Goal: Information Seeking & Learning: Learn about a topic

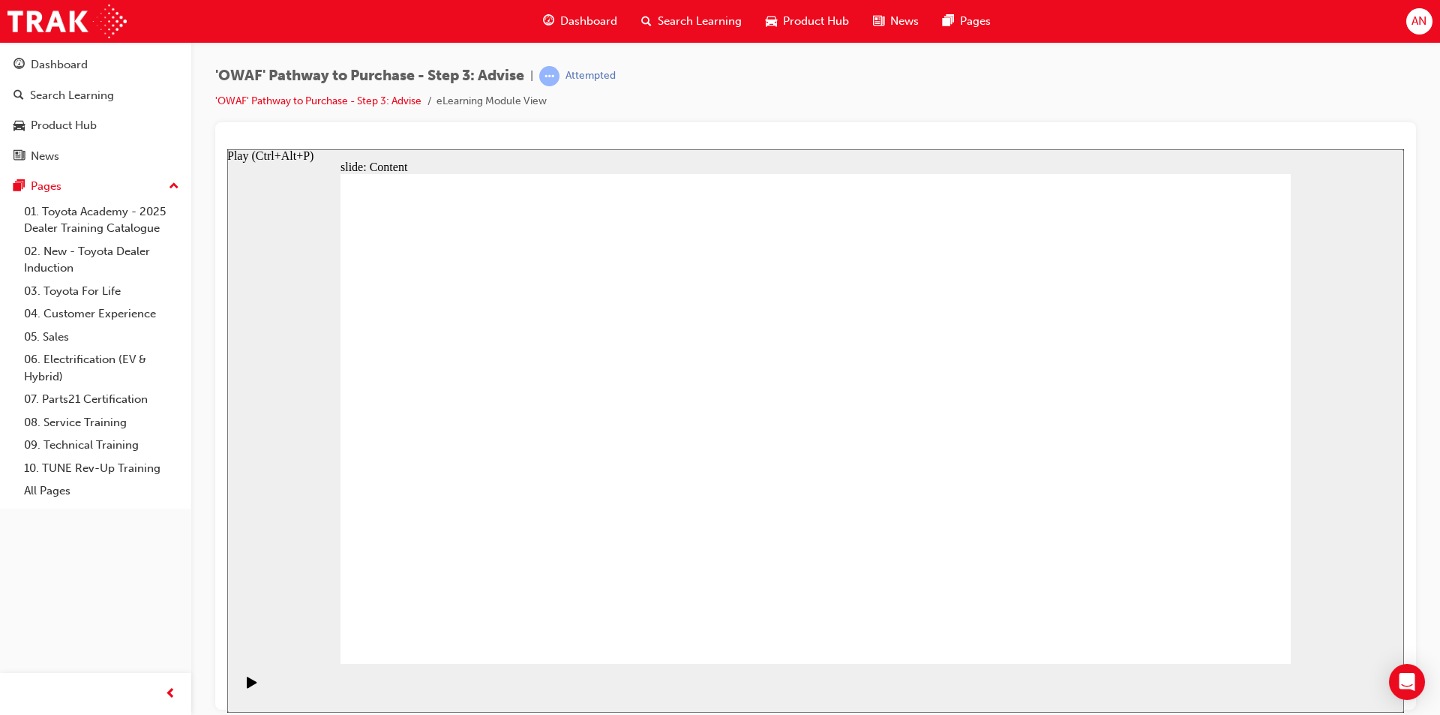
click at [564, 23] on span "Dashboard" at bounding box center [588, 21] width 57 height 17
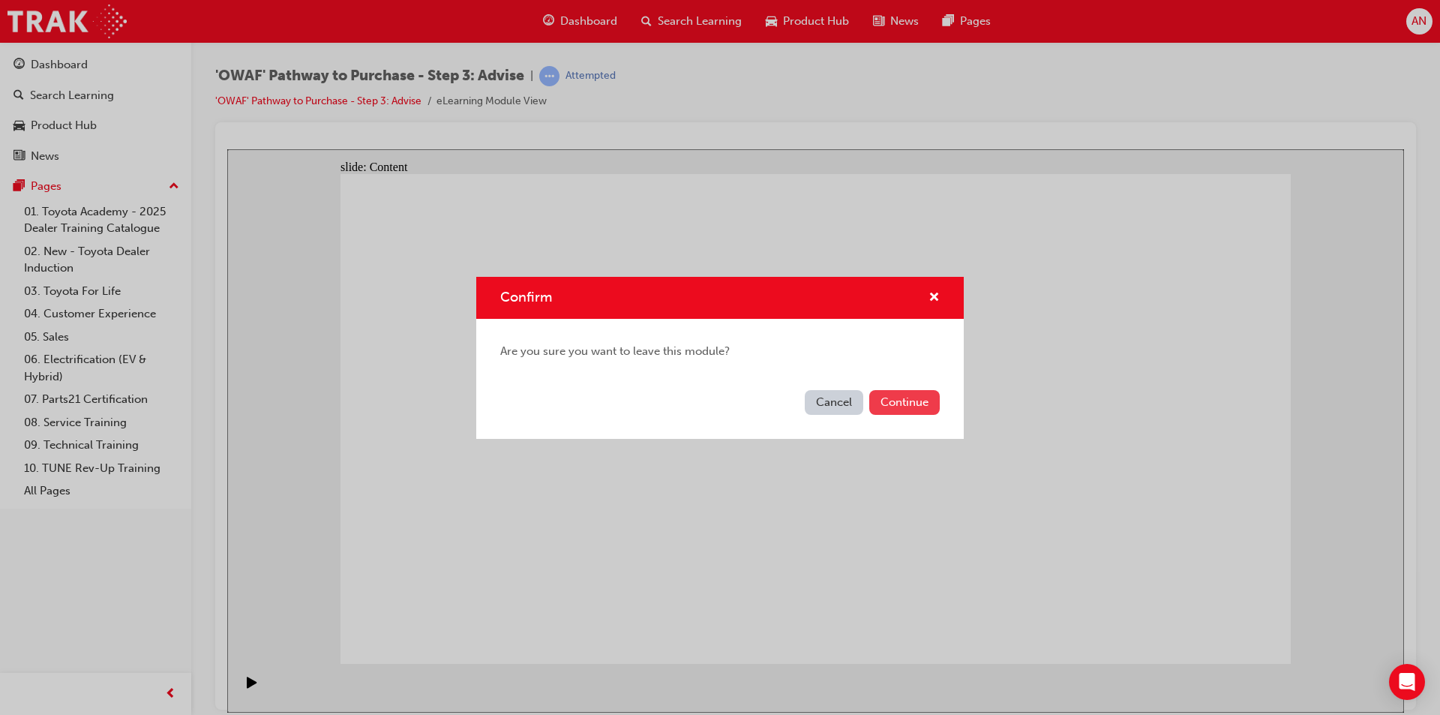
click at [893, 397] on button "Continue" at bounding box center [904, 402] width 71 height 25
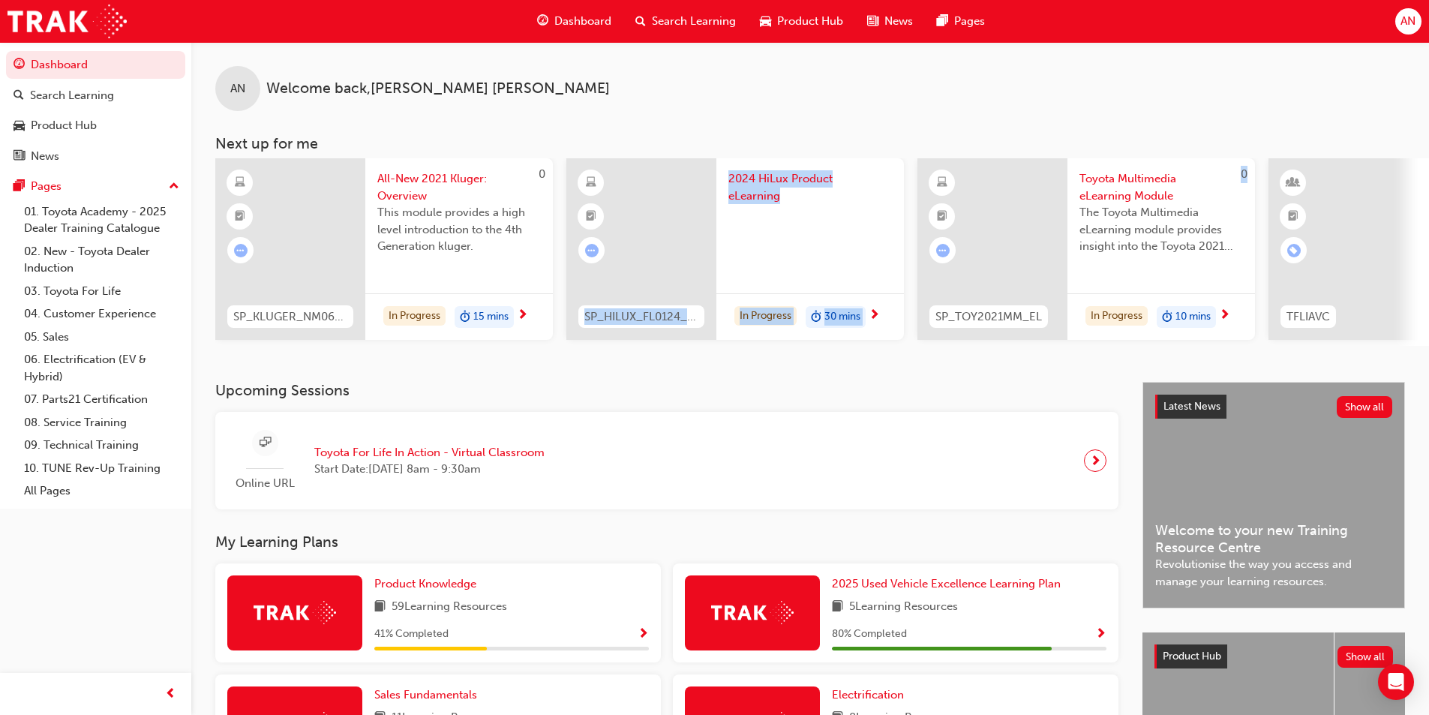
drag, startPoint x: 698, startPoint y: 345, endPoint x: 1015, endPoint y: 359, distance: 317.6
click at [1015, 359] on div "AN Welcome back , [PERSON_NAME] Next up for me 0 SP_KLUGER_NM0621_EL01 All-New …" at bounding box center [810, 212] width 1238 height 340
click at [906, 85] on div "AN Welcome back , [PERSON_NAME]" at bounding box center [810, 76] width 1238 height 69
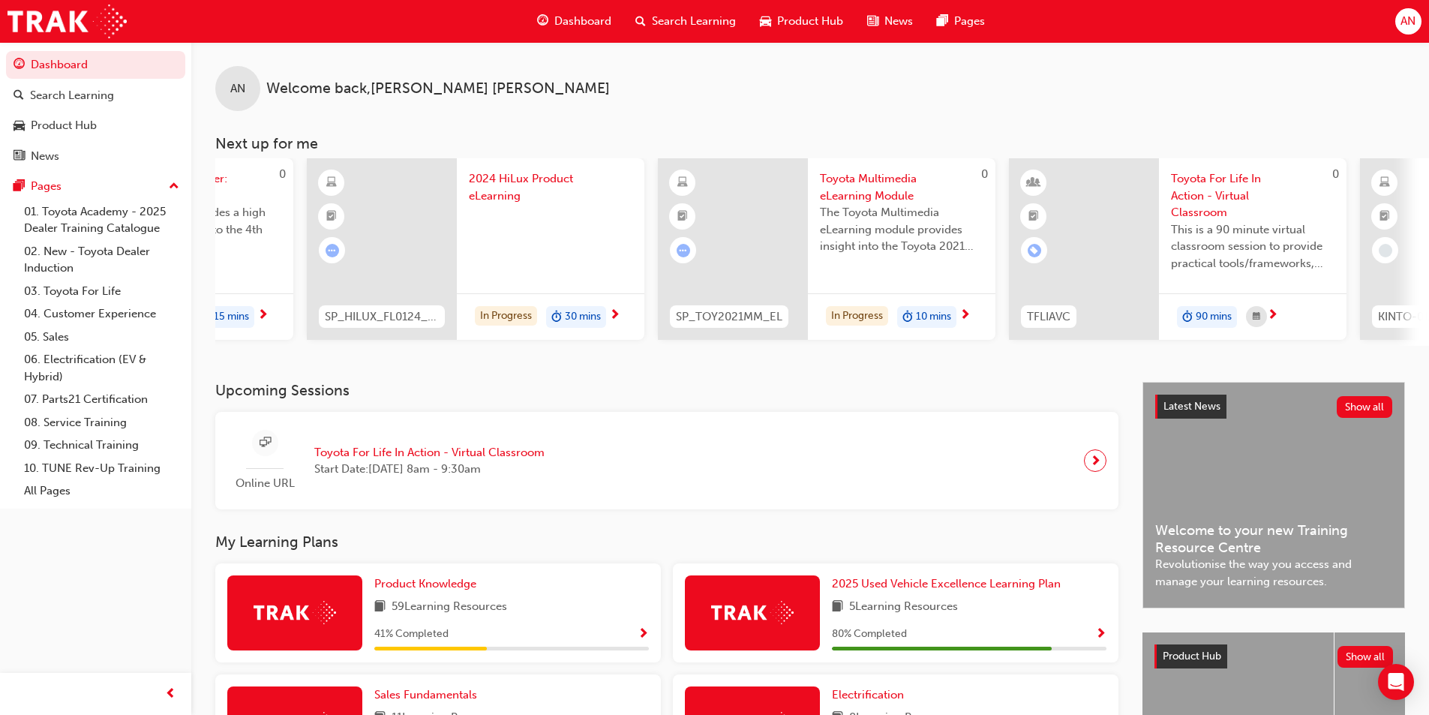
scroll to position [0, 229]
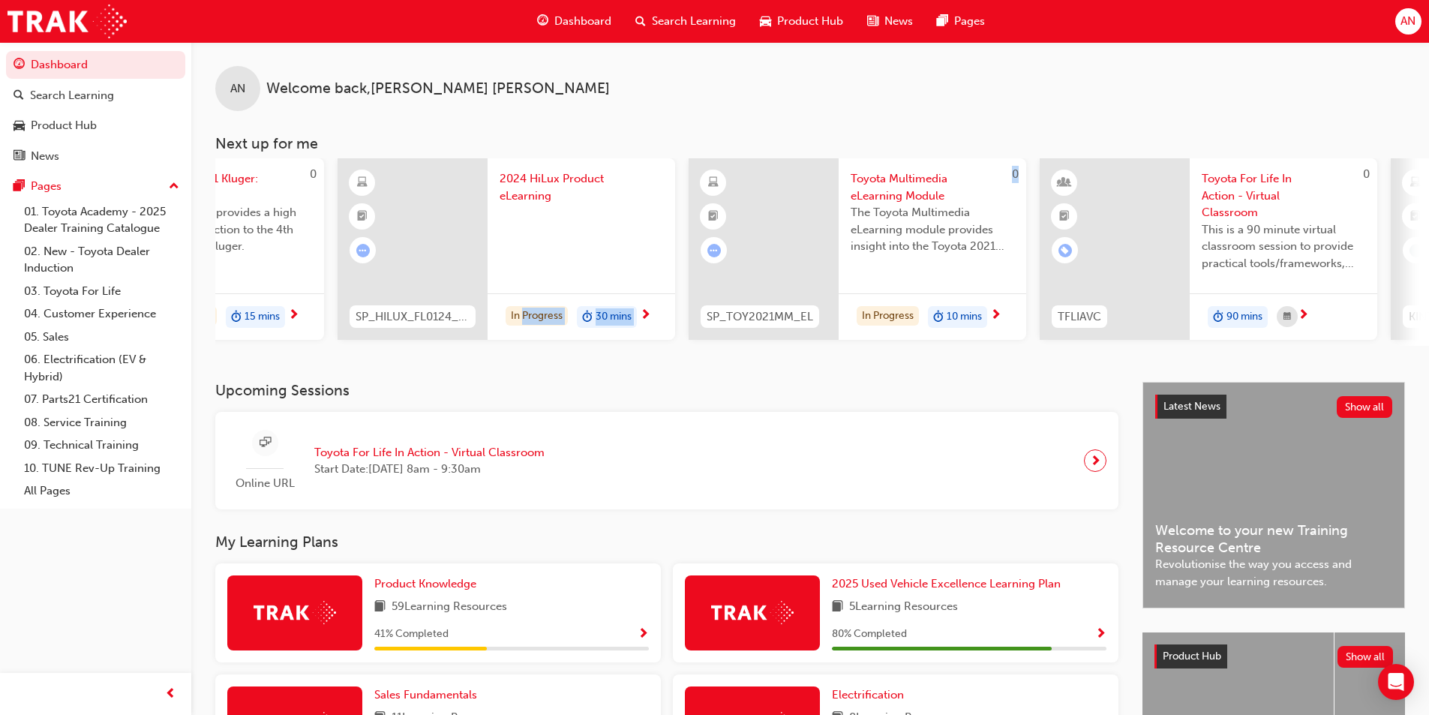
drag, startPoint x: 781, startPoint y: 344, endPoint x: 525, endPoint y: 350, distance: 255.8
click at [525, 346] on div "0 SP_KLUGER_NM0621_EL01 All-New 2021 Kluger: Overview This module provides a hi…" at bounding box center [822, 252] width 1214 height 188
drag, startPoint x: 539, startPoint y: 353, endPoint x: 546, endPoint y: 354, distance: 7.5
click at [540, 353] on div "AN Welcome back , [PERSON_NAME] Next up for me 0 SP_KLUGER_NM0621_EL01 All-New …" at bounding box center [810, 212] width 1238 height 340
click at [589, 342] on div "SP_HILUX_FL0124_EL 2024 HiLux Product eLearning In Progress 30 mins" at bounding box center [507, 252] width 338 height 188
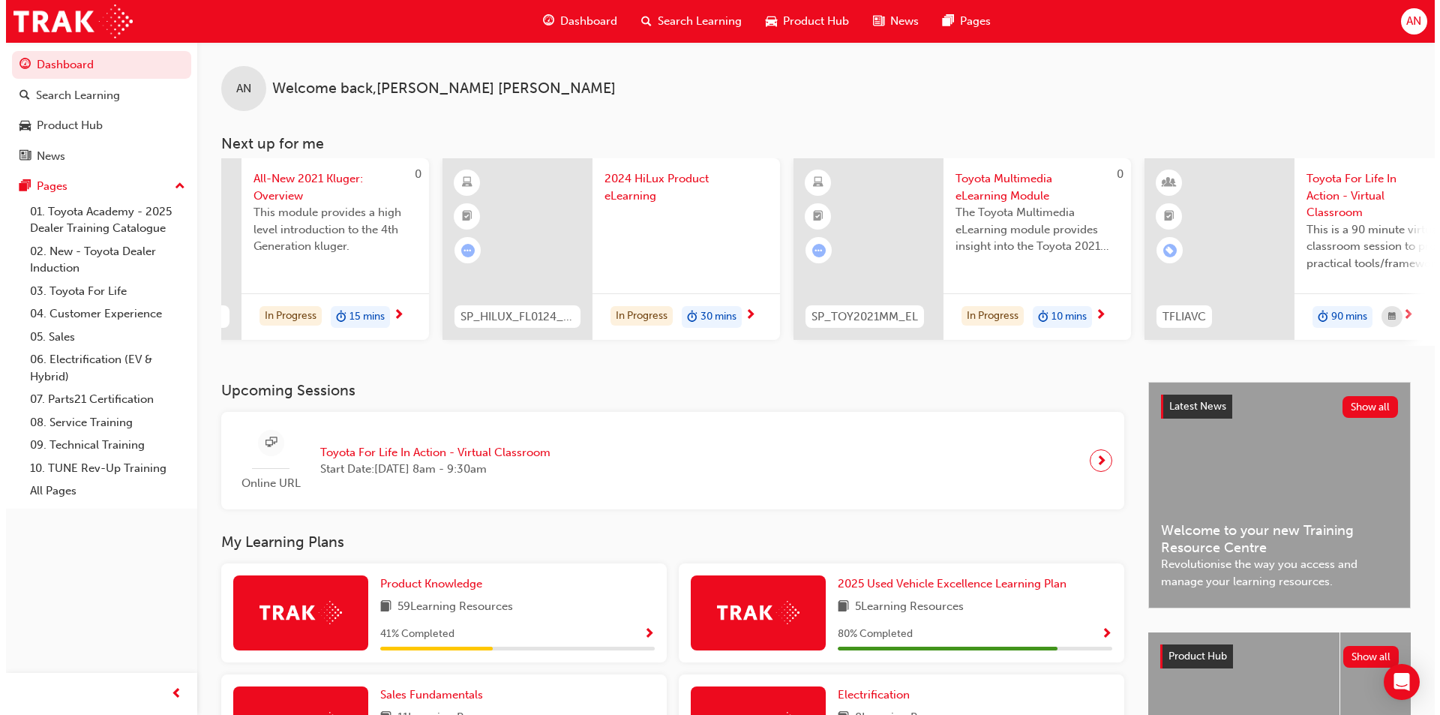
scroll to position [0, 144]
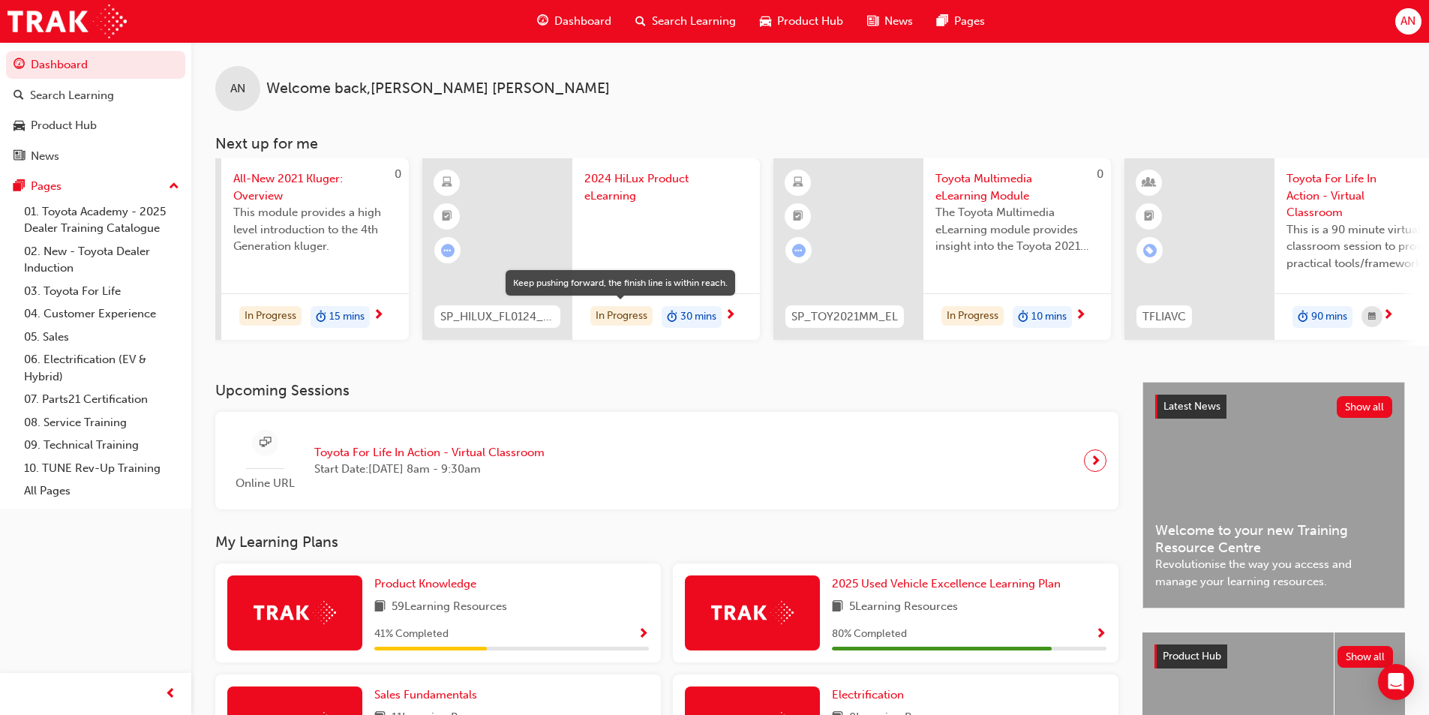
click at [626, 311] on div "In Progress" at bounding box center [621, 316] width 62 height 20
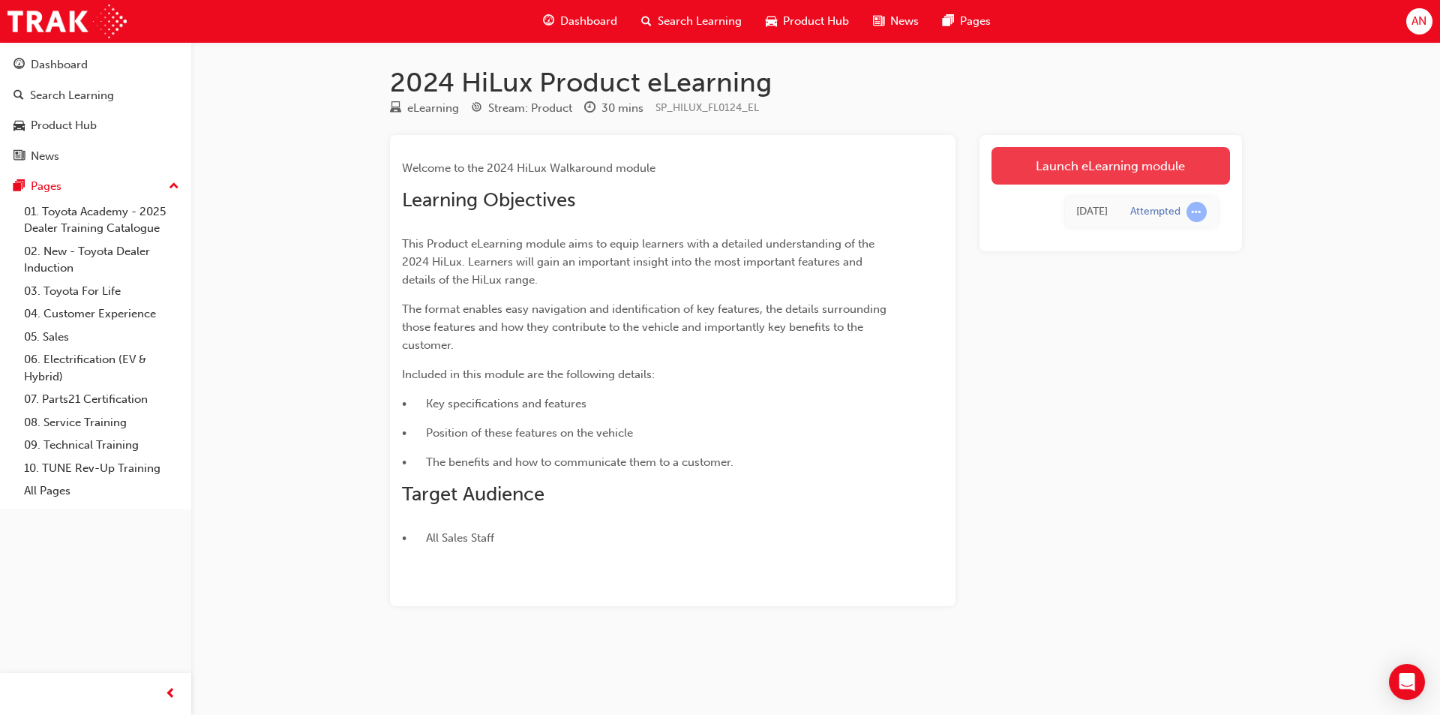
click at [1070, 182] on link "Launch eLearning module" at bounding box center [1111, 166] width 239 height 38
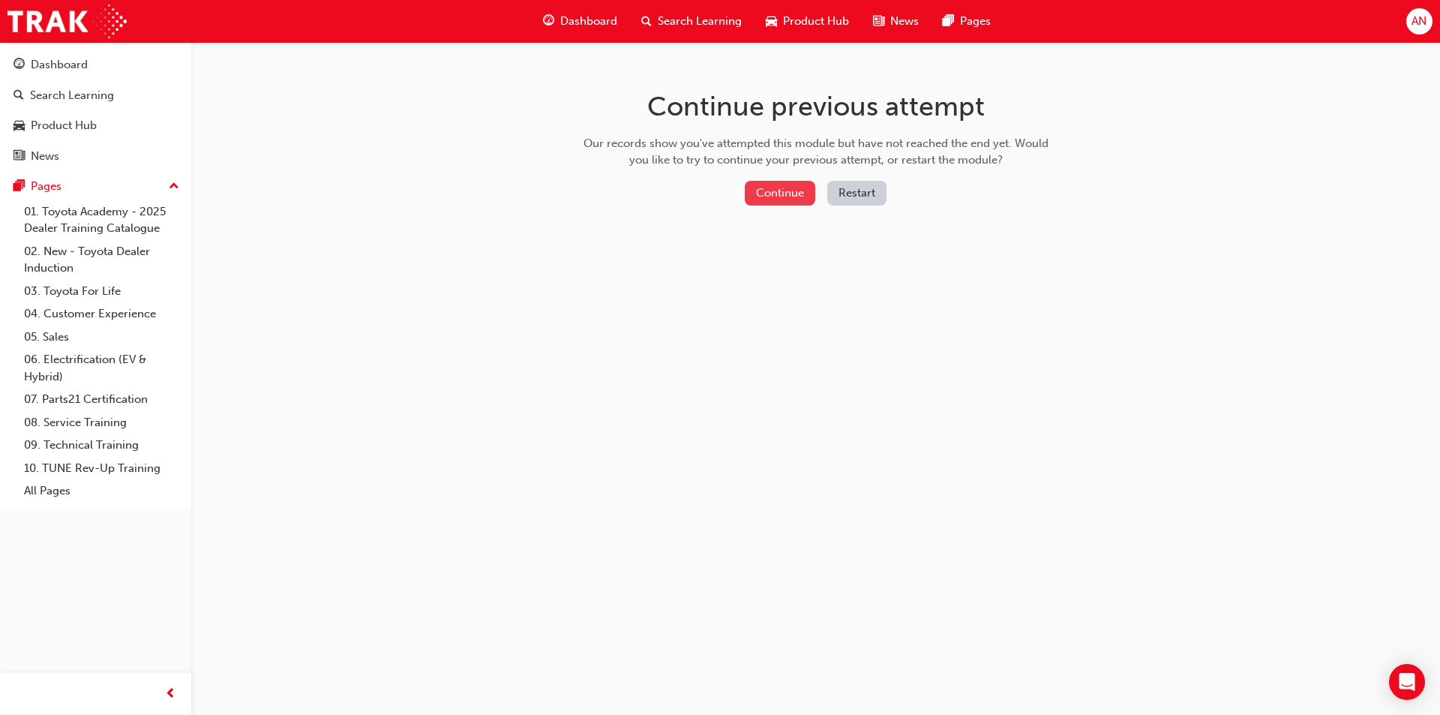
click at [795, 180] on div "Continue previous attempt Our records show you've attempted this module but hav…" at bounding box center [816, 151] width 488 height 218
click at [795, 191] on button "Continue" at bounding box center [780, 193] width 71 height 25
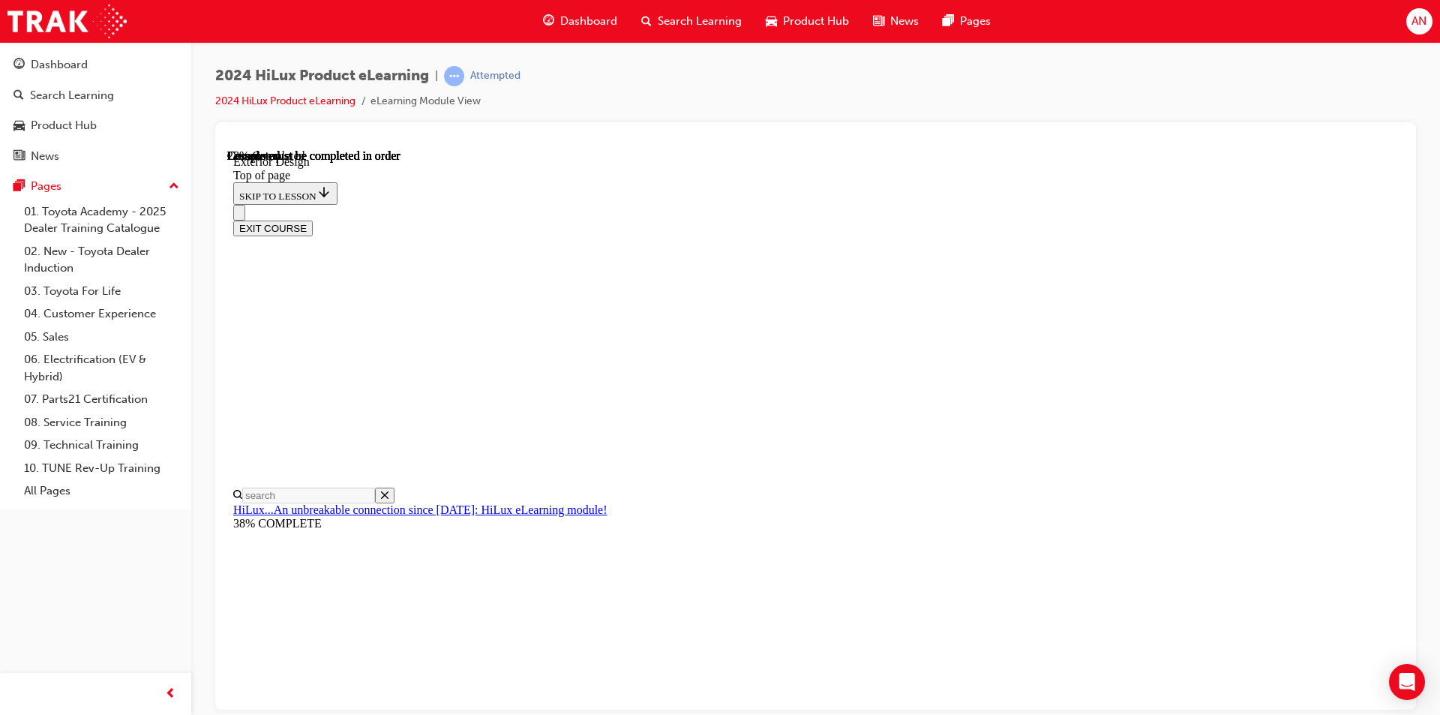
scroll to position [1697, 0]
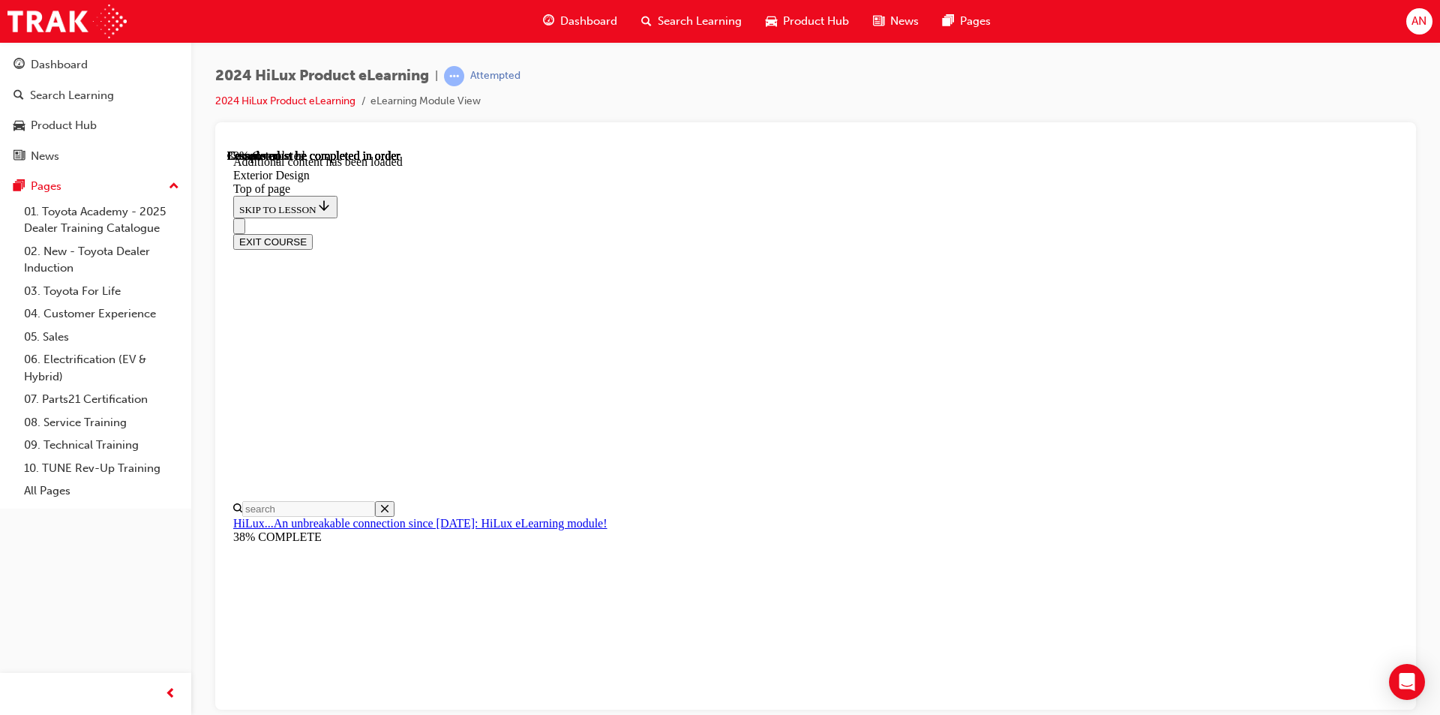
scroll to position [2676, 0]
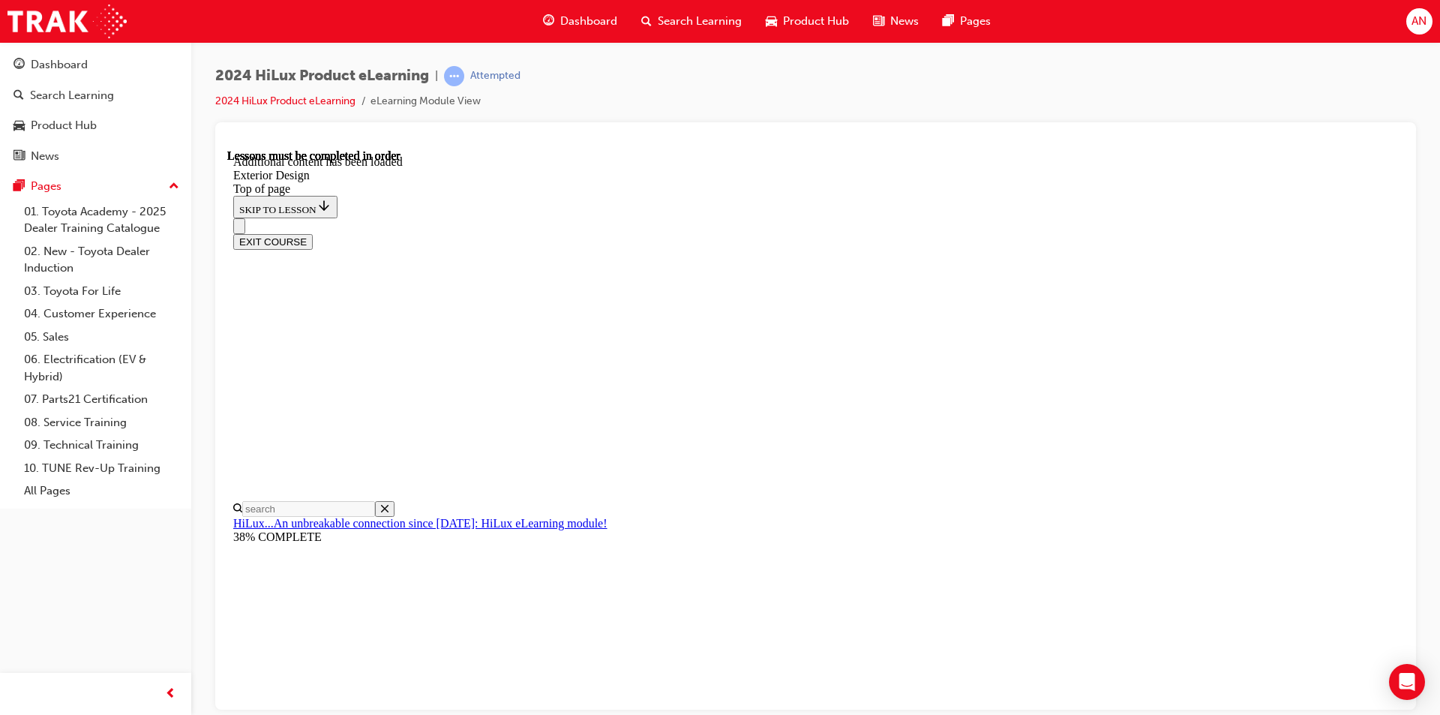
click at [752, 75] on div "2024 HiLux Product eLearning | Attempted 2024 HiLux Product eLearning eLearning…" at bounding box center [815, 94] width 1201 height 56
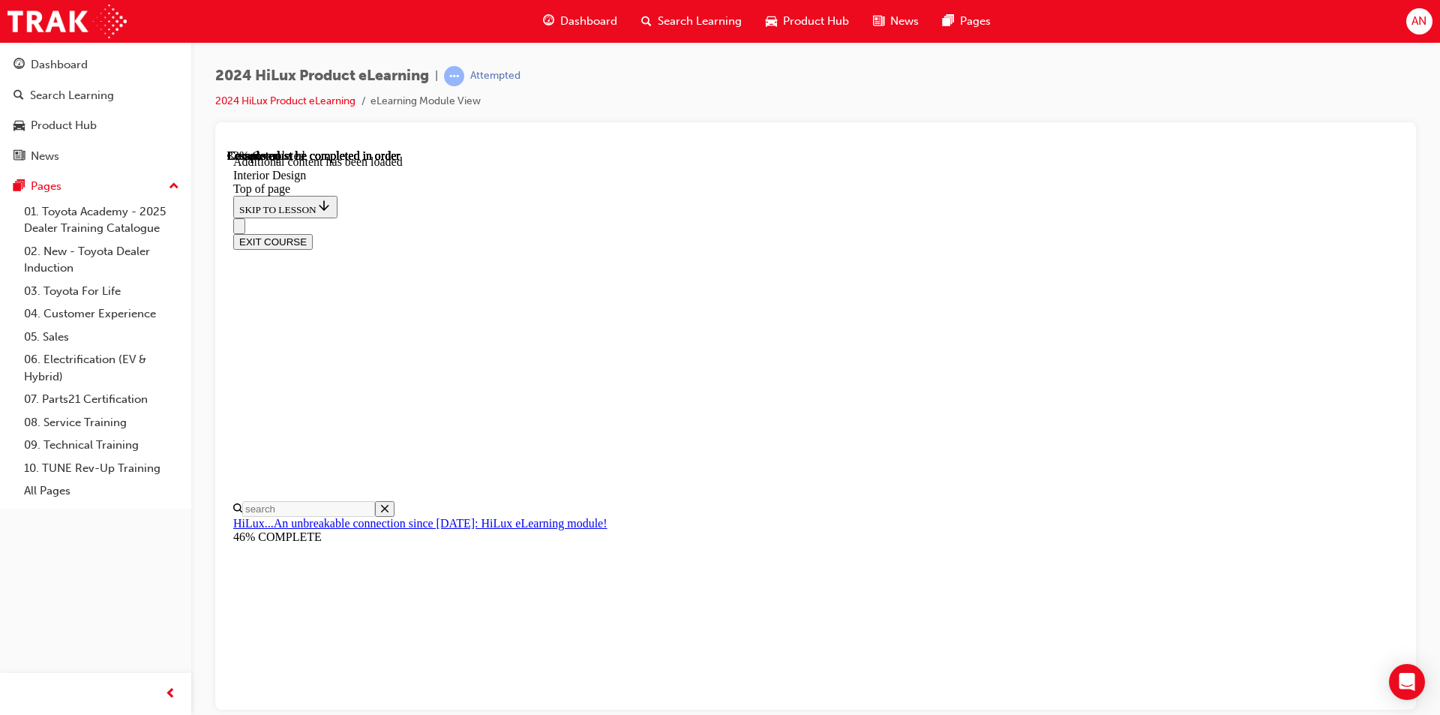
scroll to position [696, 0]
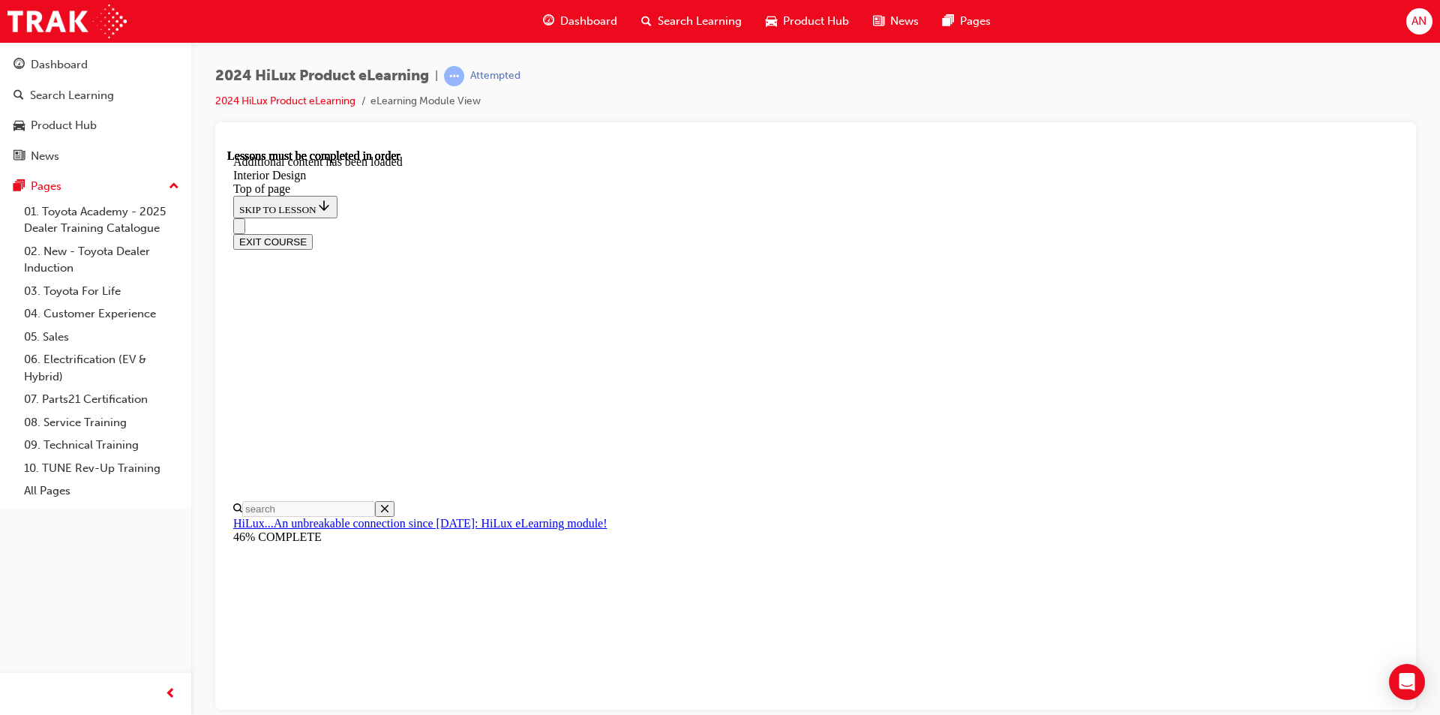
scroll to position [618, 0]
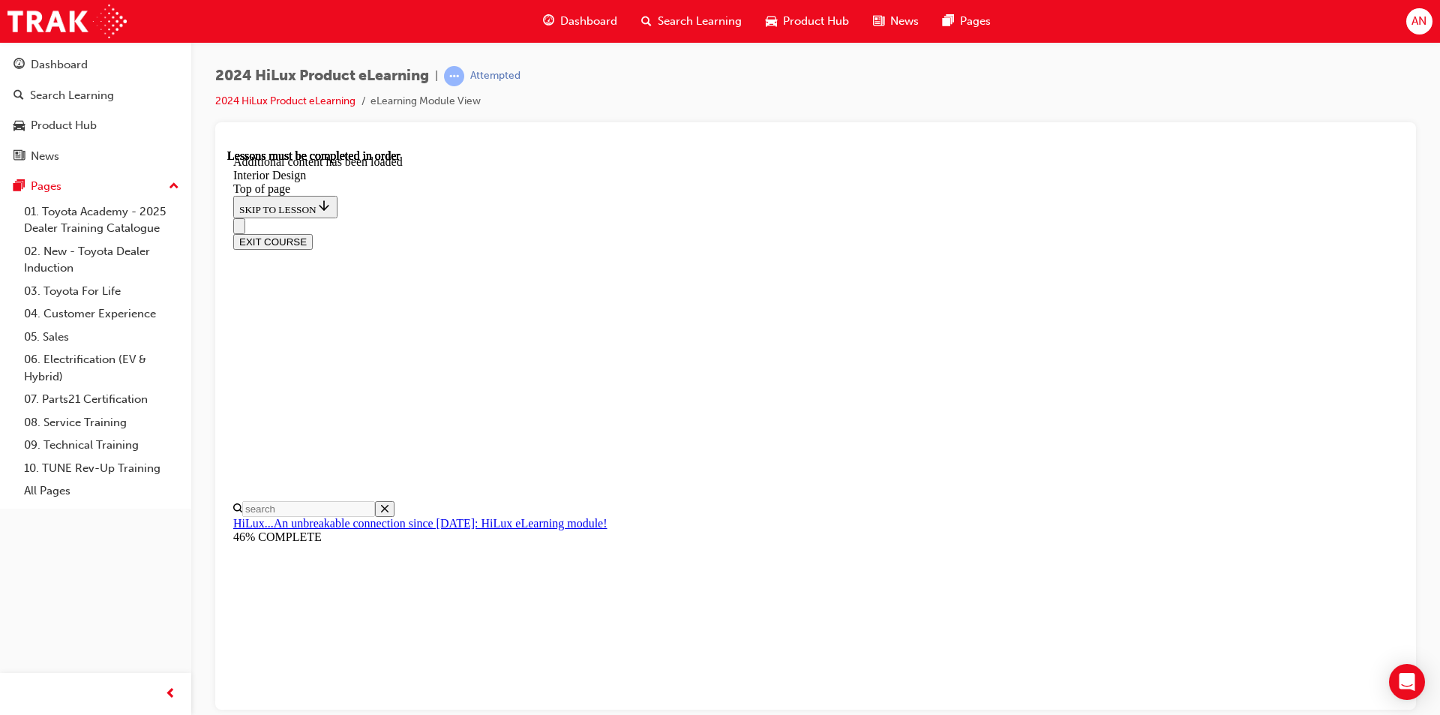
scroll to position [202, 0]
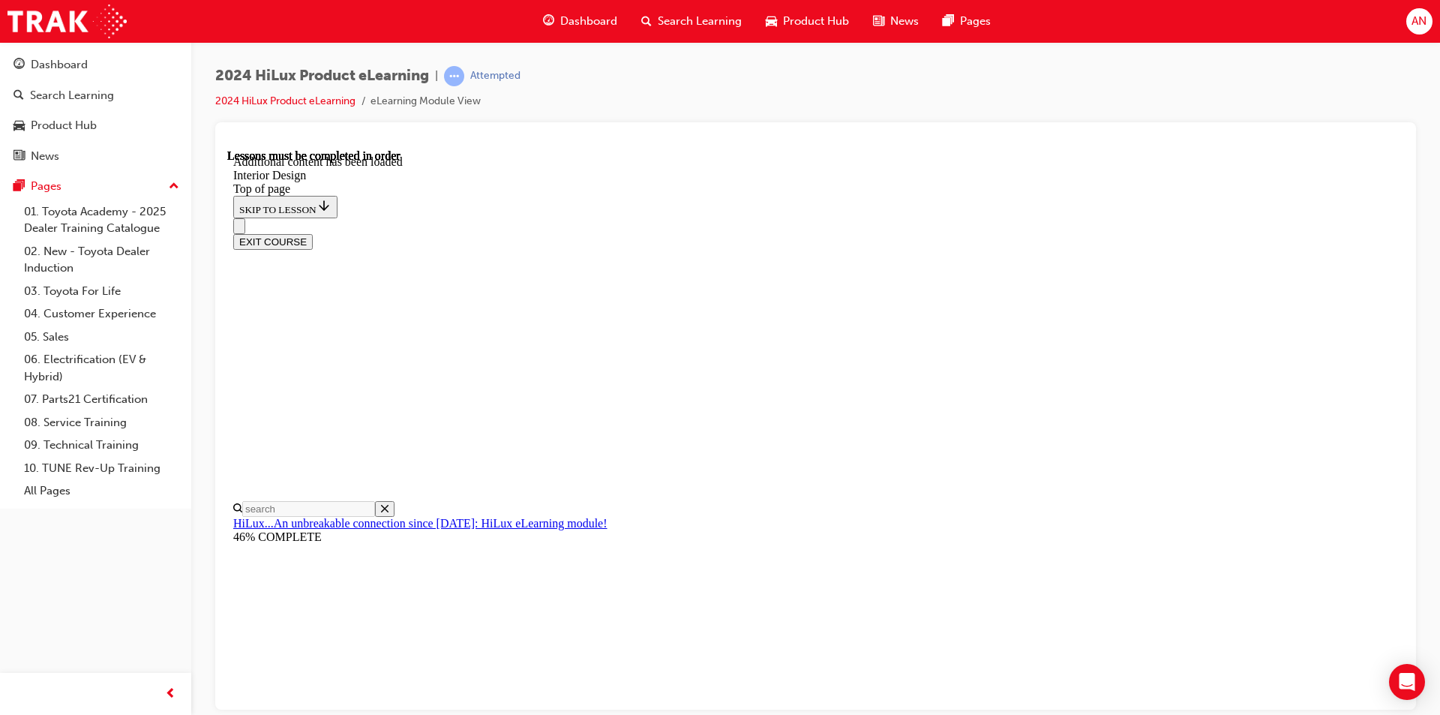
scroll to position [2144, 0]
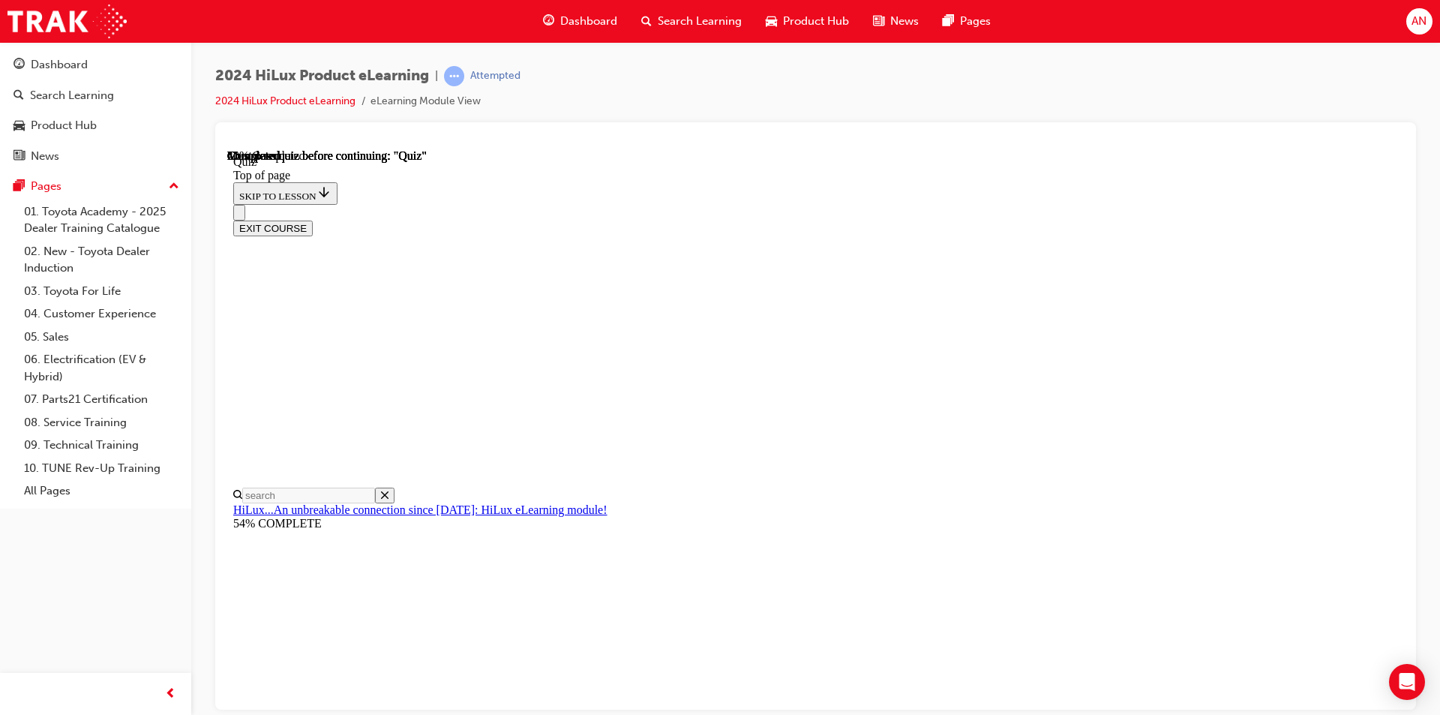
scroll to position [135, 0]
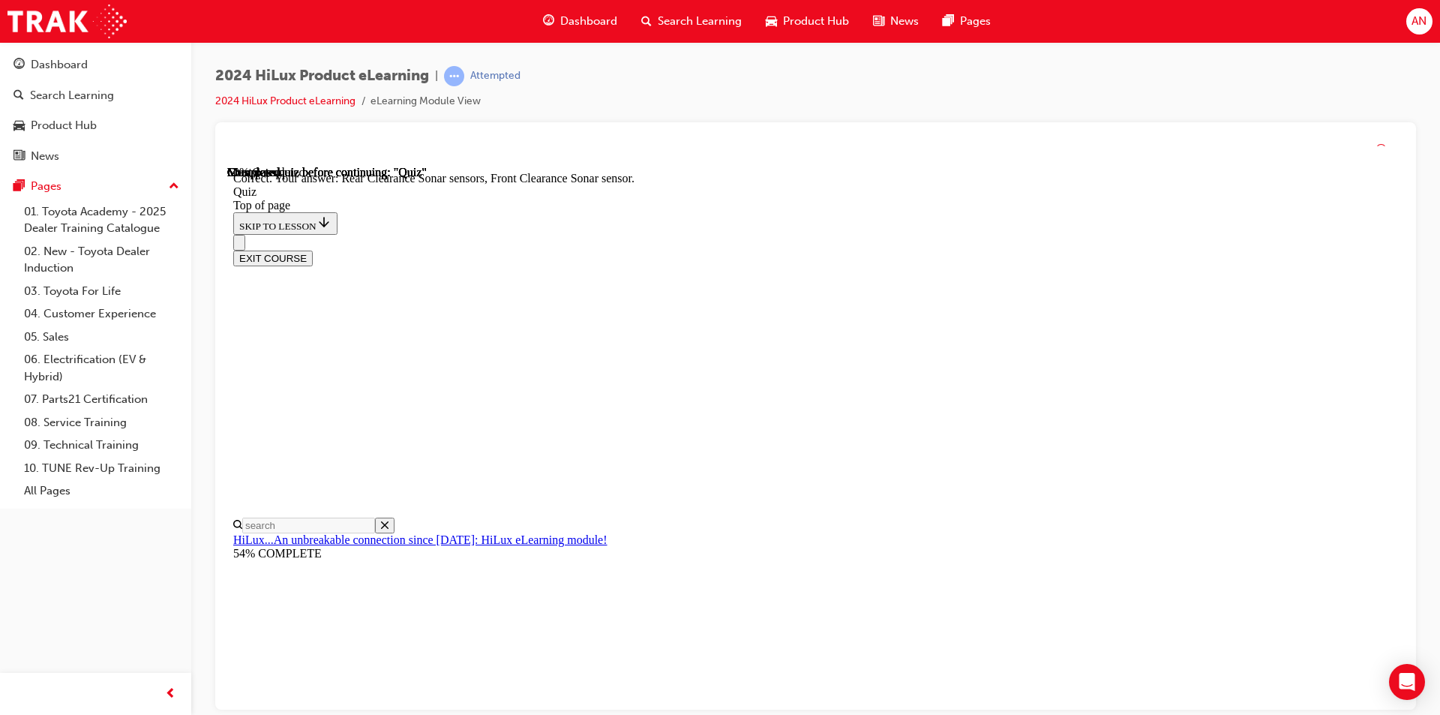
scroll to position [245, 0]
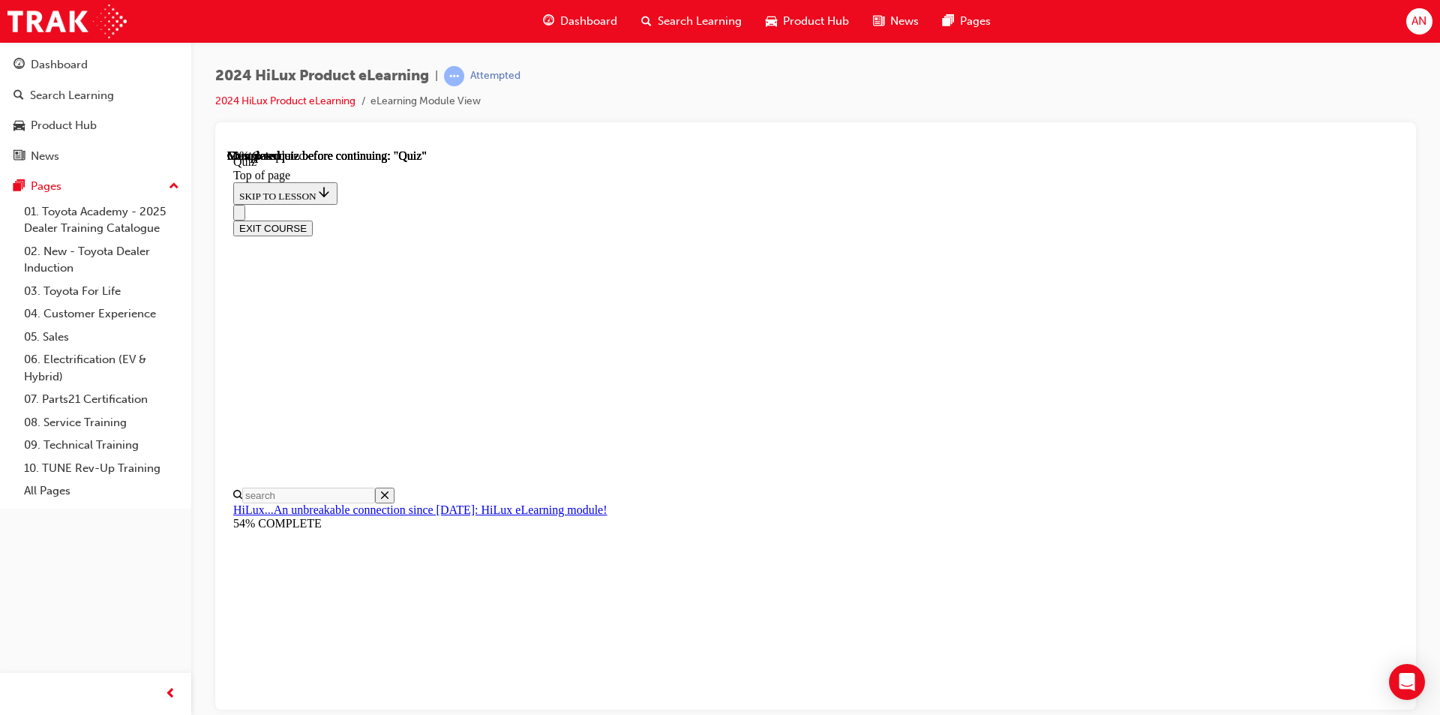
scroll to position [129, 0]
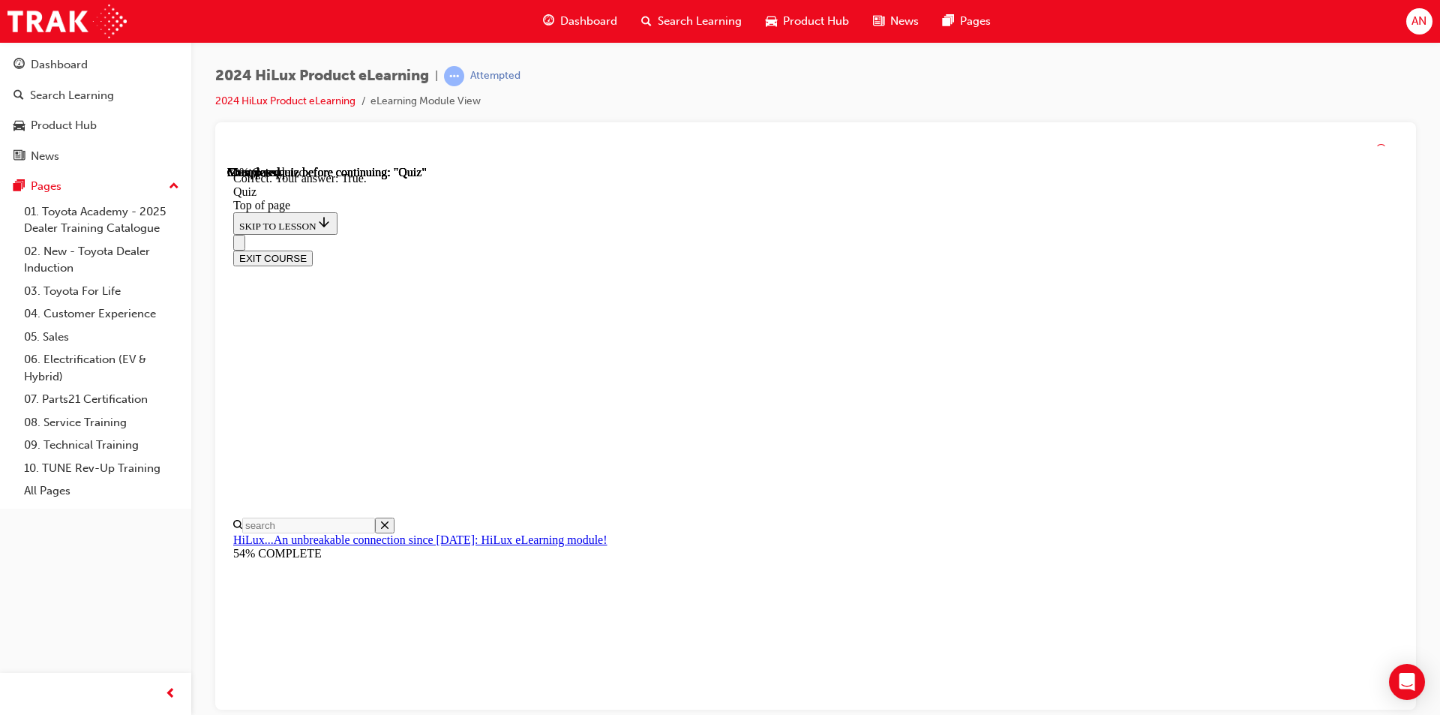
scroll to position [176, 0]
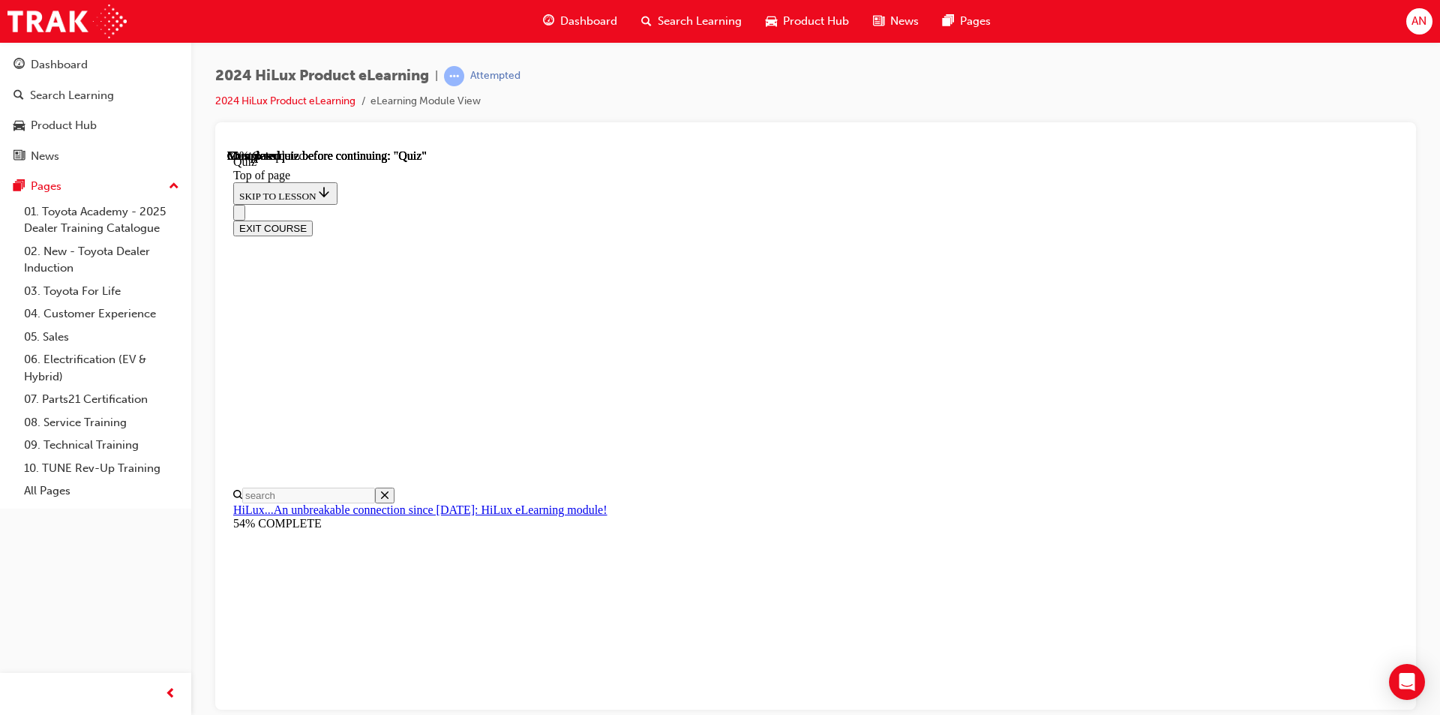
scroll to position [108, 0]
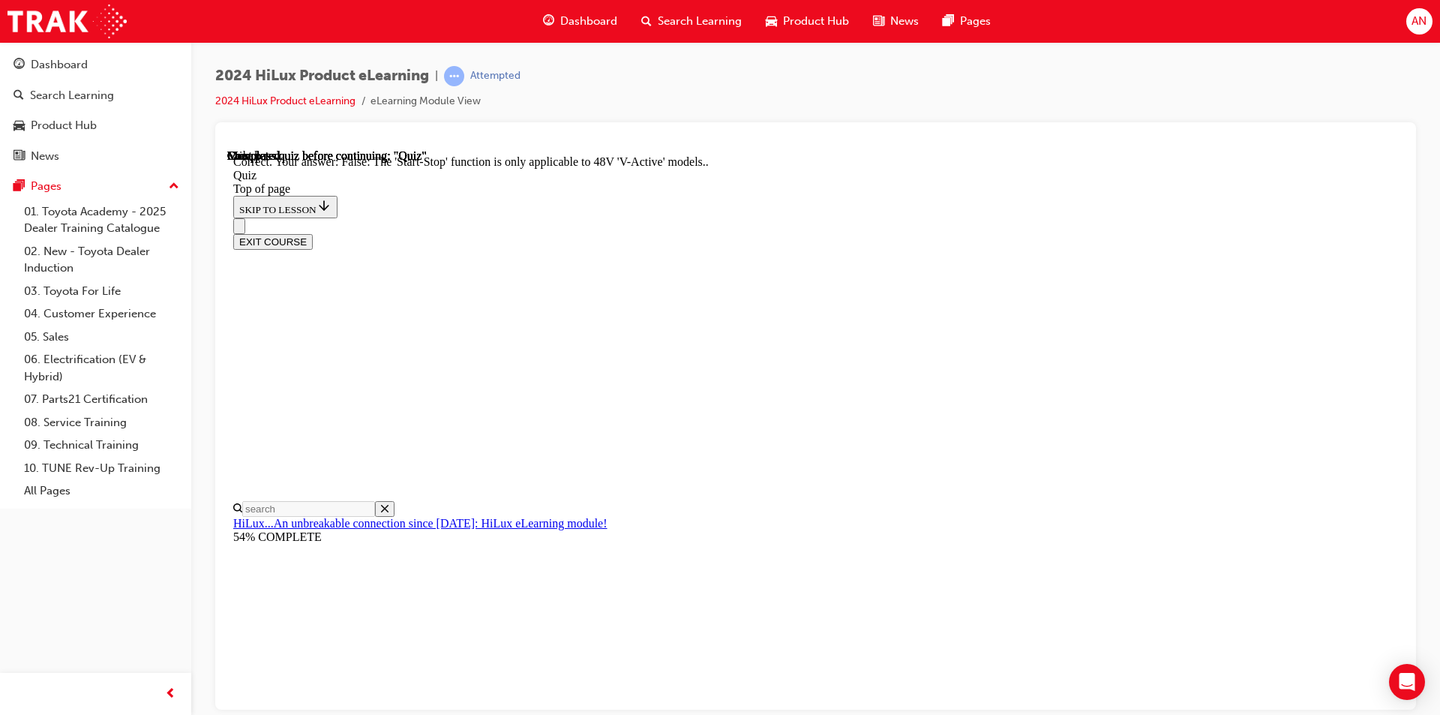
scroll to position [155, 0]
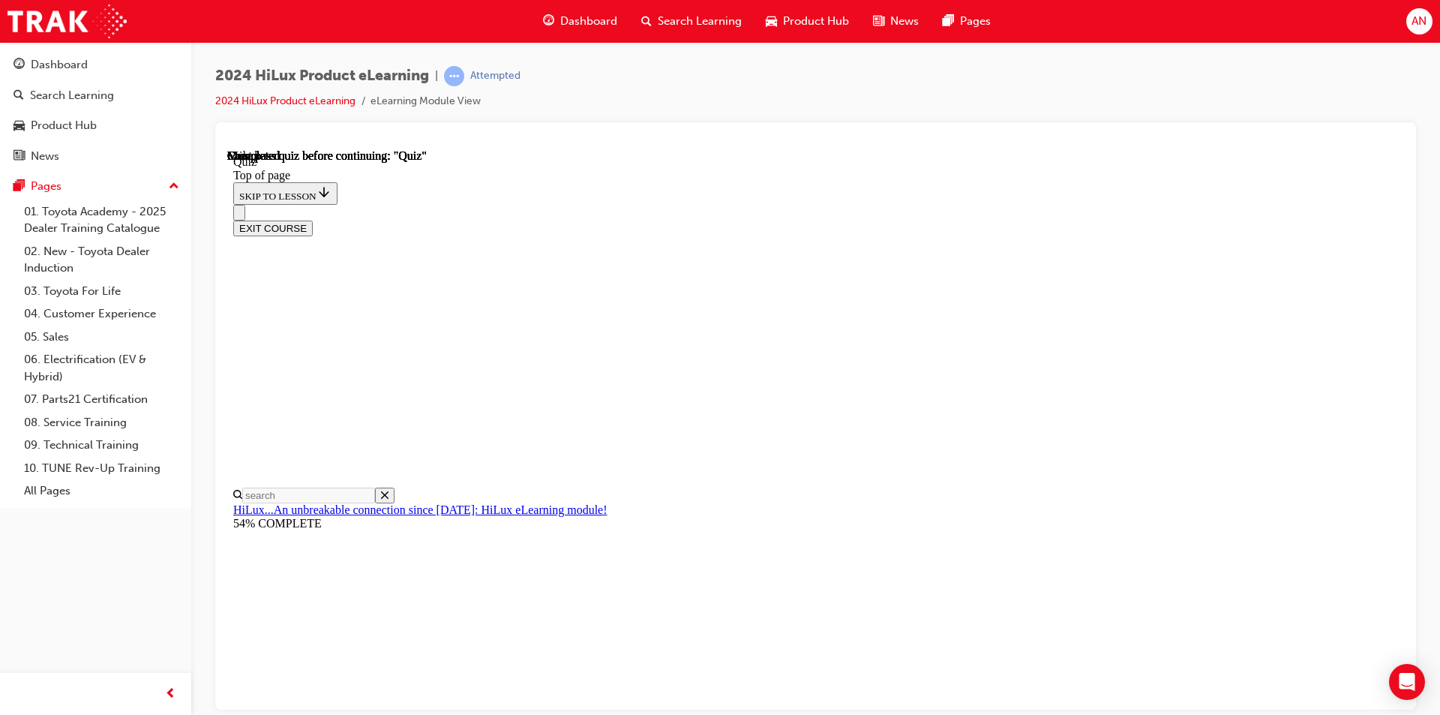
scroll to position [251, 0]
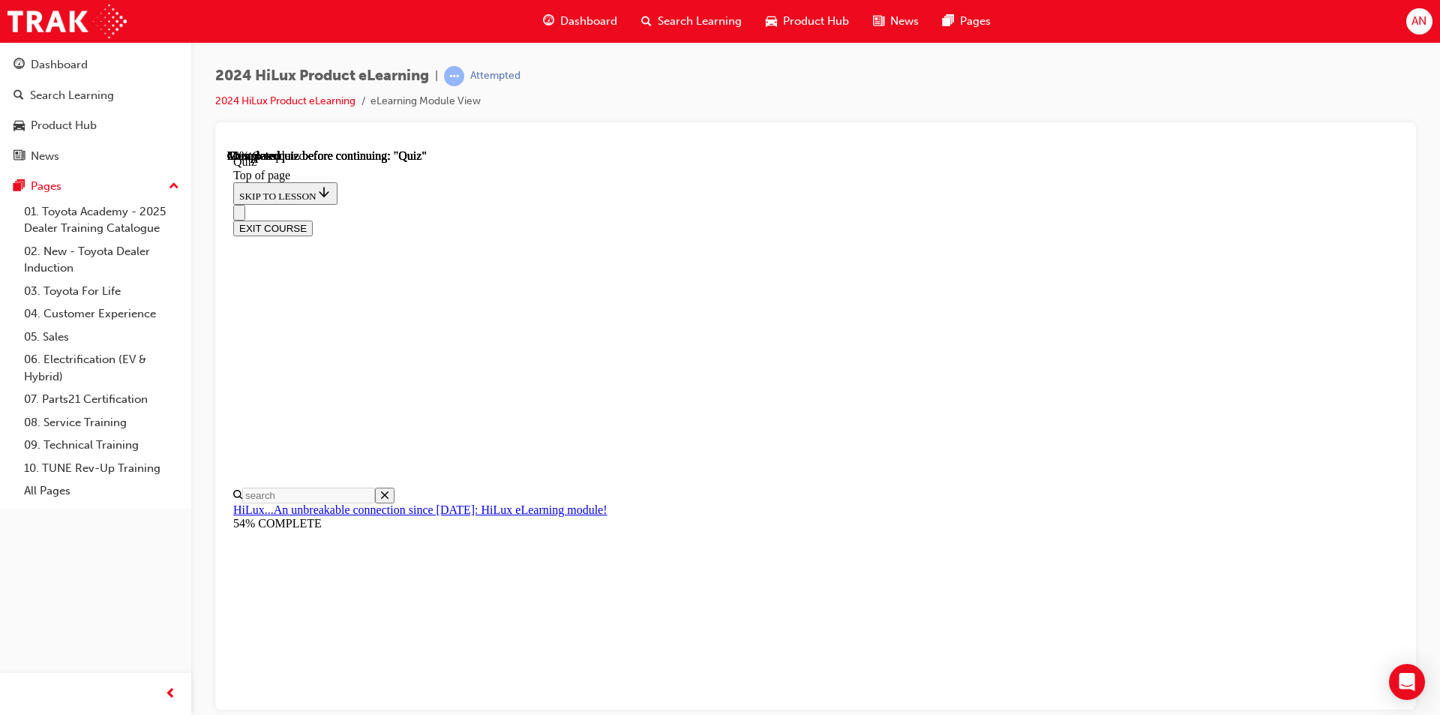
scroll to position [140, 0]
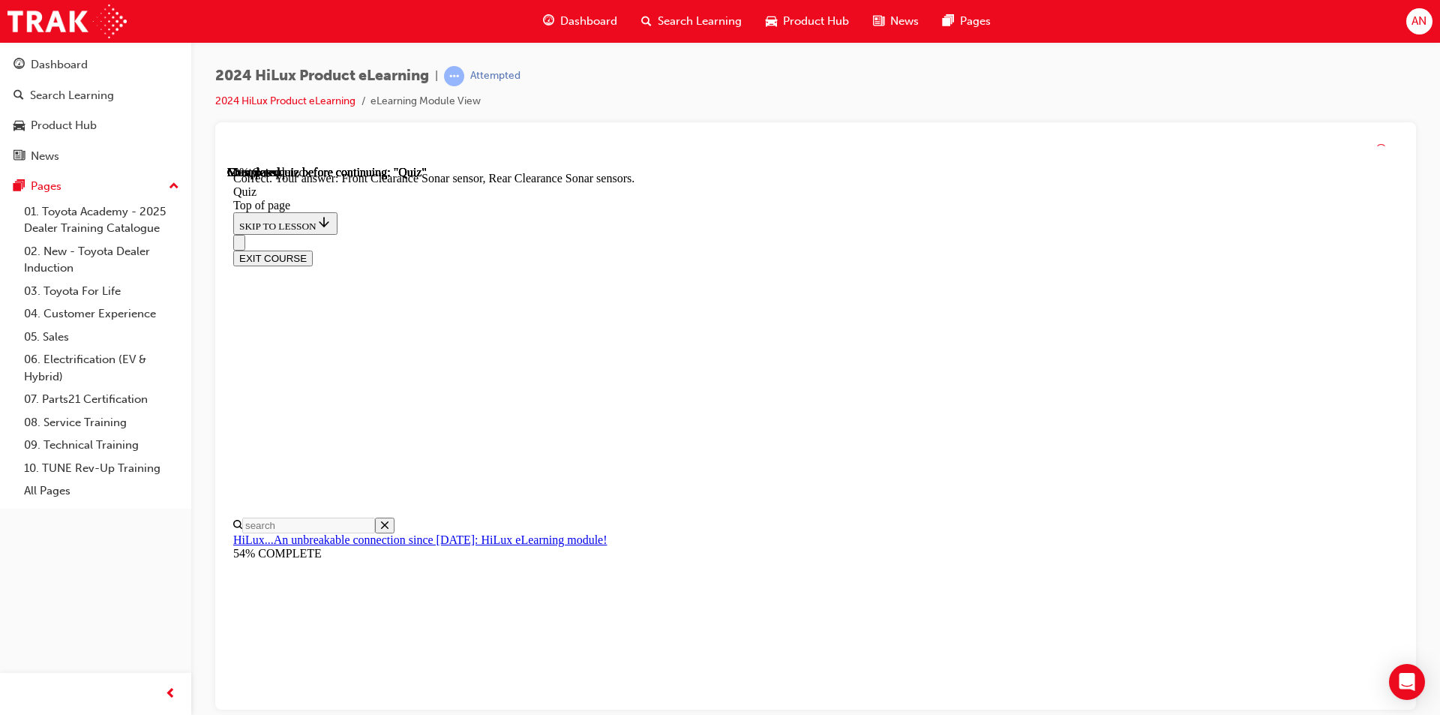
scroll to position [245, 0]
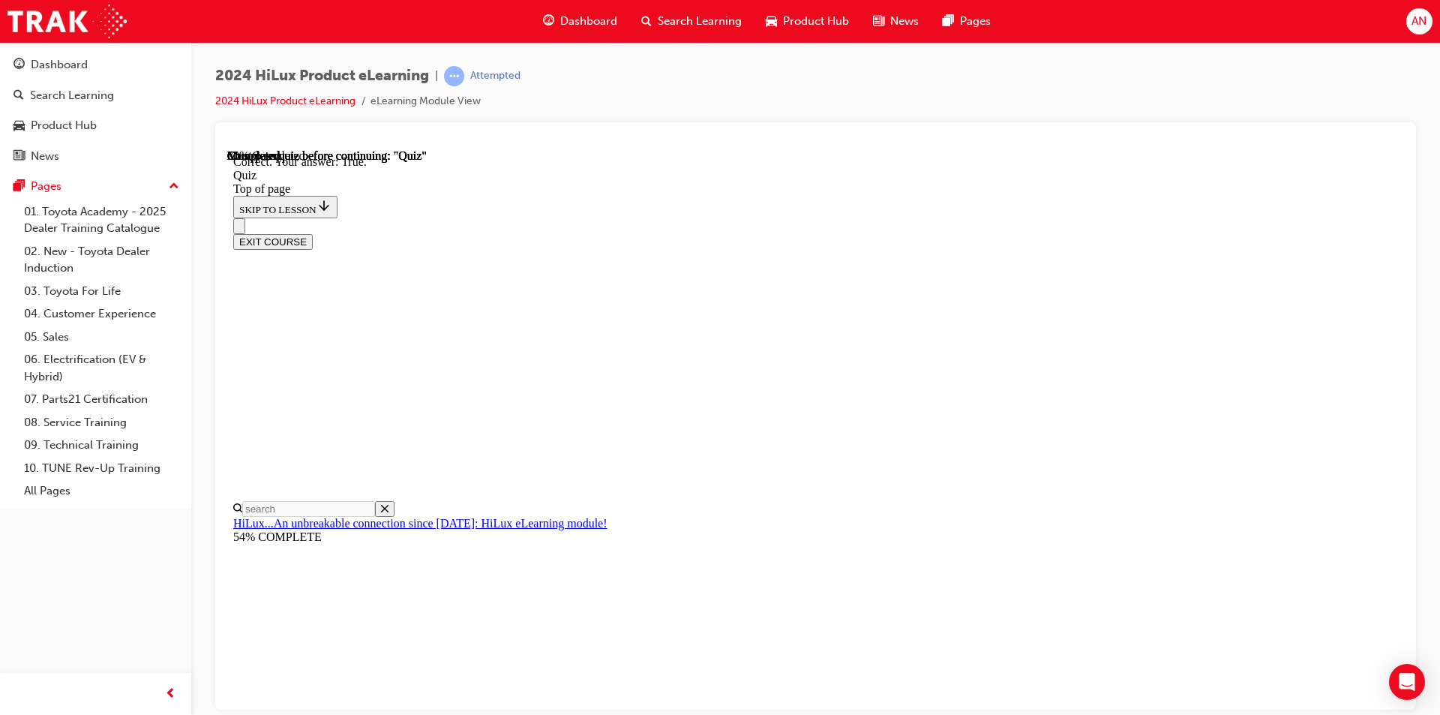
scroll to position [176, 0]
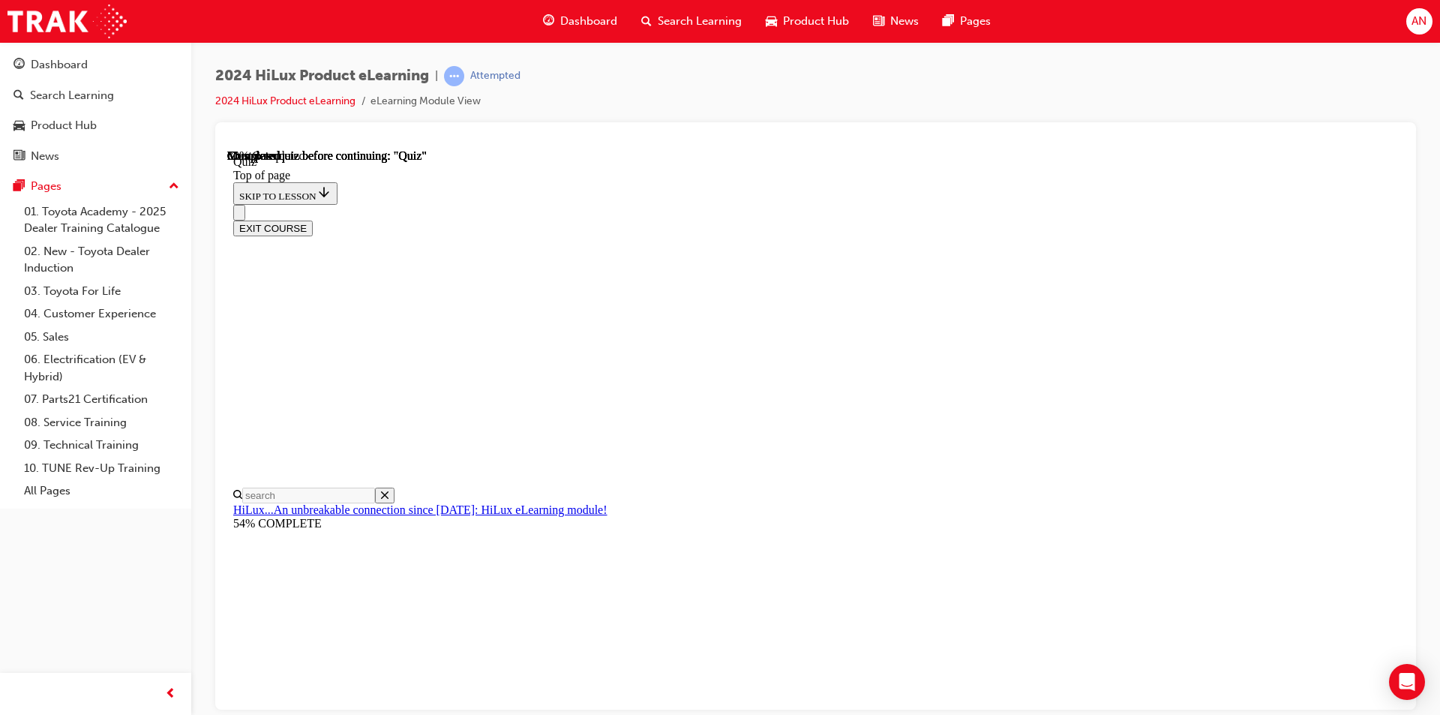
scroll to position [147, 0]
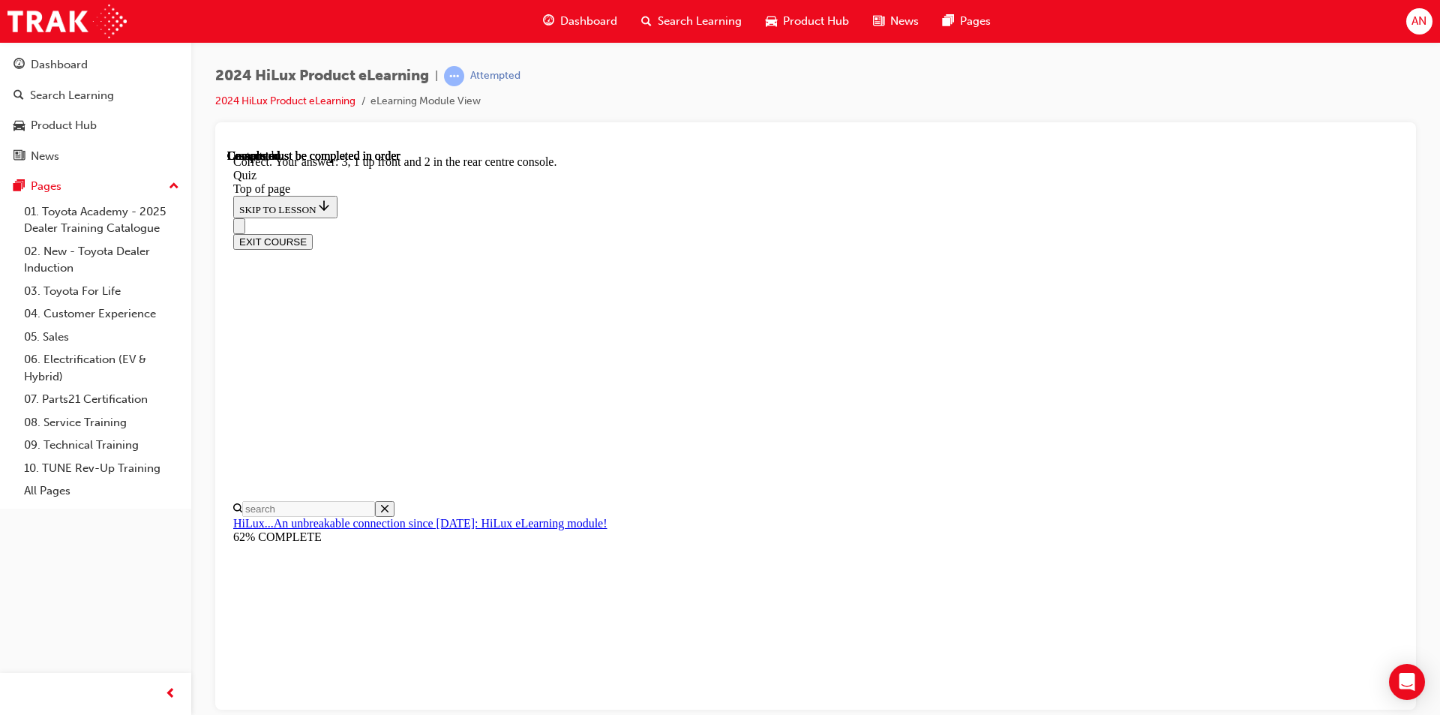
scroll to position [211, 0]
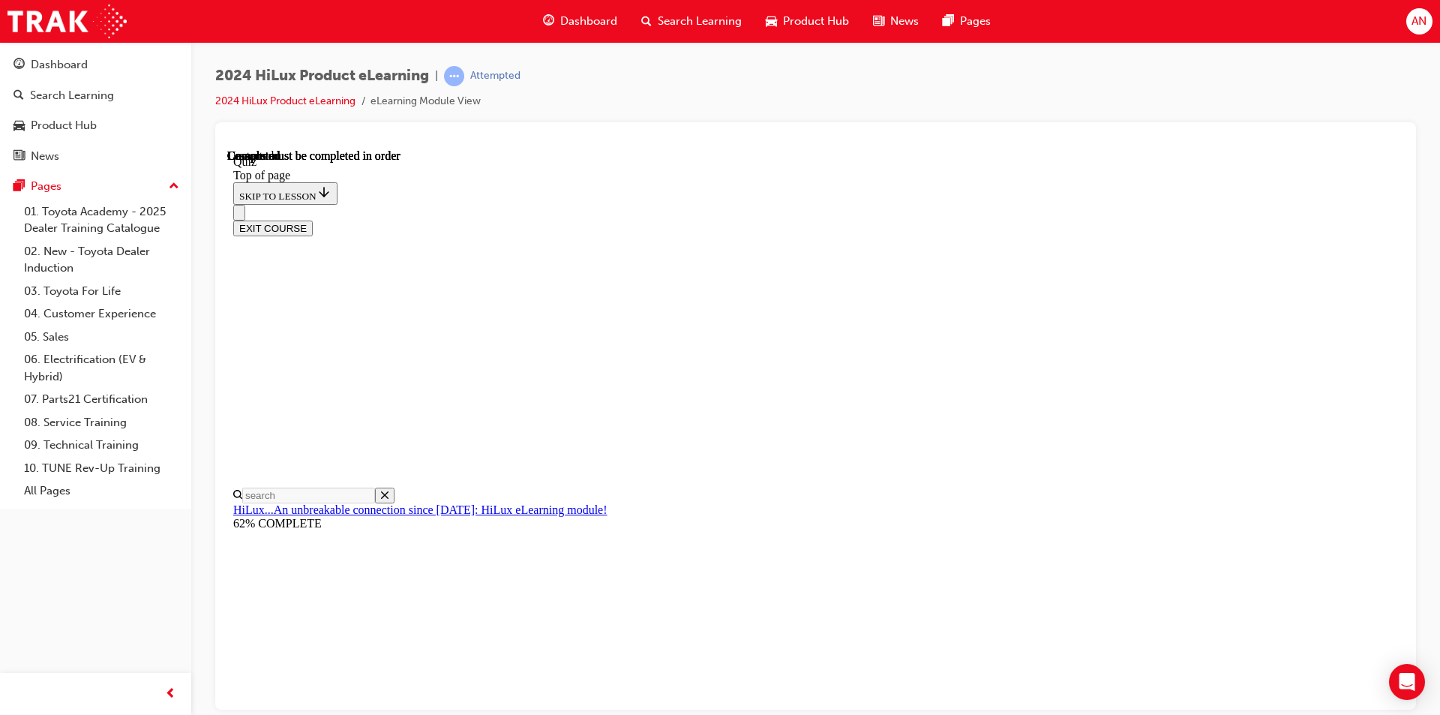
scroll to position [251, 0]
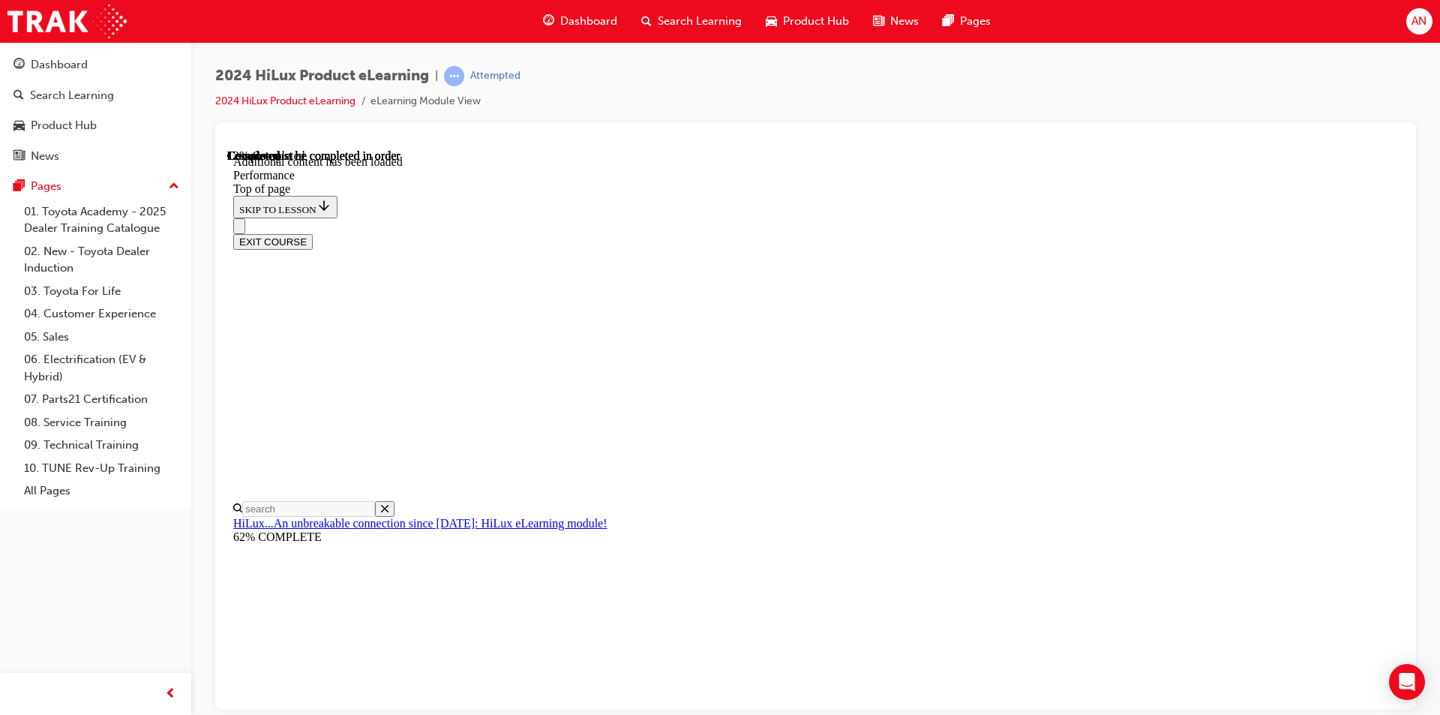
scroll to position [1282, 0]
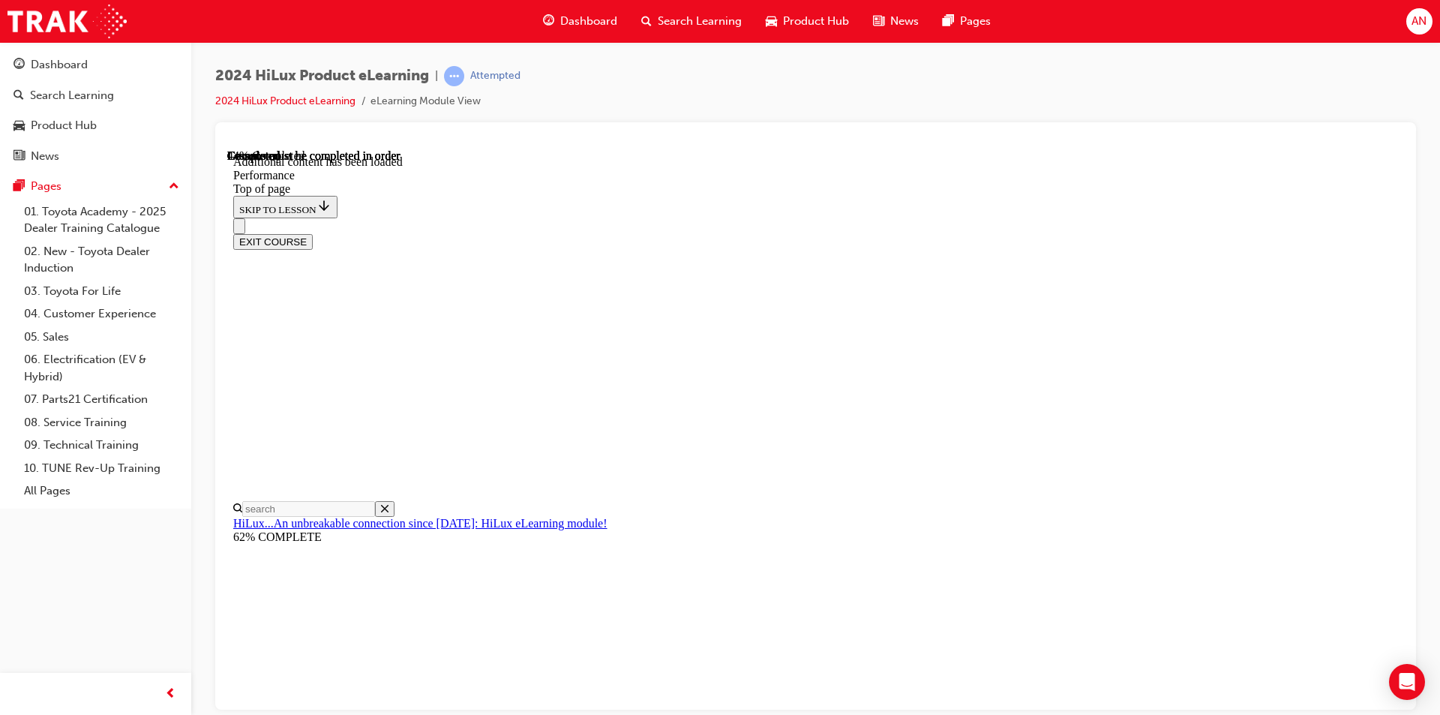
scroll to position [5404, 0]
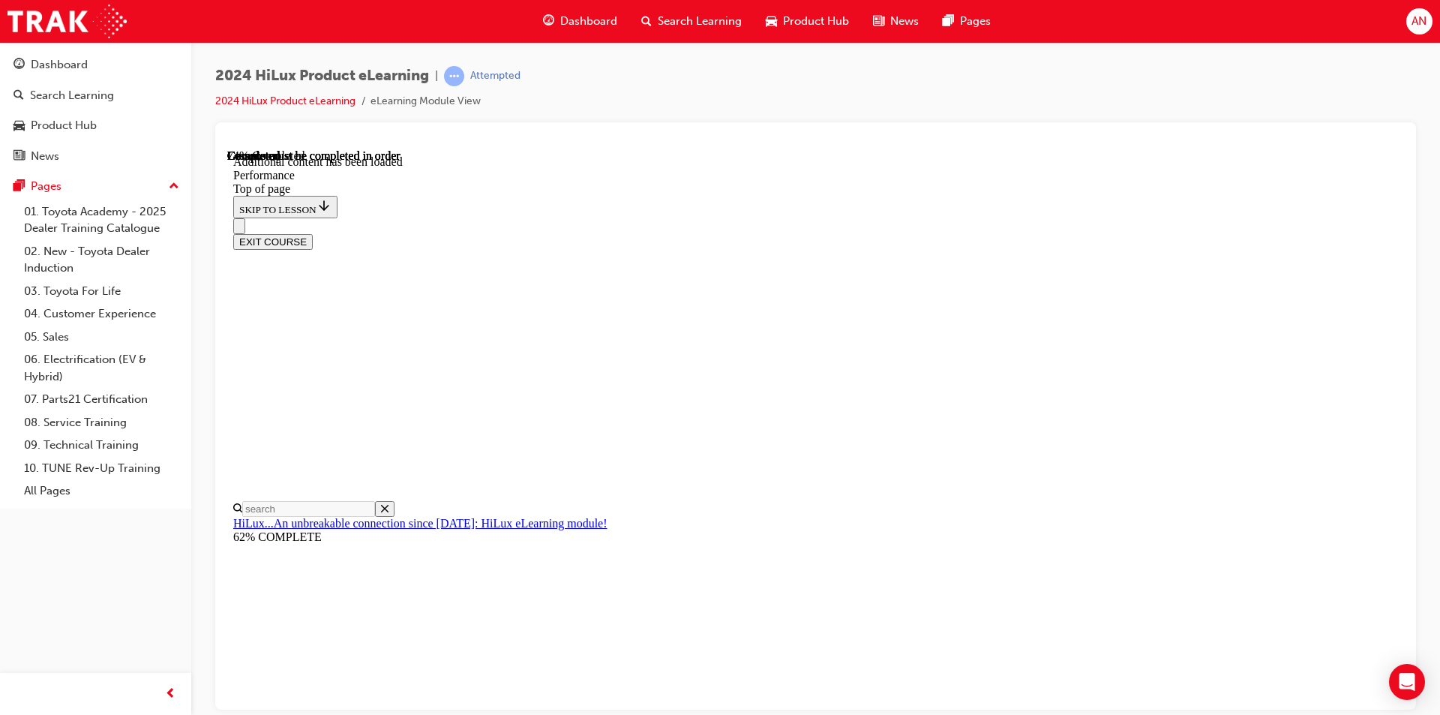
scroll to position [9097, 0]
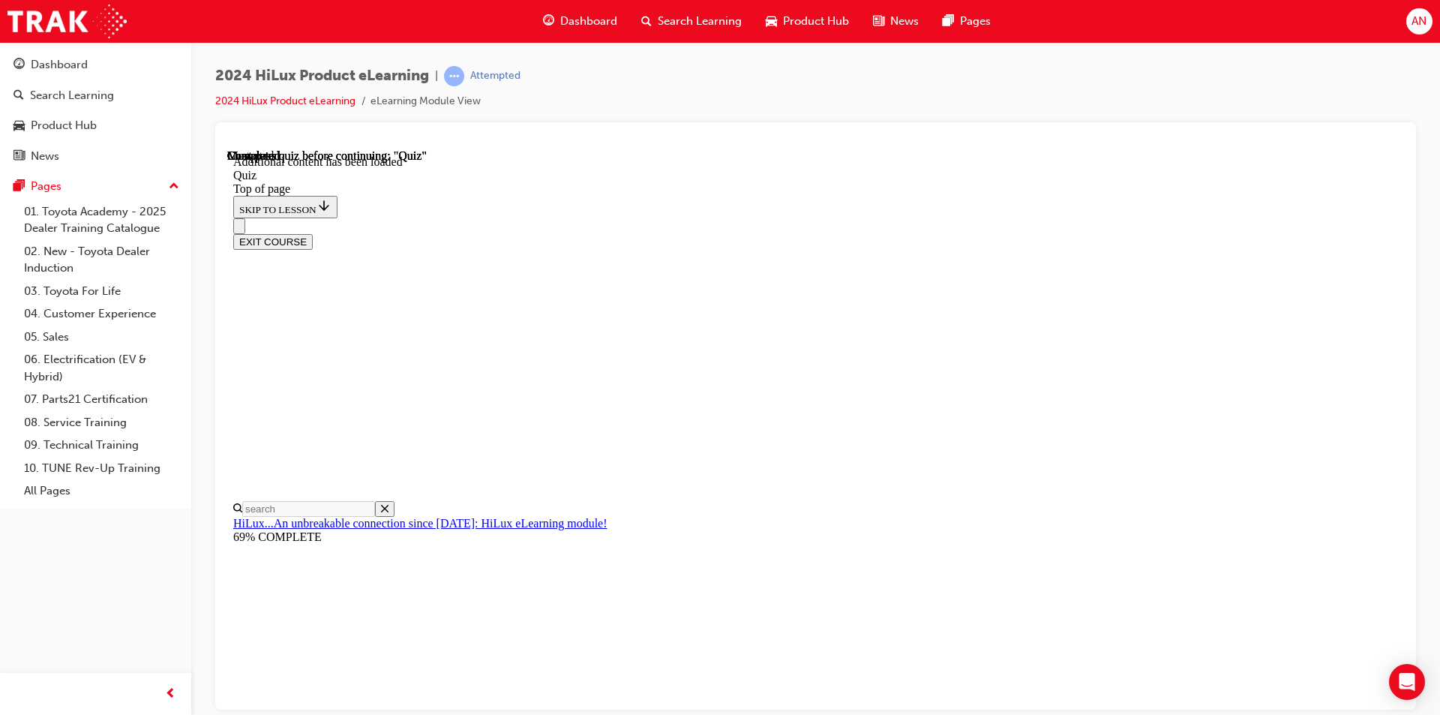
scroll to position [47, 0]
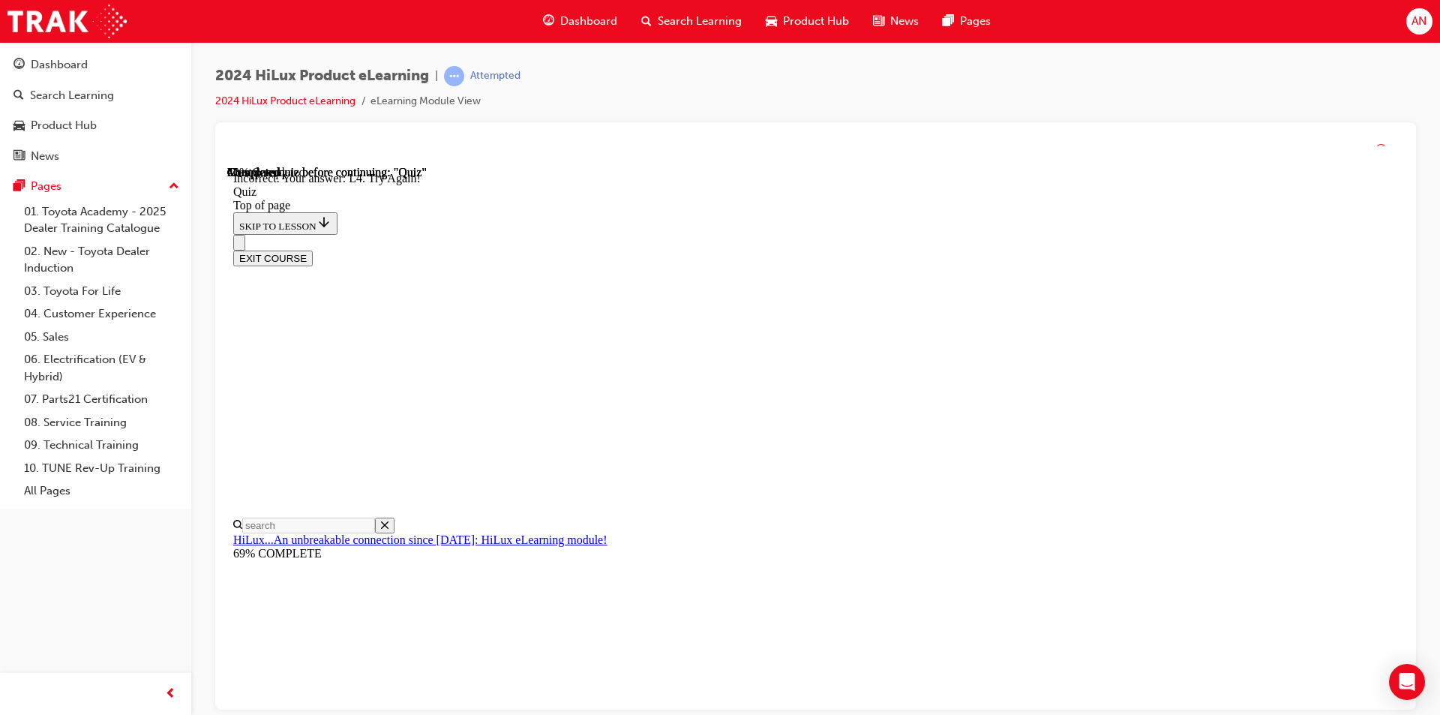
scroll to position [345, 0]
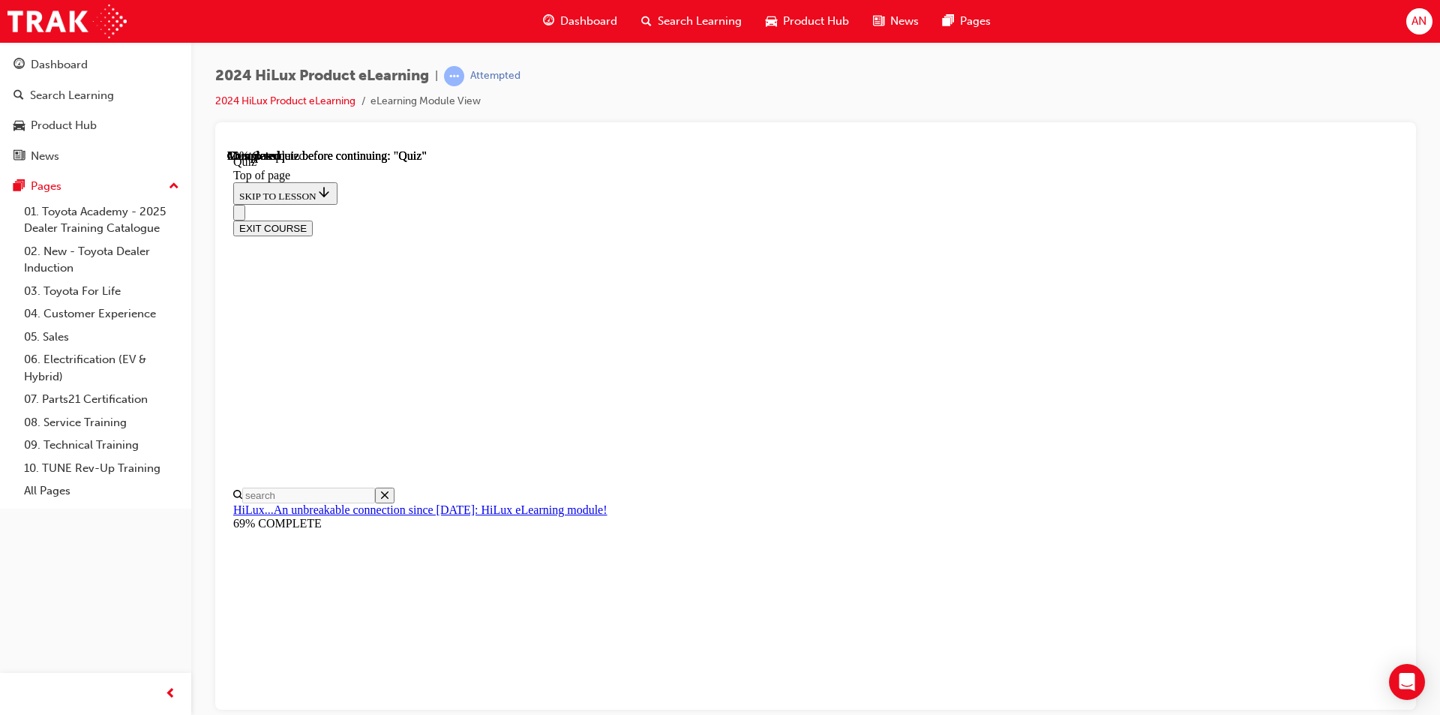
scroll to position [75, 0]
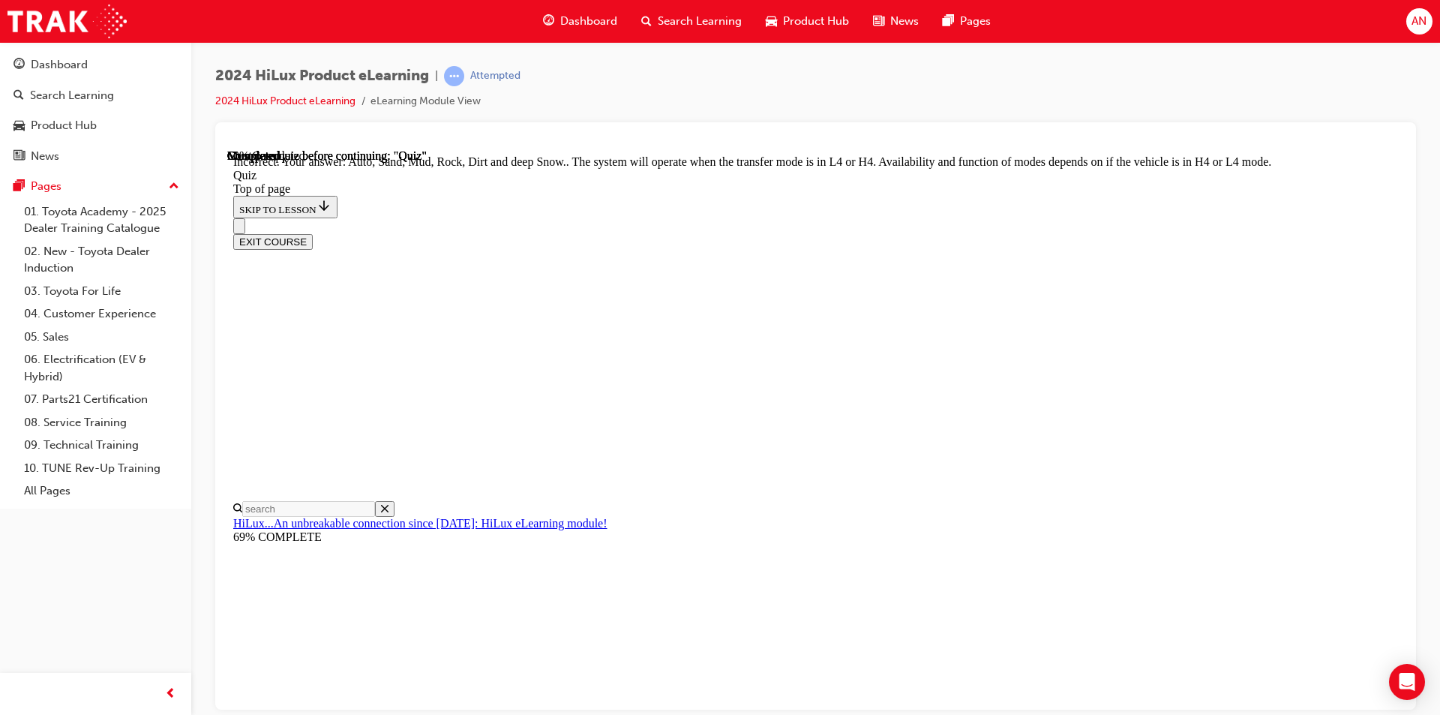
scroll to position [380, 0]
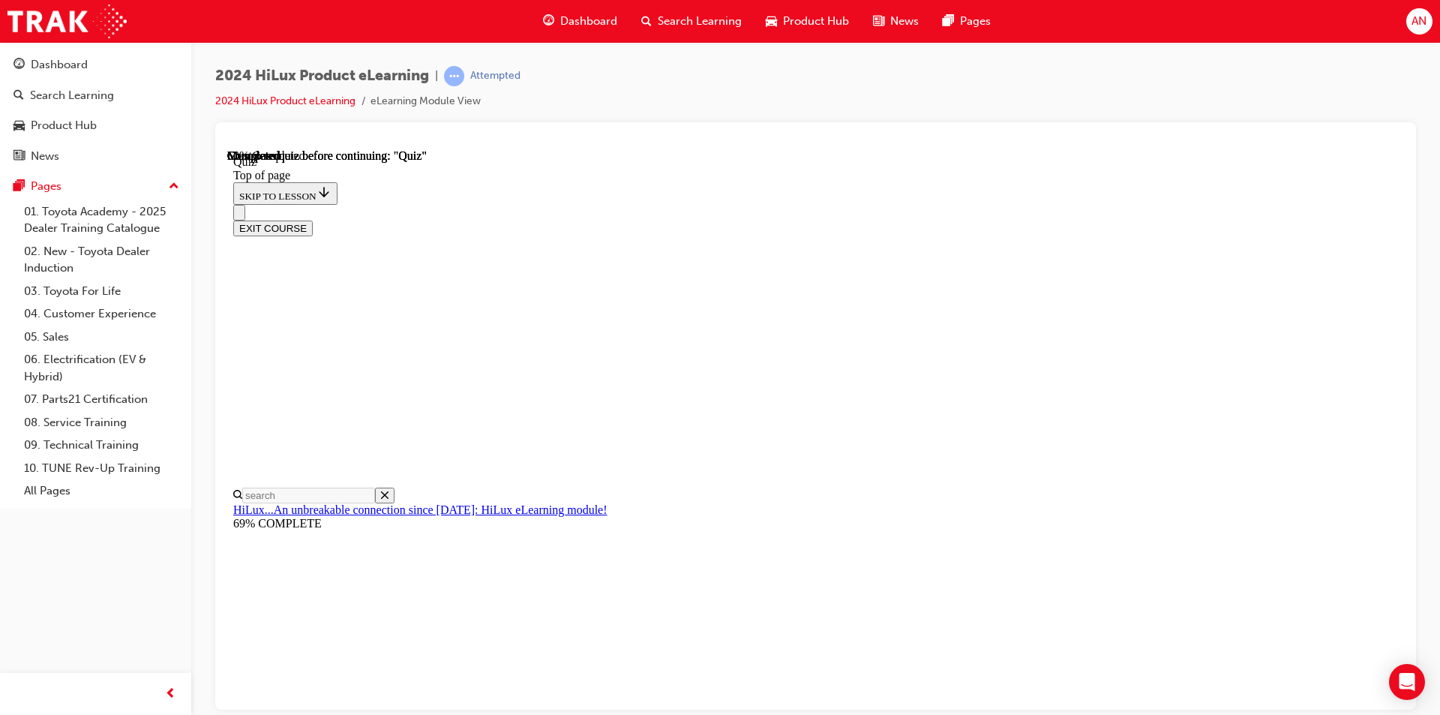
scroll to position [414, 0]
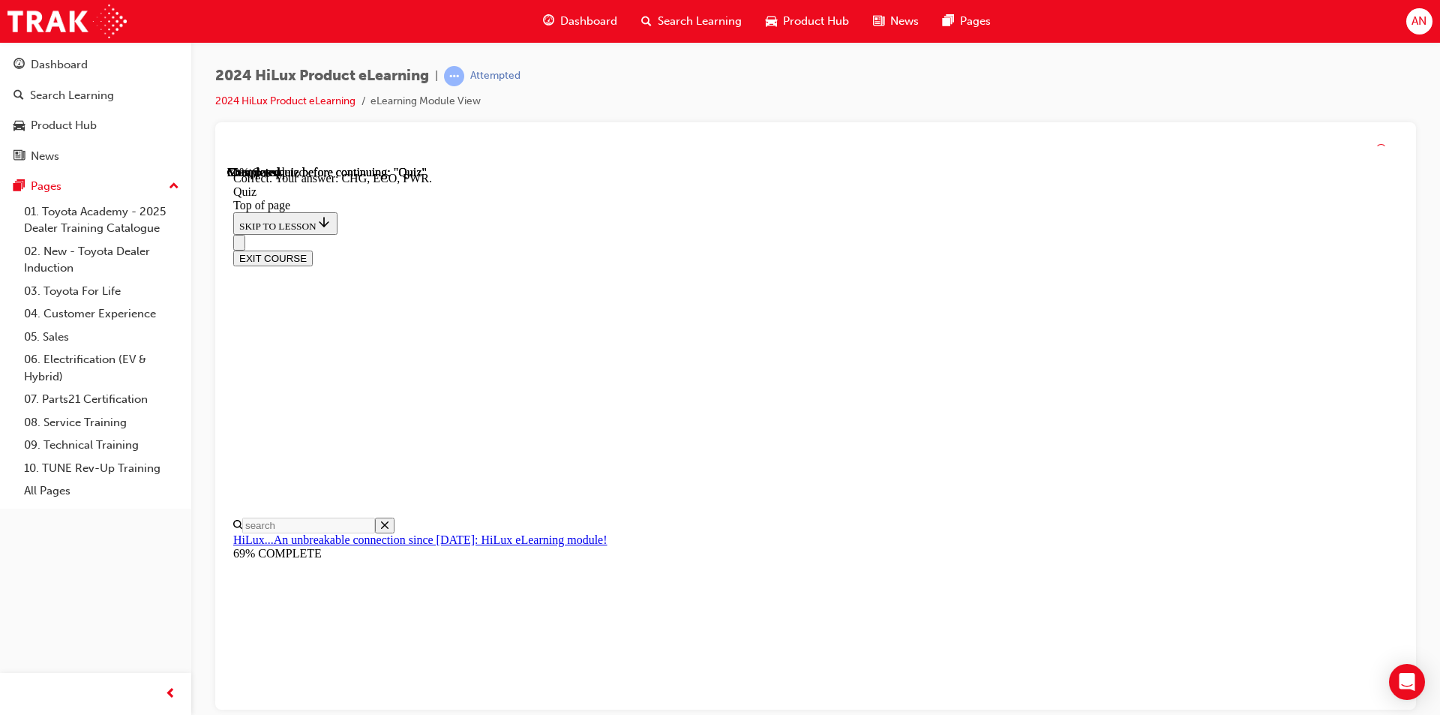
scroll to position [461, 0]
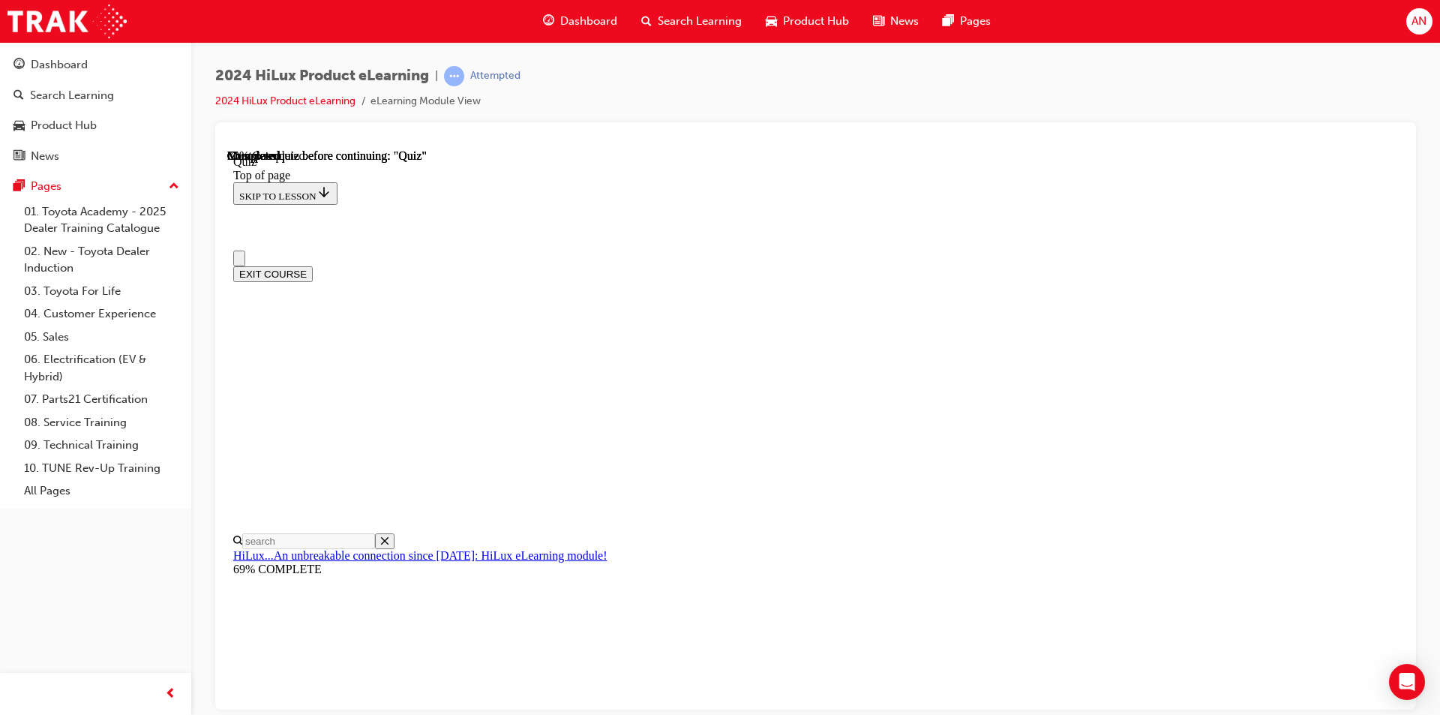
scroll to position [150, 0]
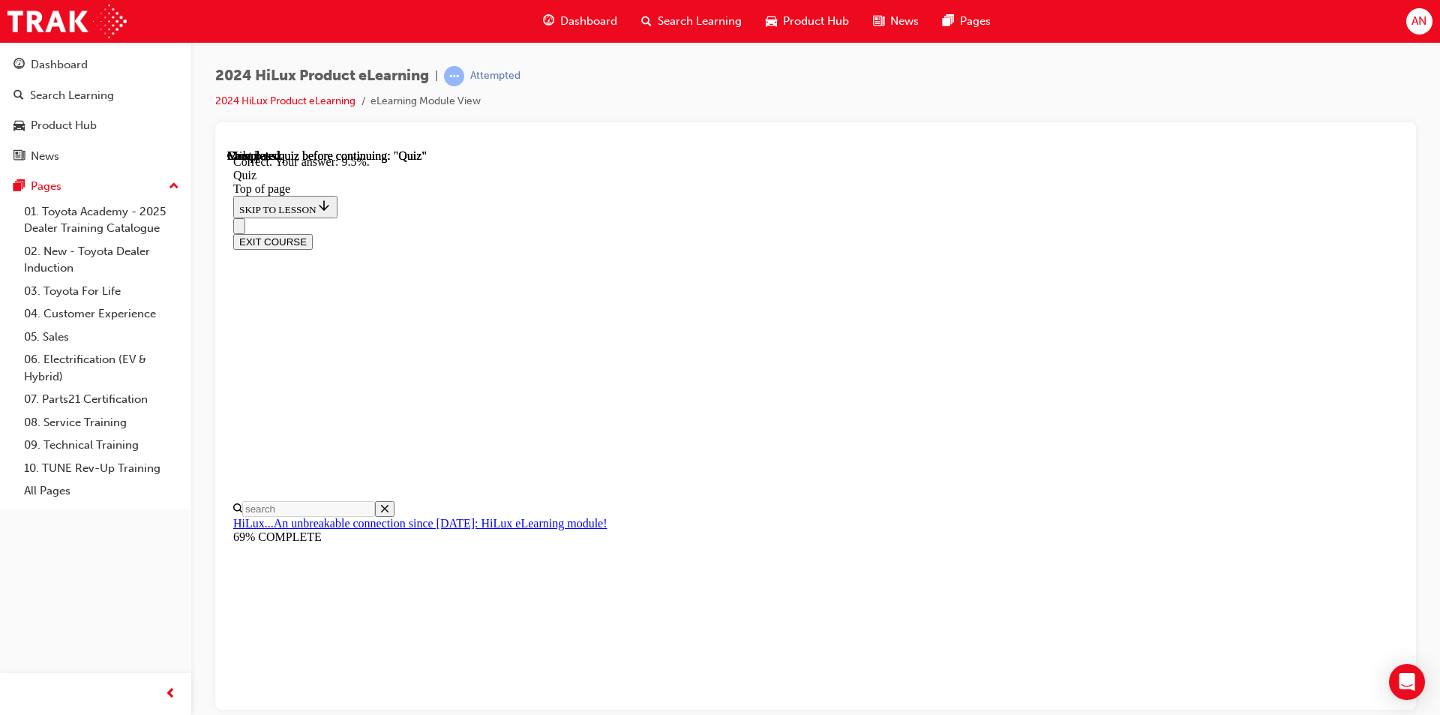
scroll to position [322, 0]
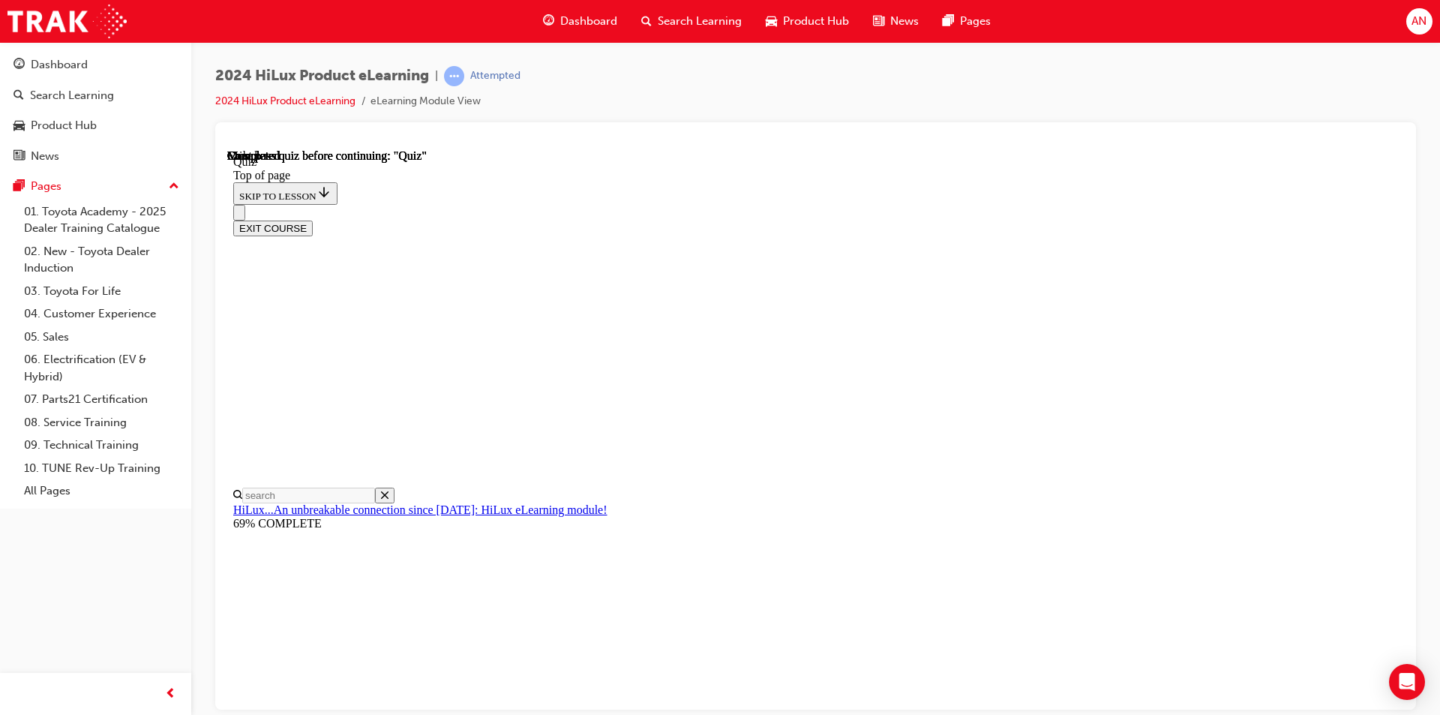
scroll to position [251, 0]
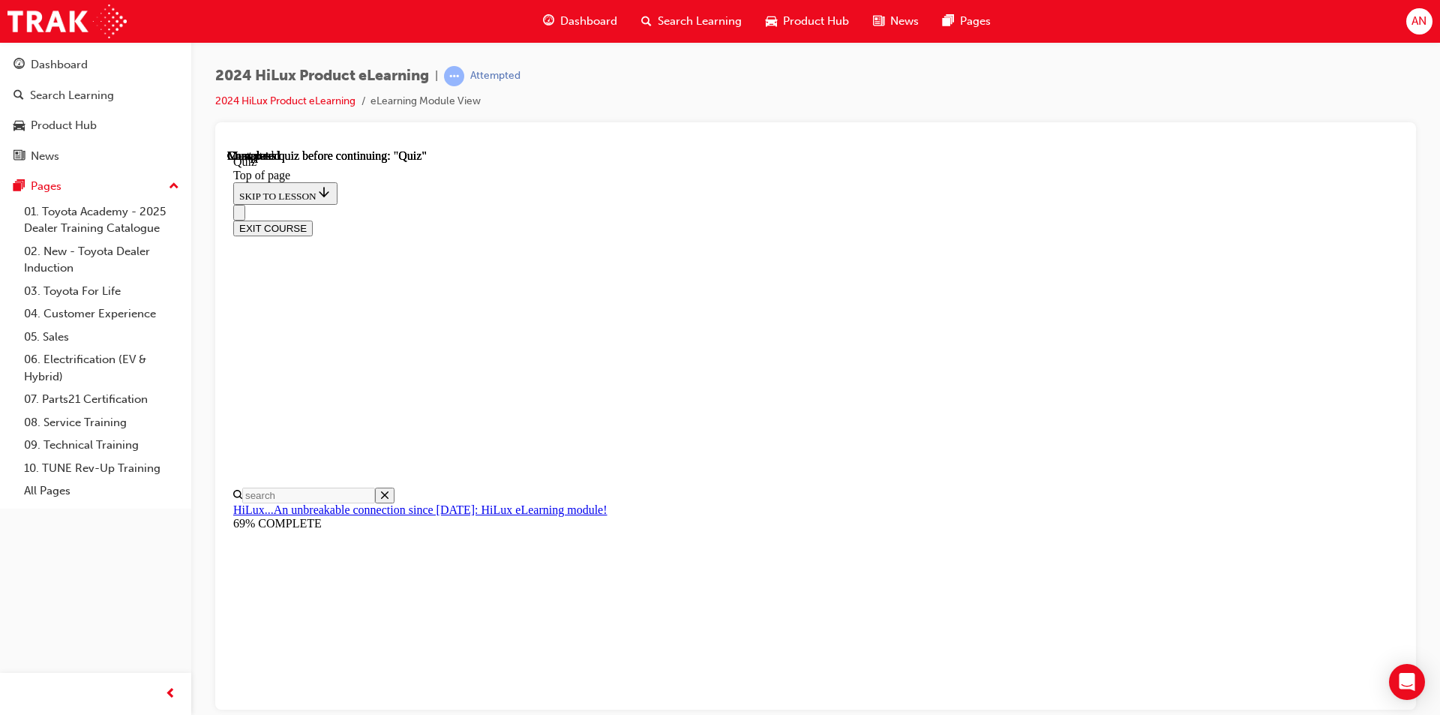
scroll to position [122, 0]
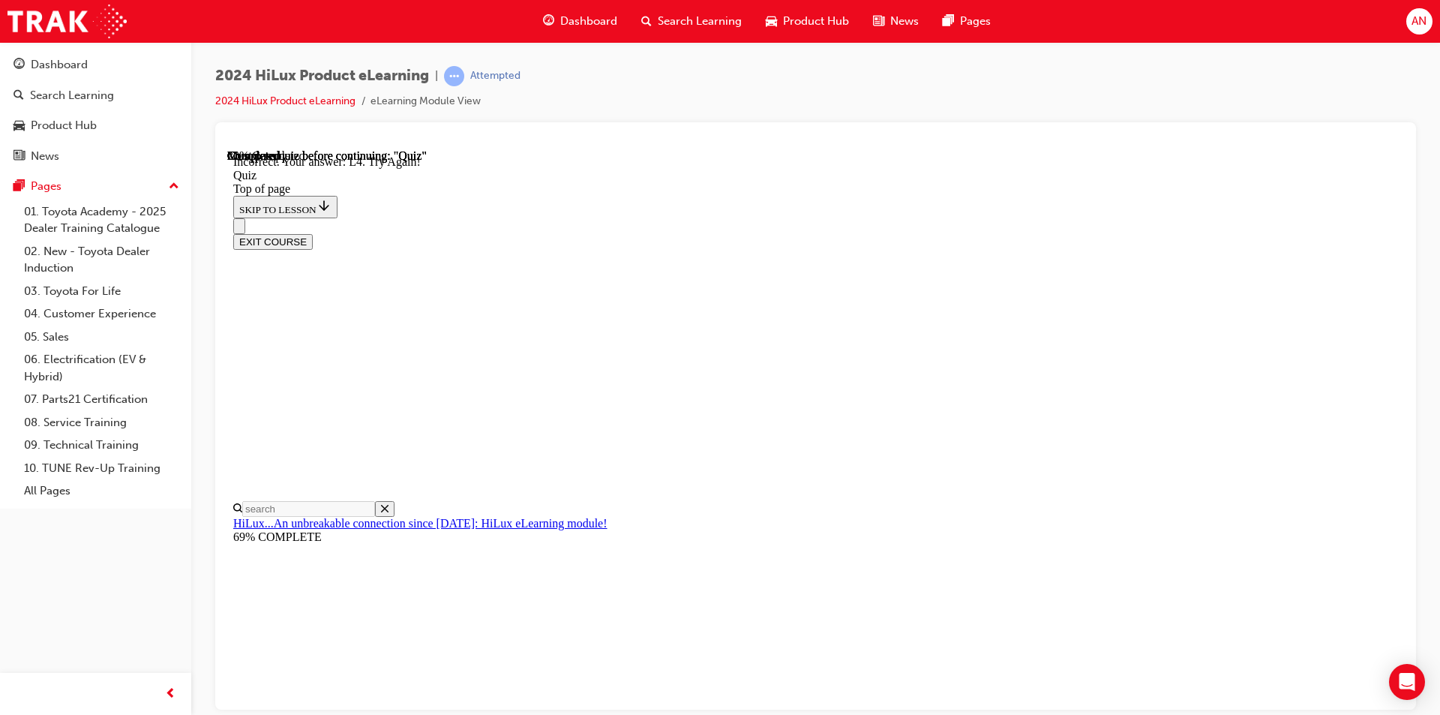
scroll to position [345, 0]
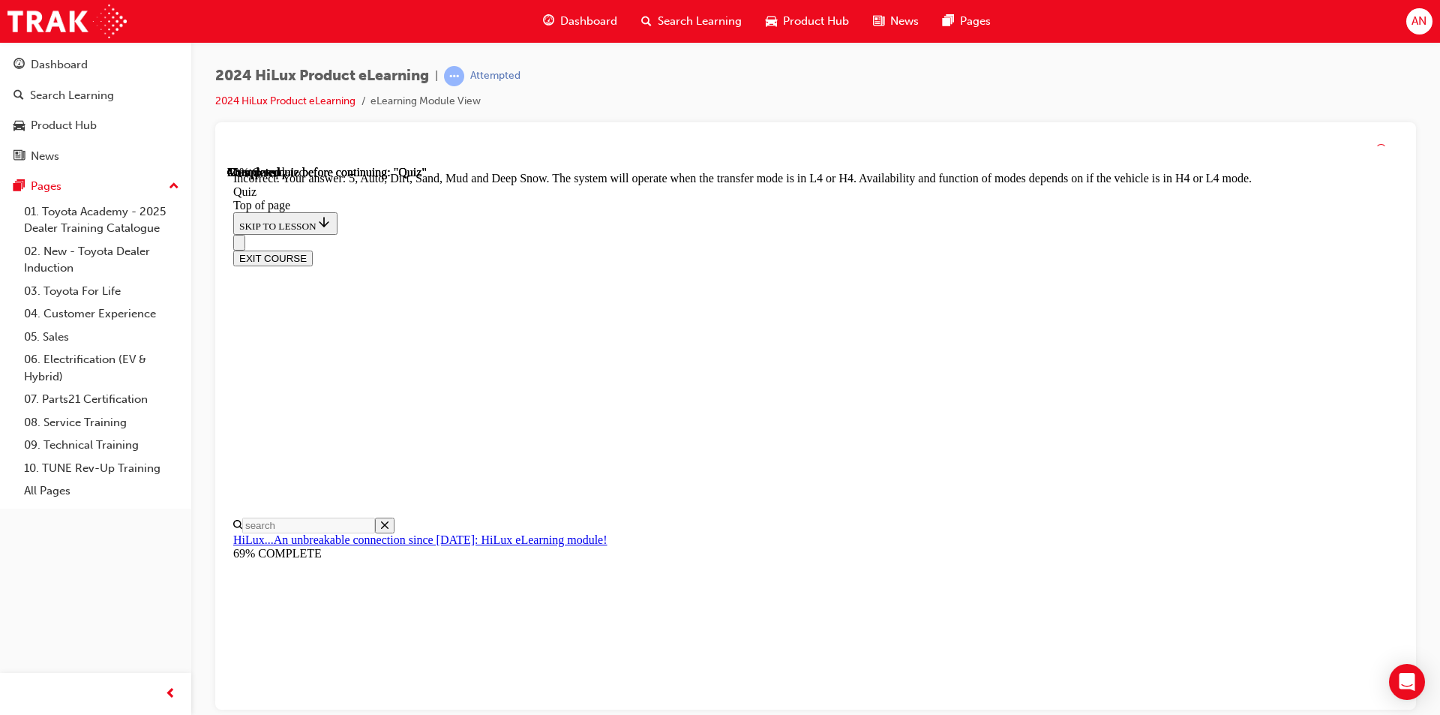
scroll to position [380, 0]
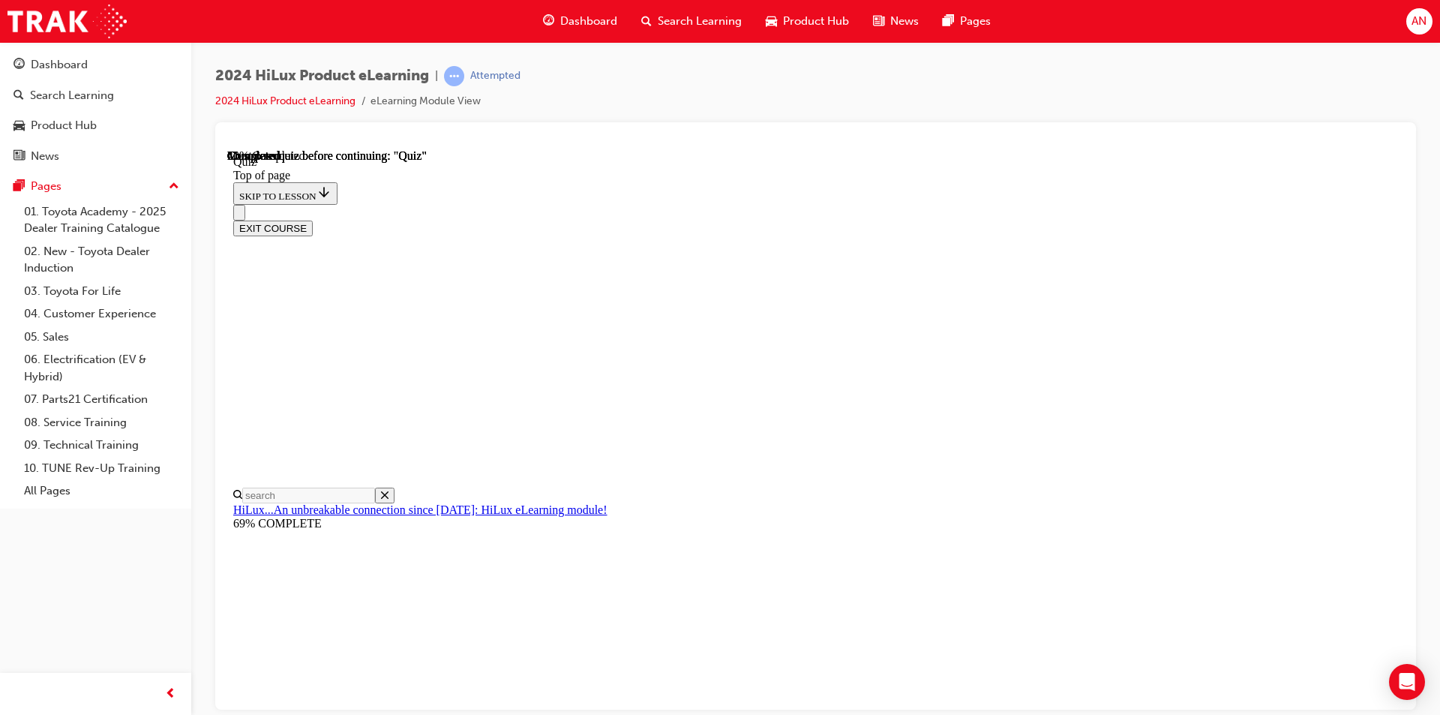
scroll to position [225, 0]
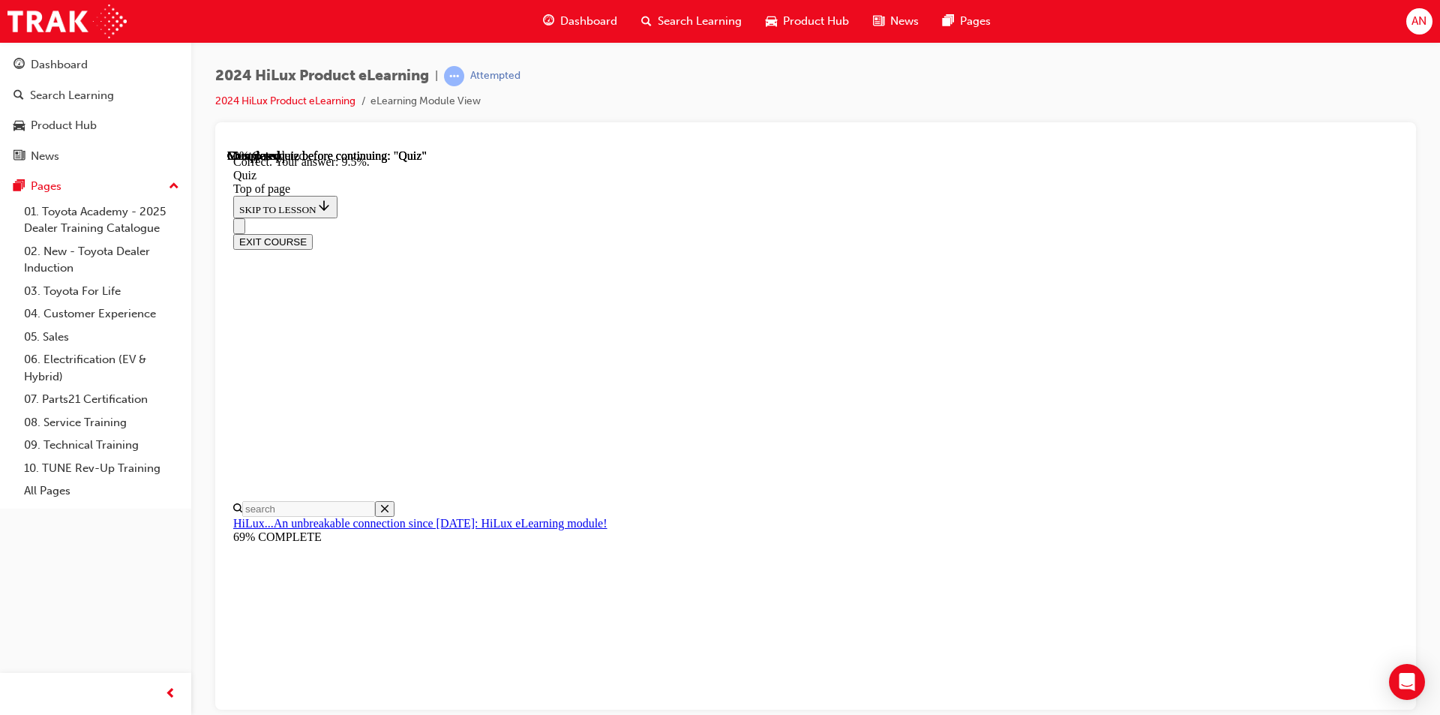
scroll to position [322, 0]
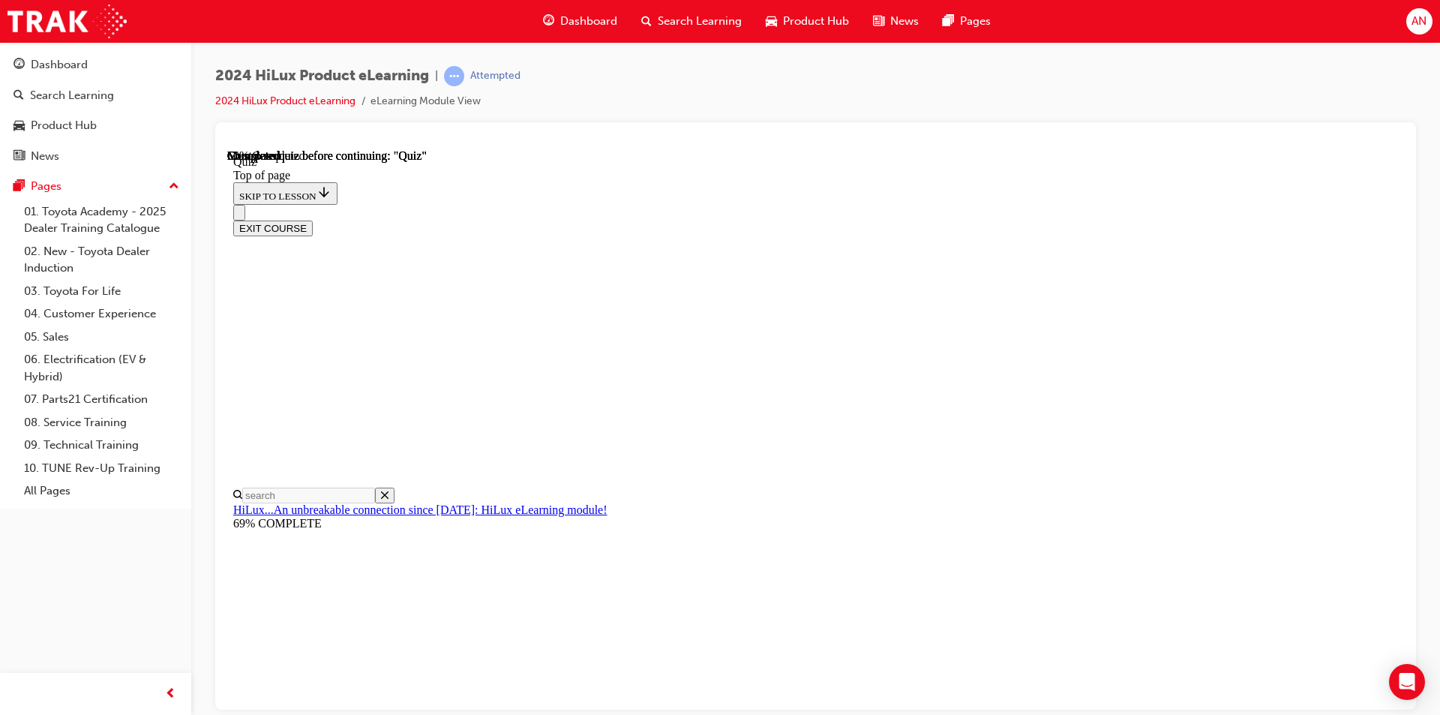
scroll to position [375, 0]
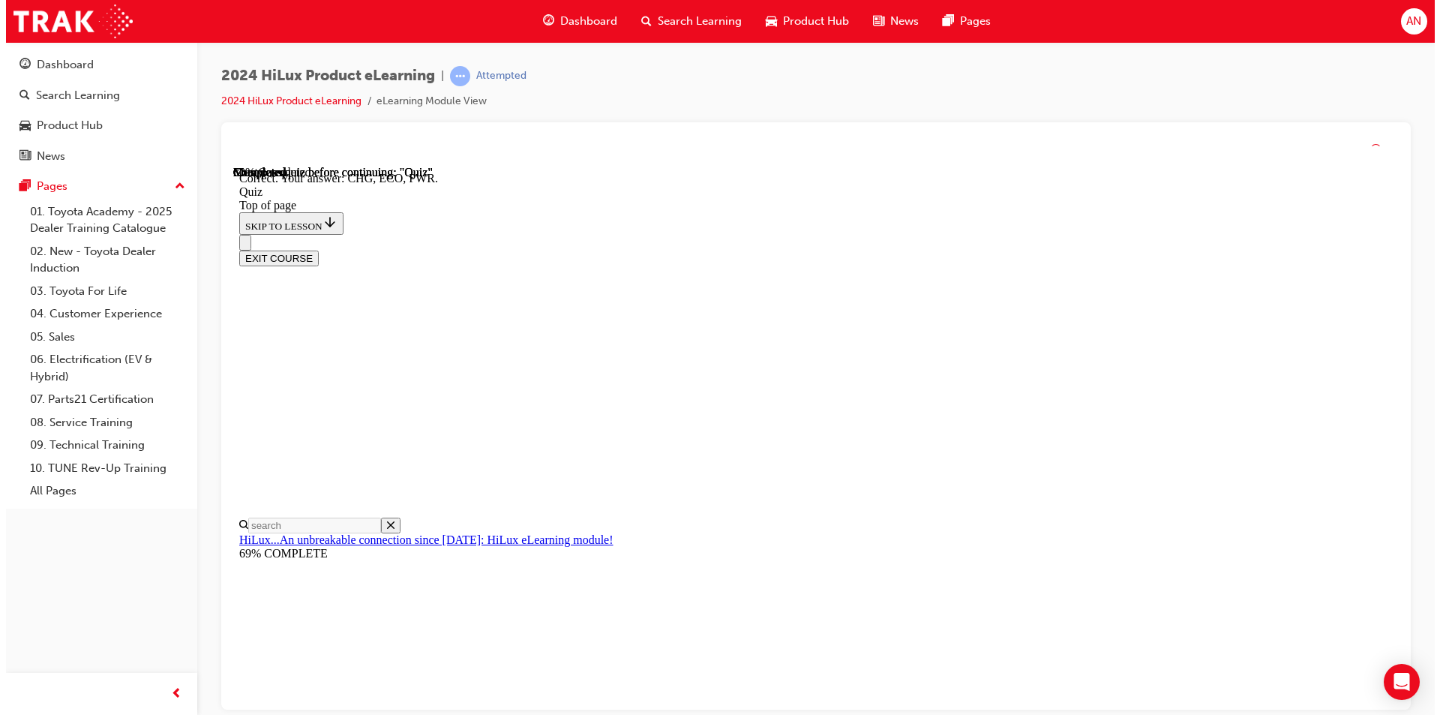
scroll to position [461, 0]
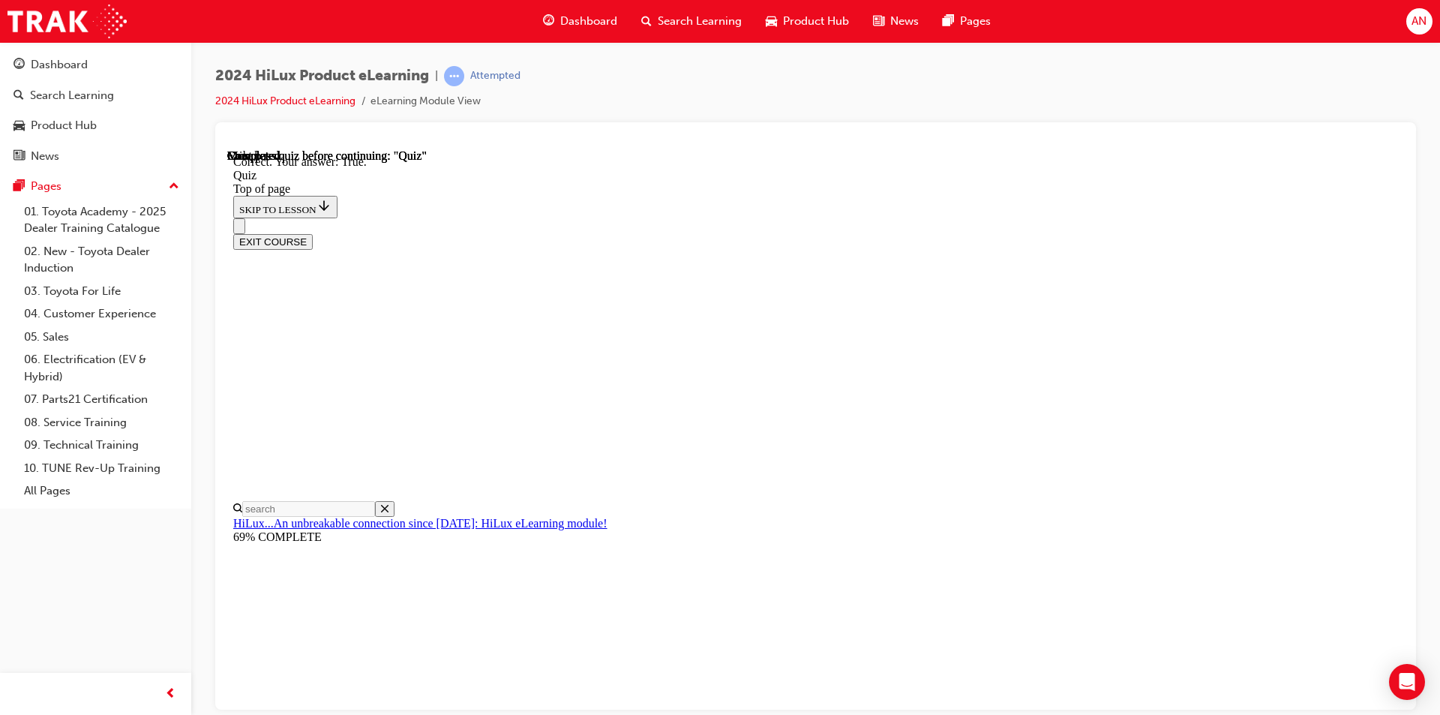
scroll to position [151, 0]
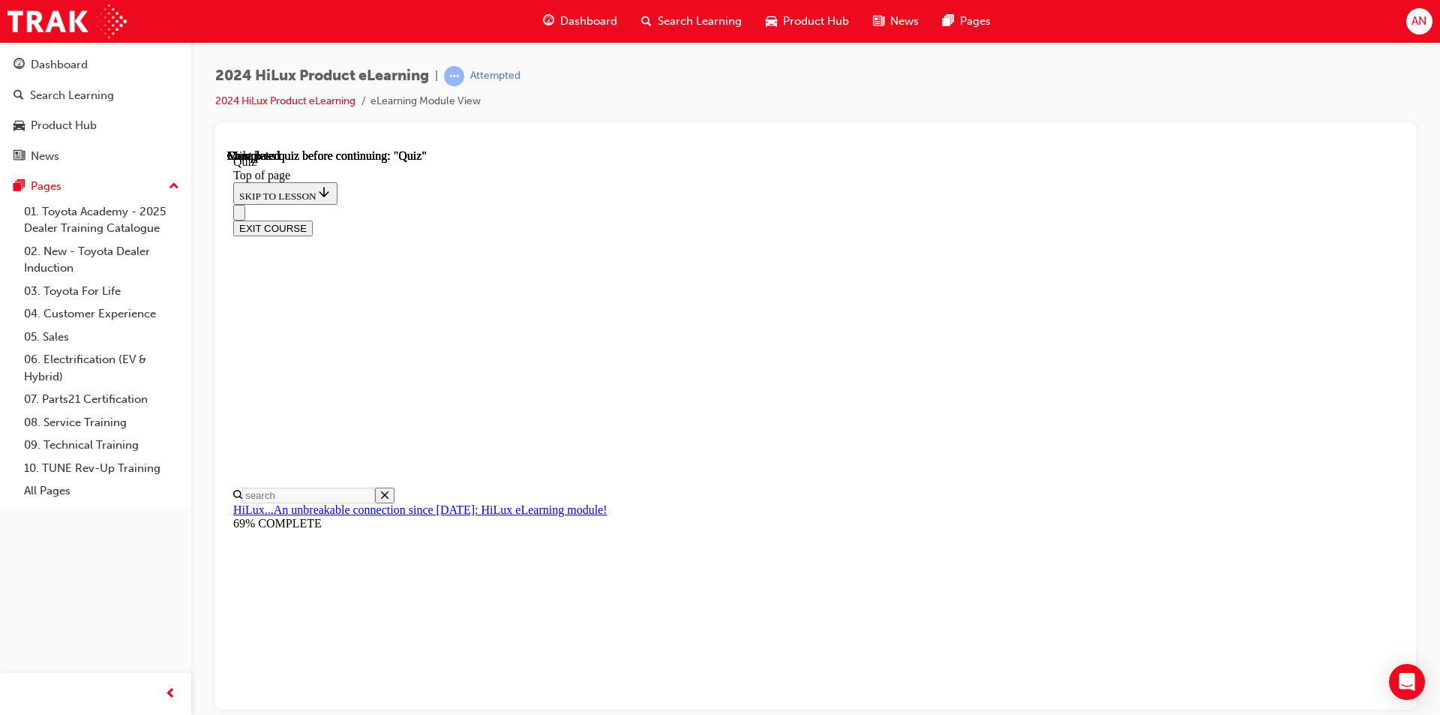
scroll to position [251, 0]
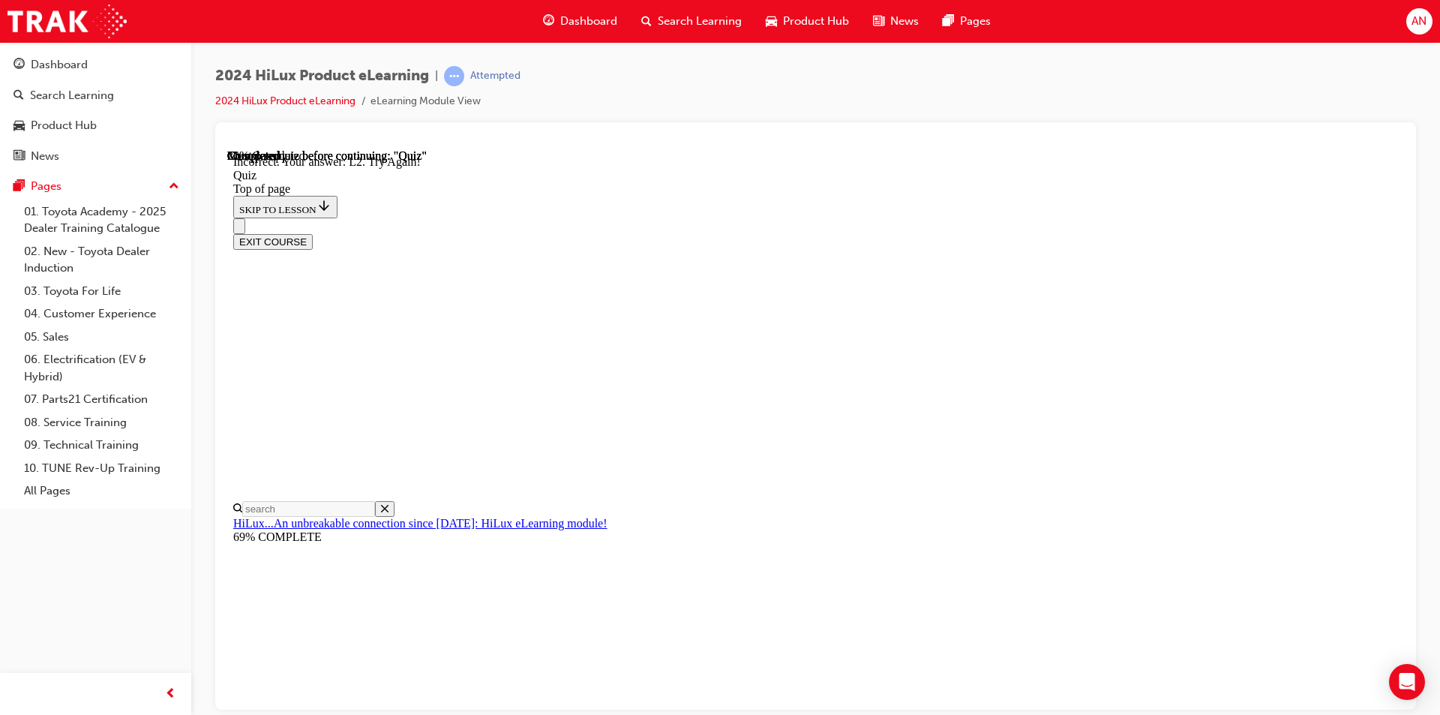
scroll to position [345, 0]
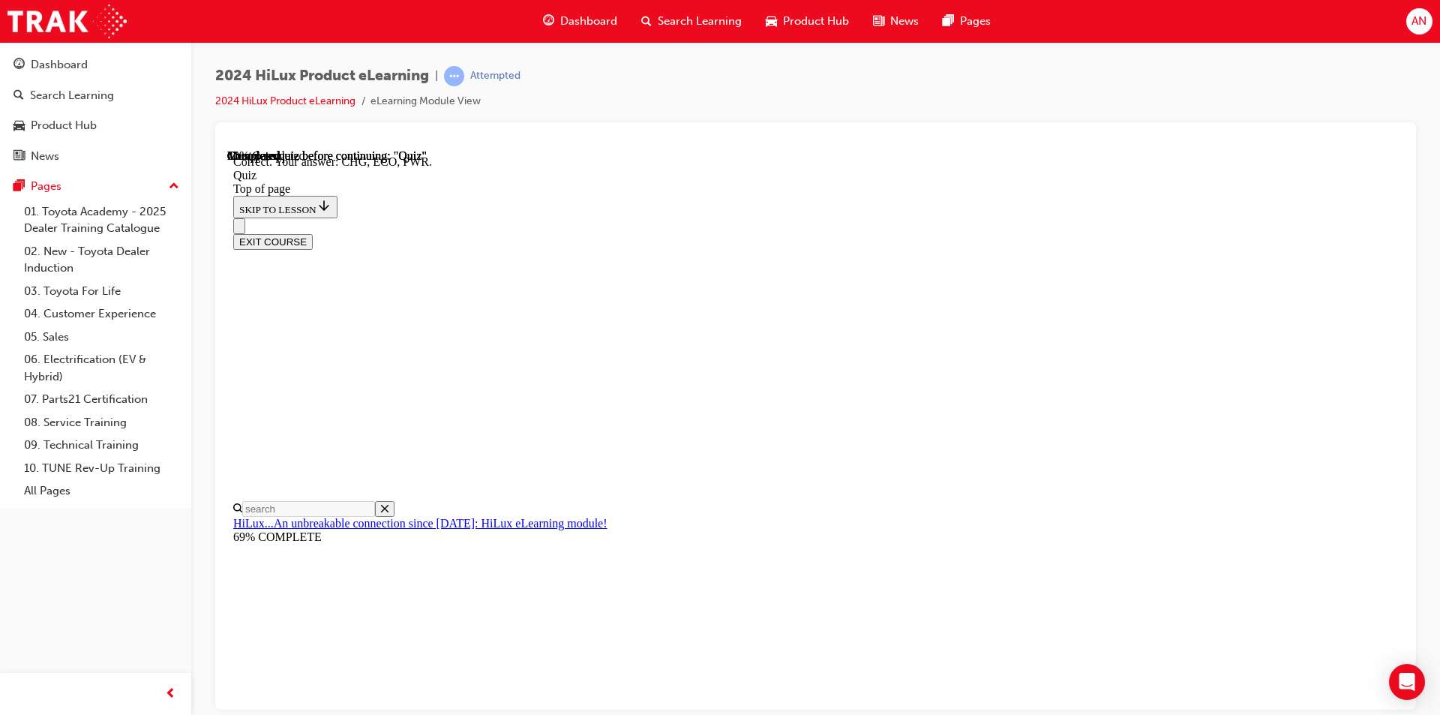
scroll to position [461, 0]
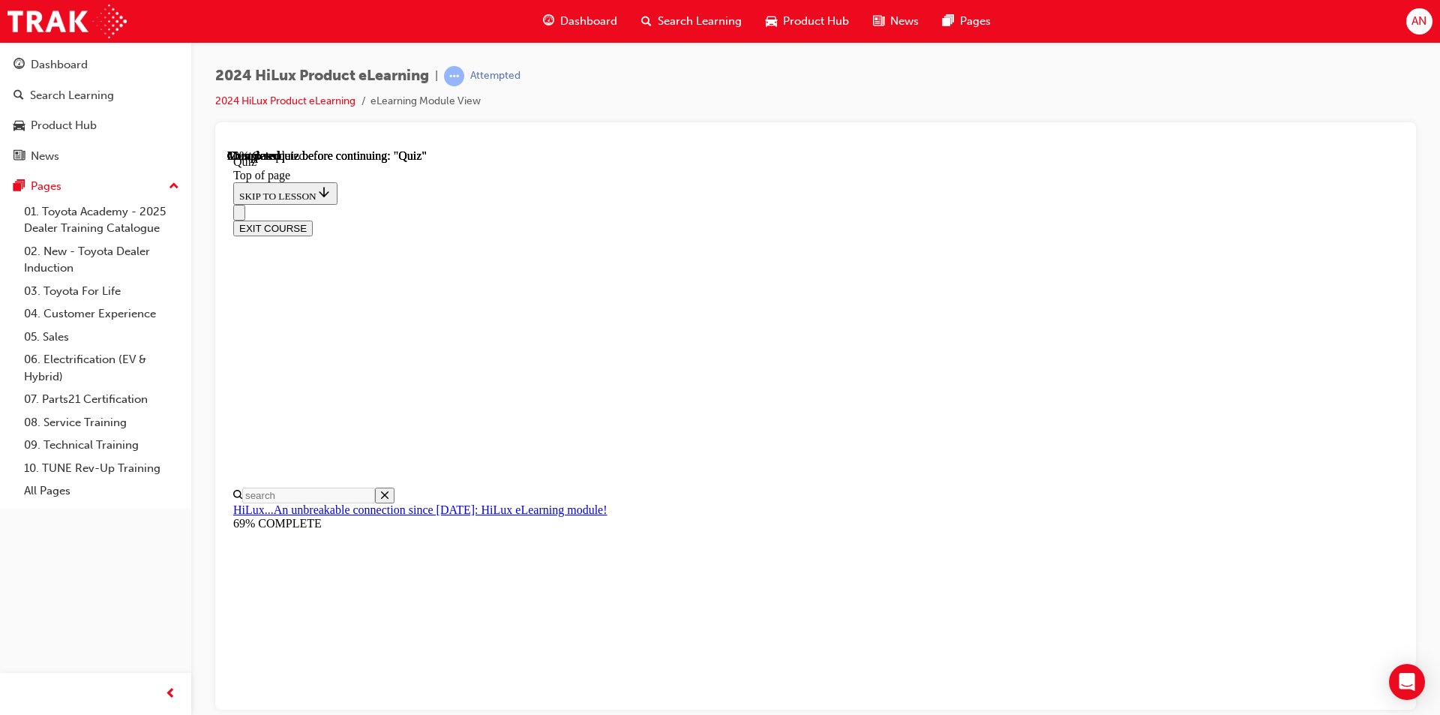
scroll to position [104, 0]
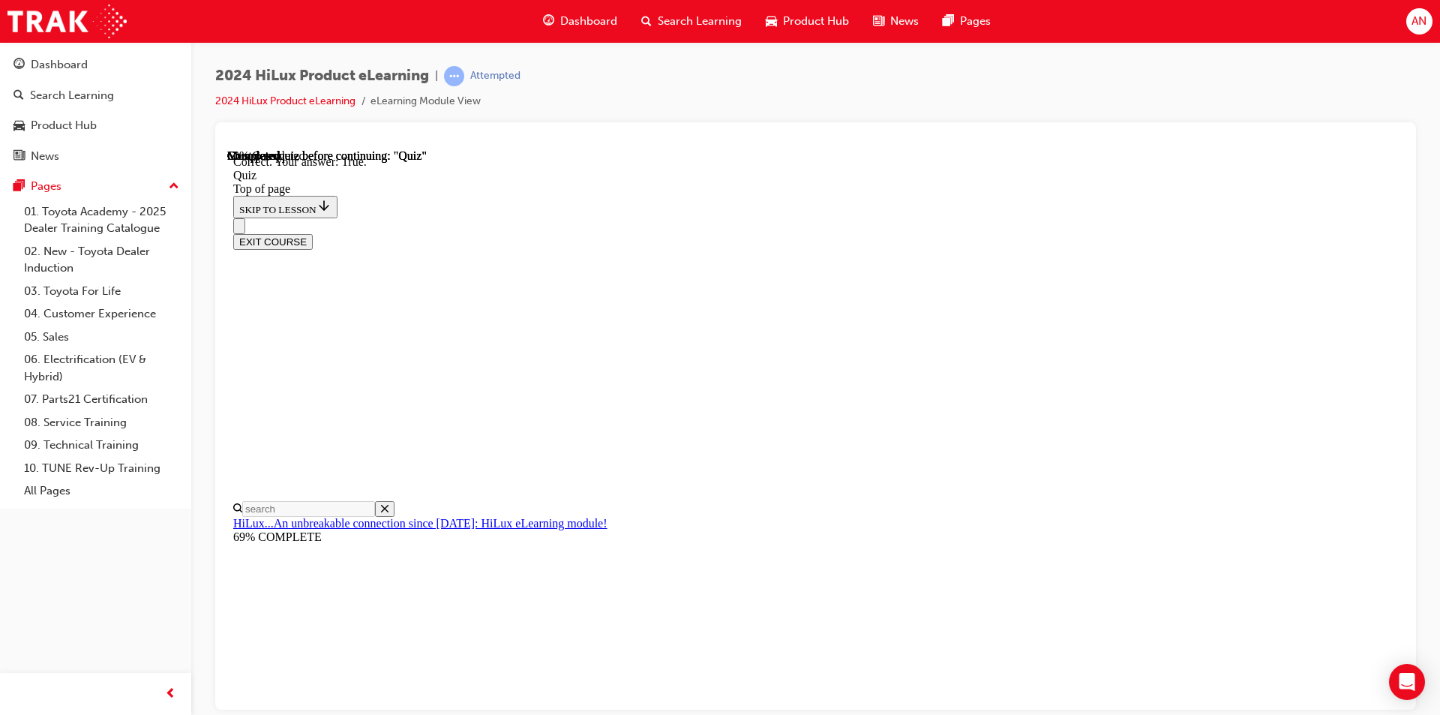
scroll to position [151, 0]
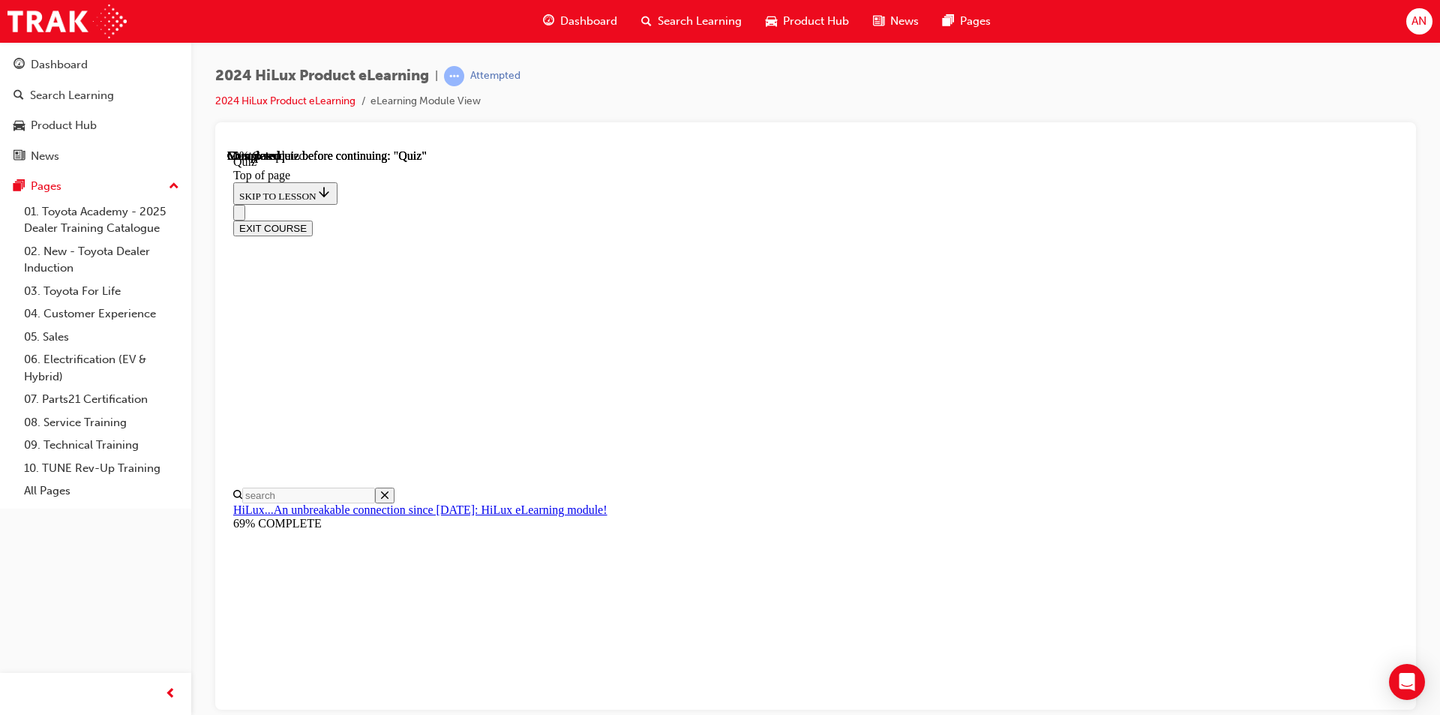
scroll to position [135, 0]
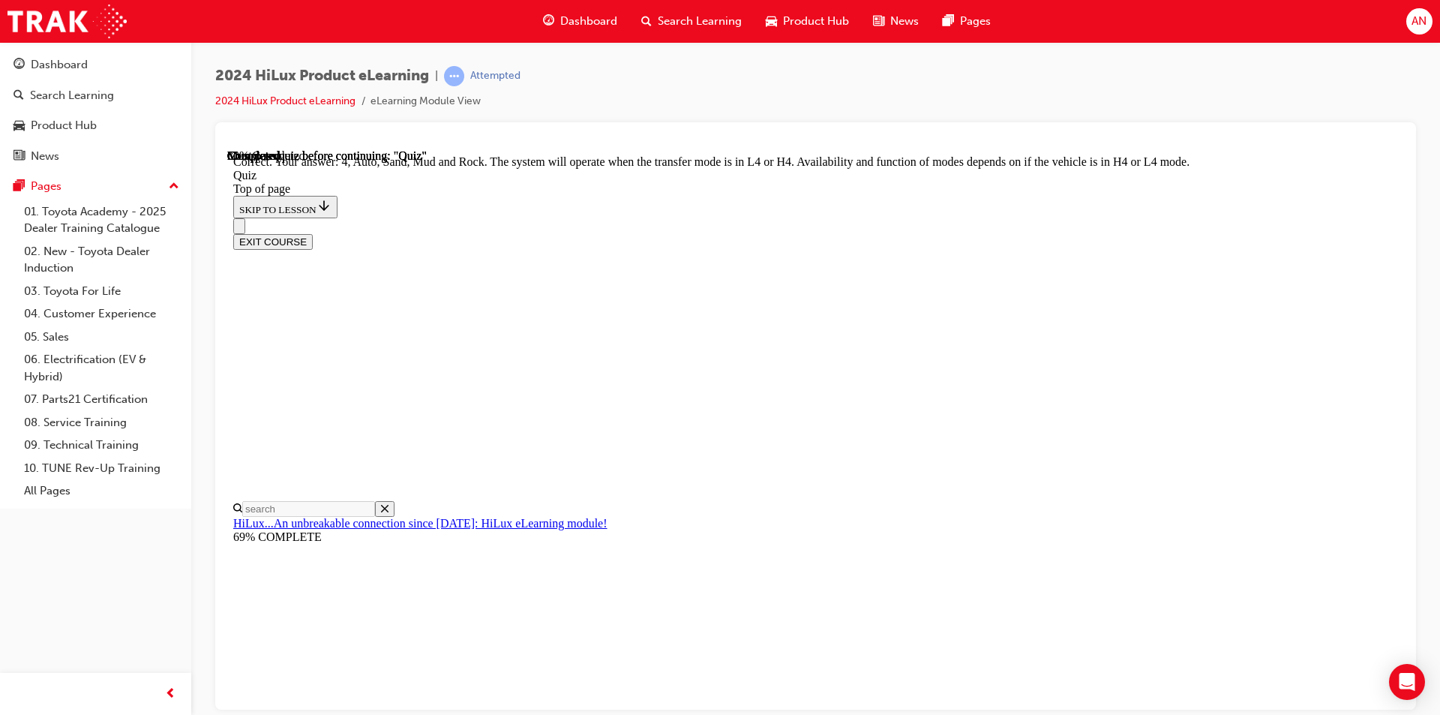
scroll to position [380, 0]
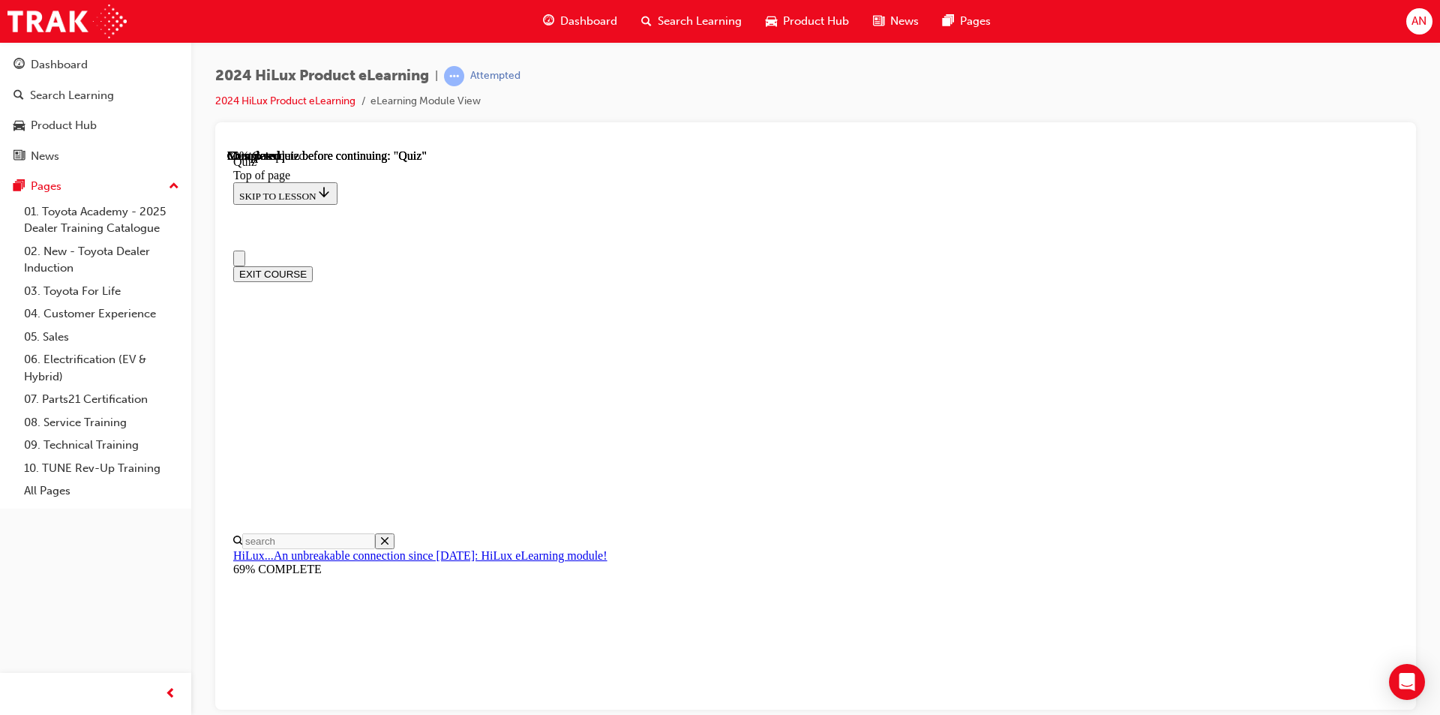
scroll to position [75, 0]
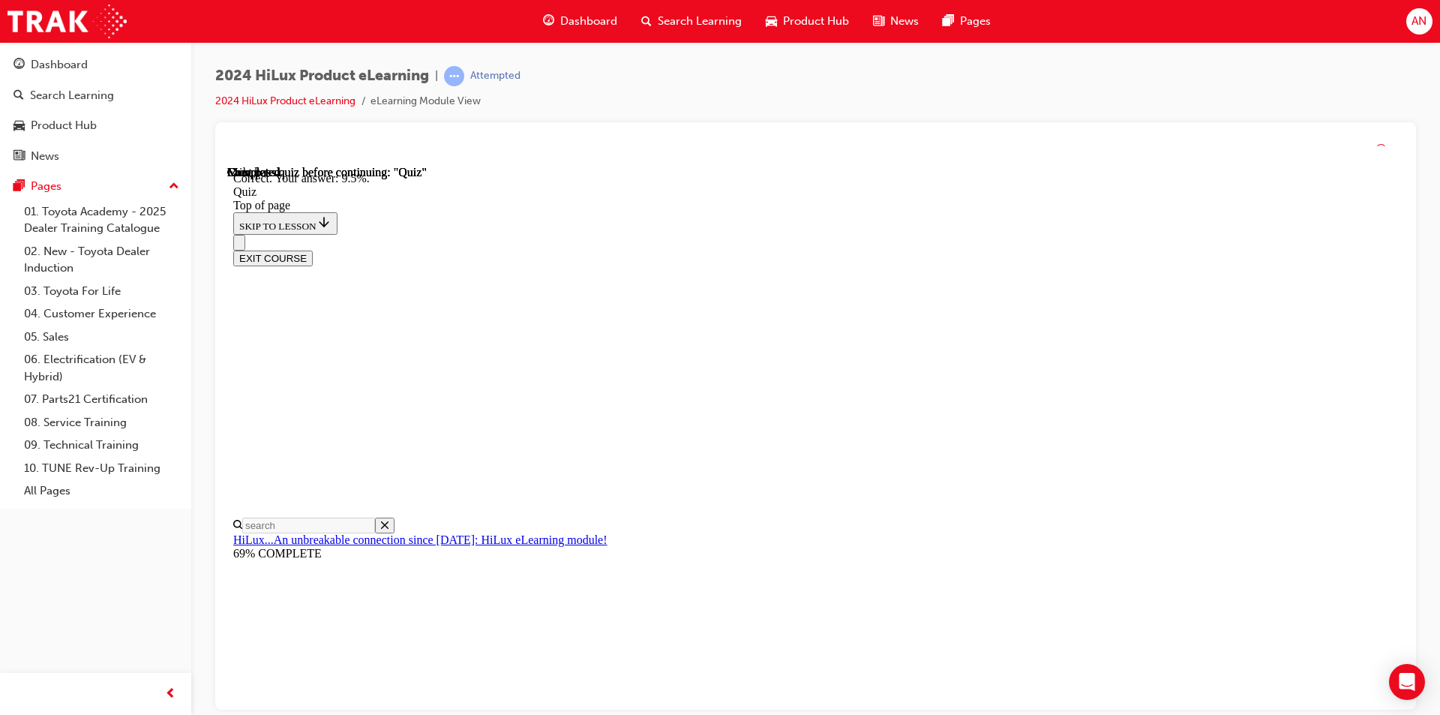
scroll to position [322, 0]
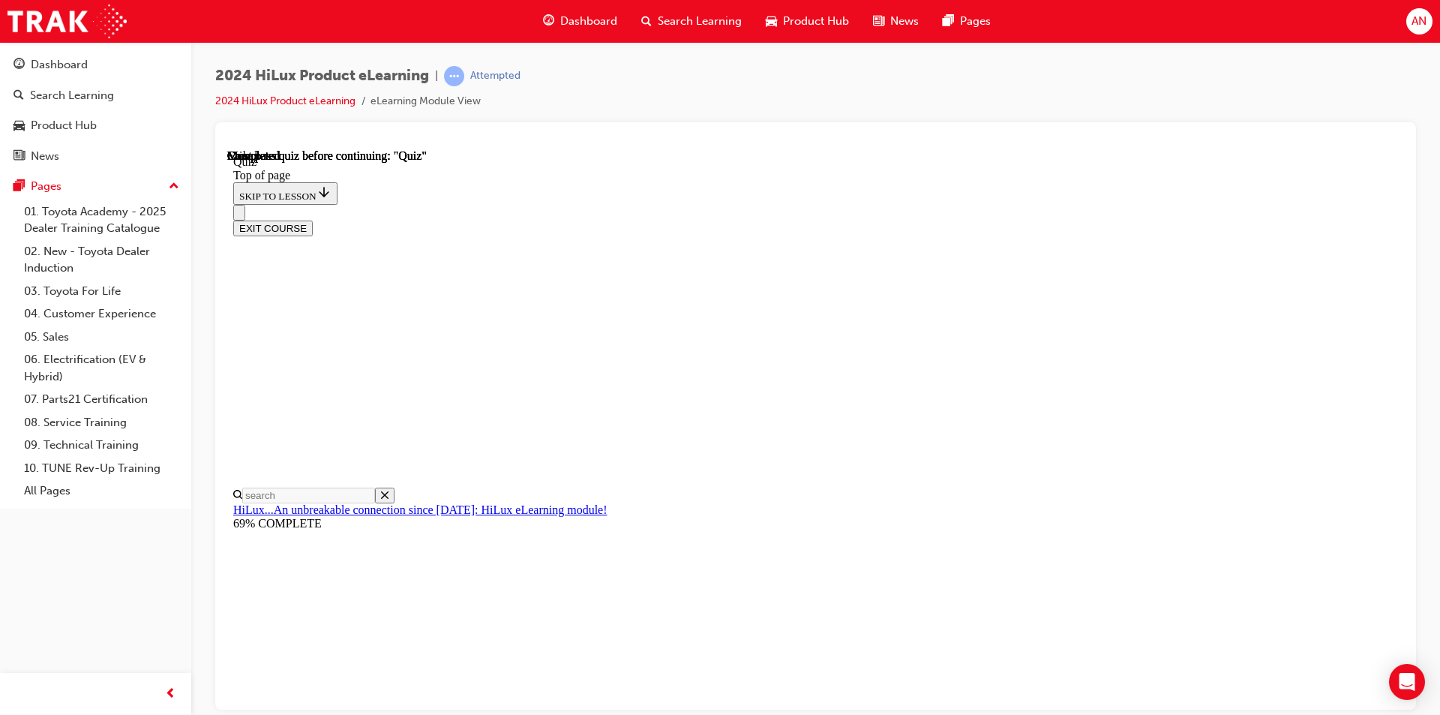
scroll to position [251, 0]
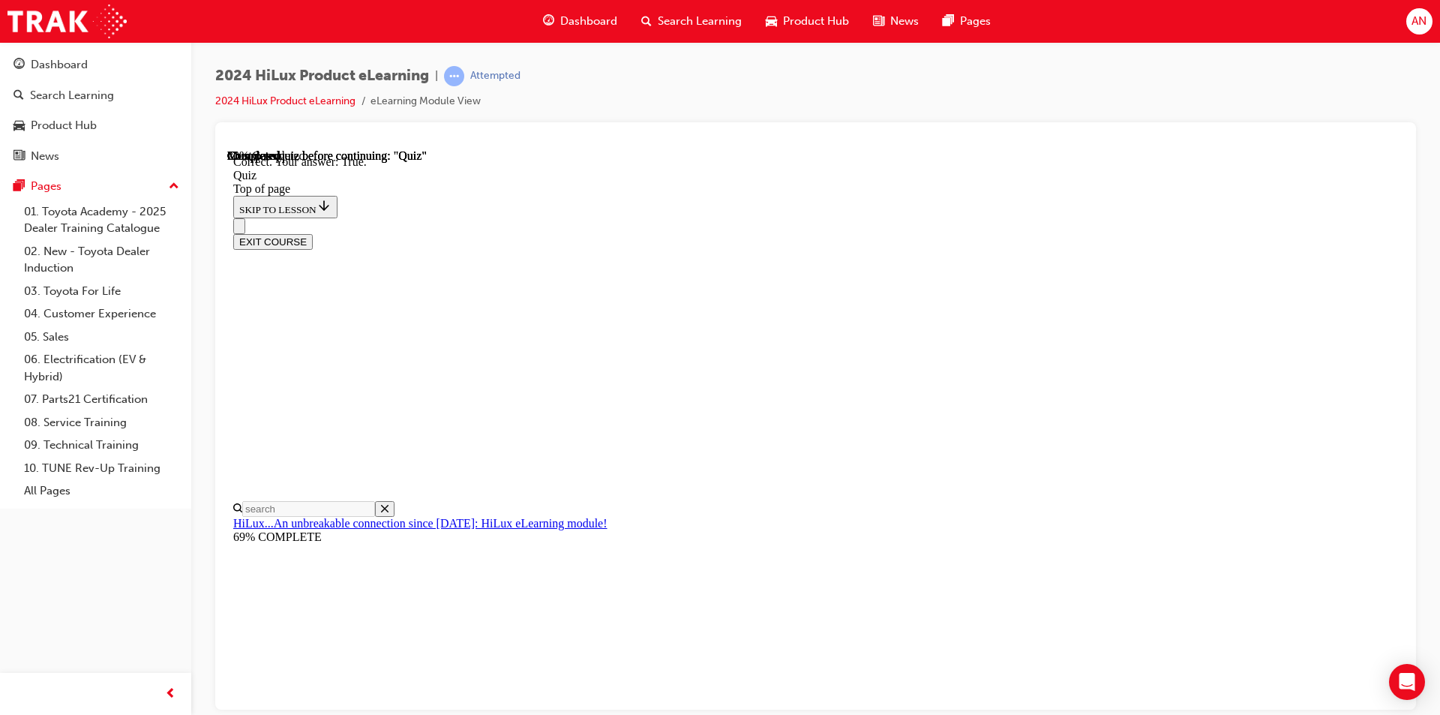
scroll to position [151, 0]
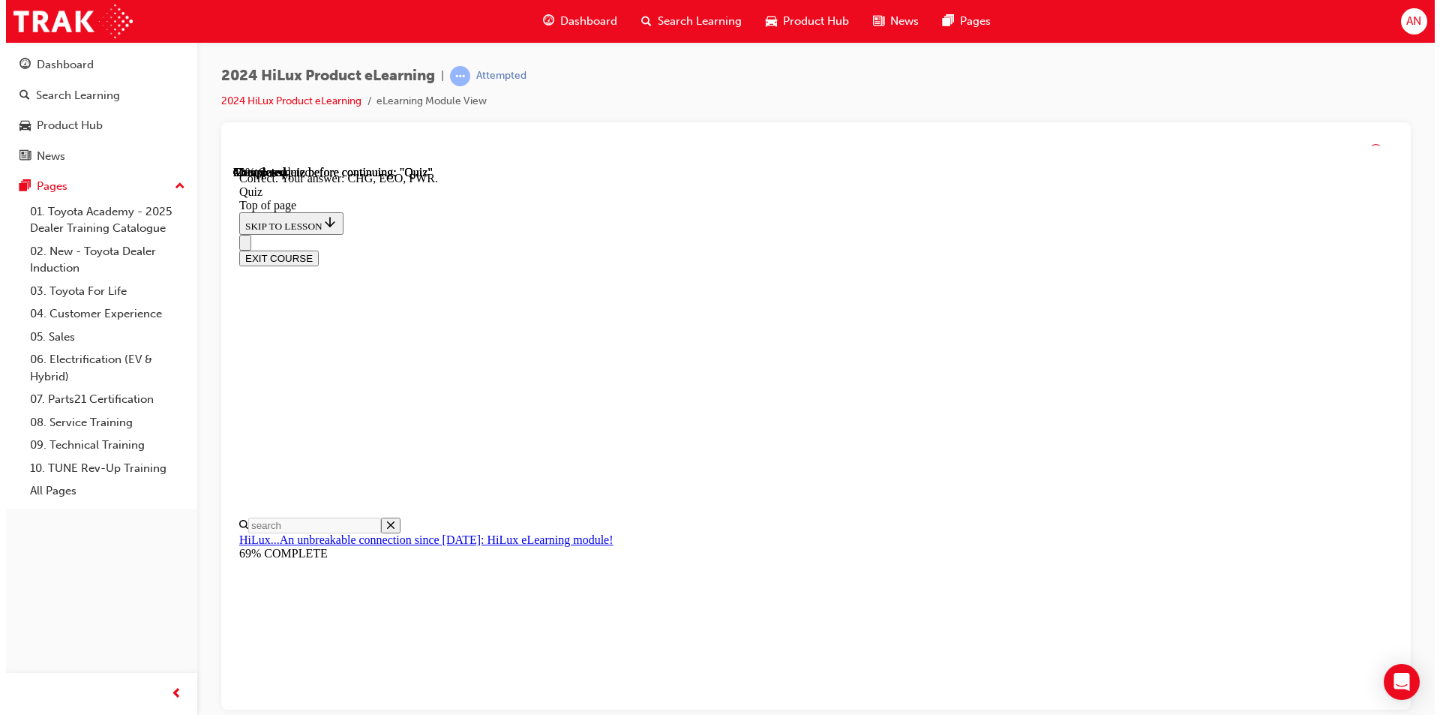
scroll to position [461, 0]
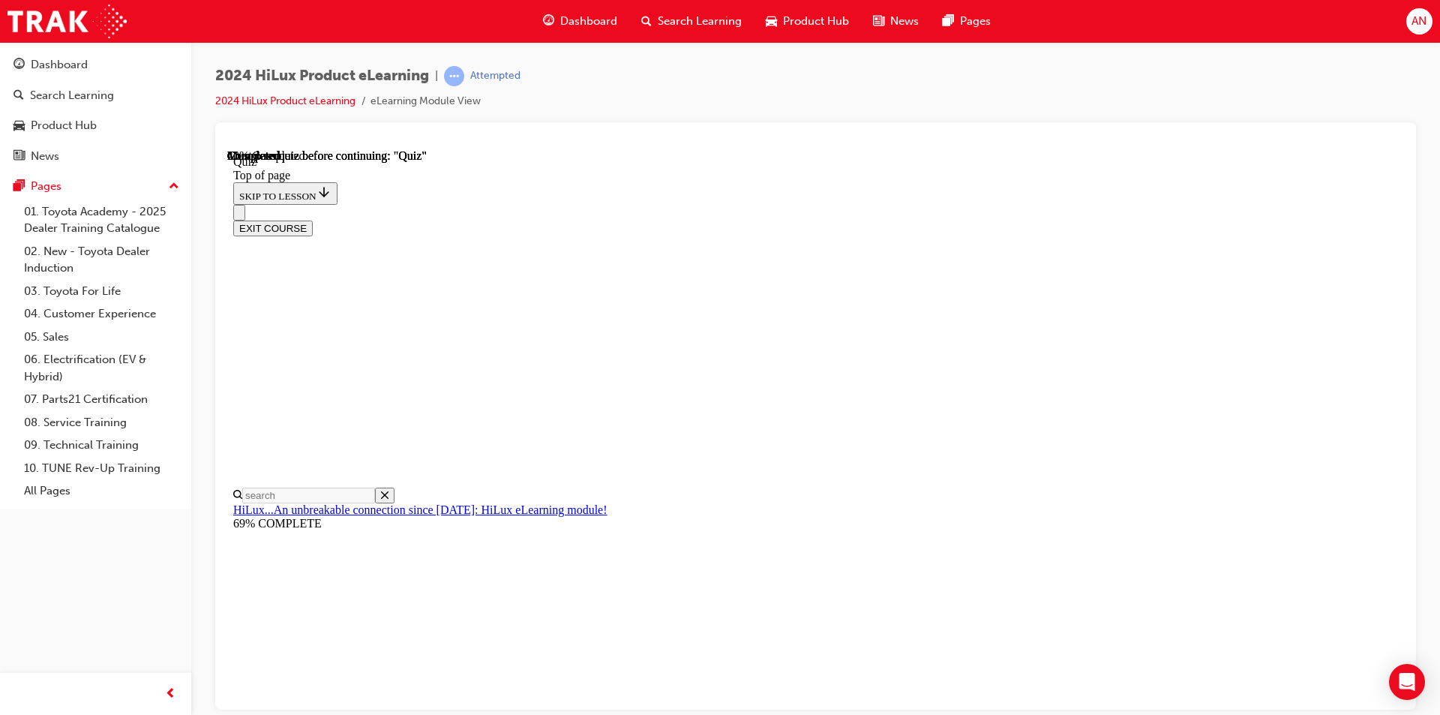
scroll to position [275, 0]
drag, startPoint x: 898, startPoint y: 567, endPoint x: 905, endPoint y: 560, distance: 10.6
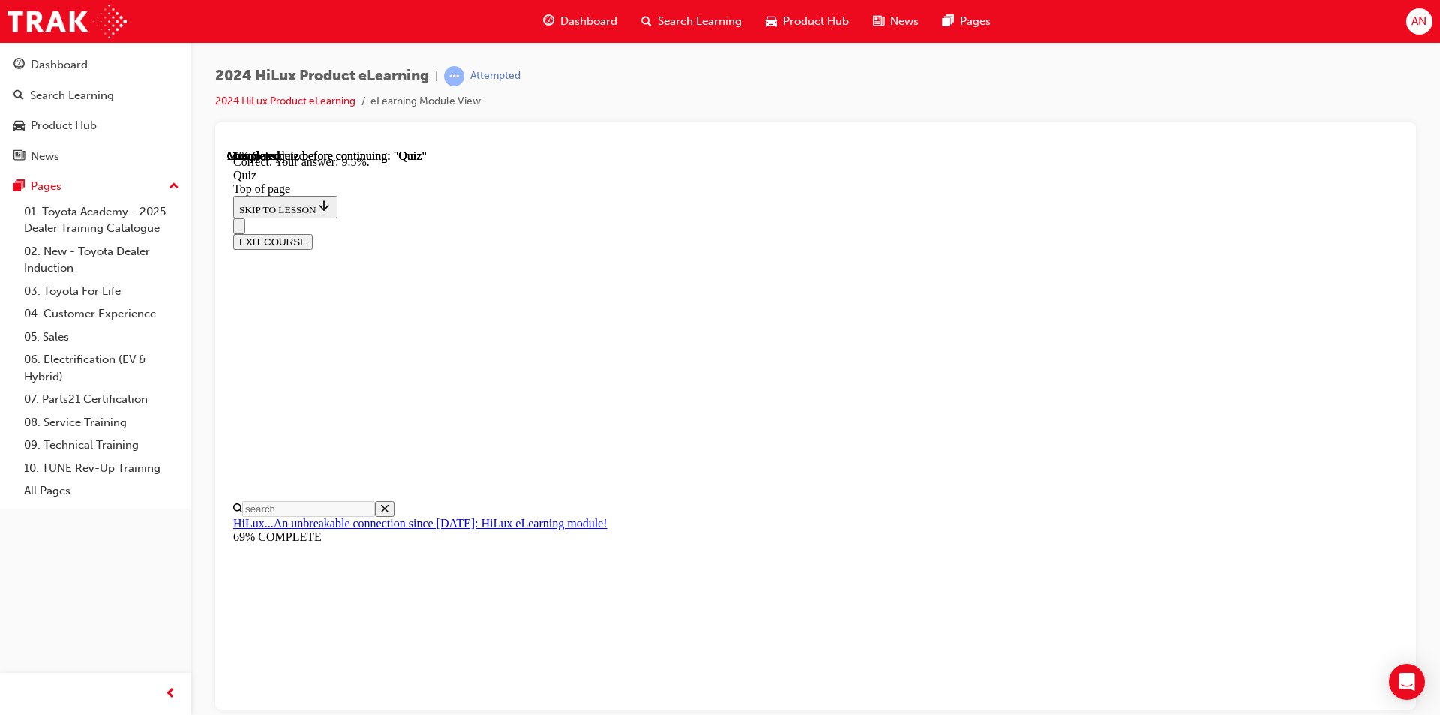
scroll to position [322, 0]
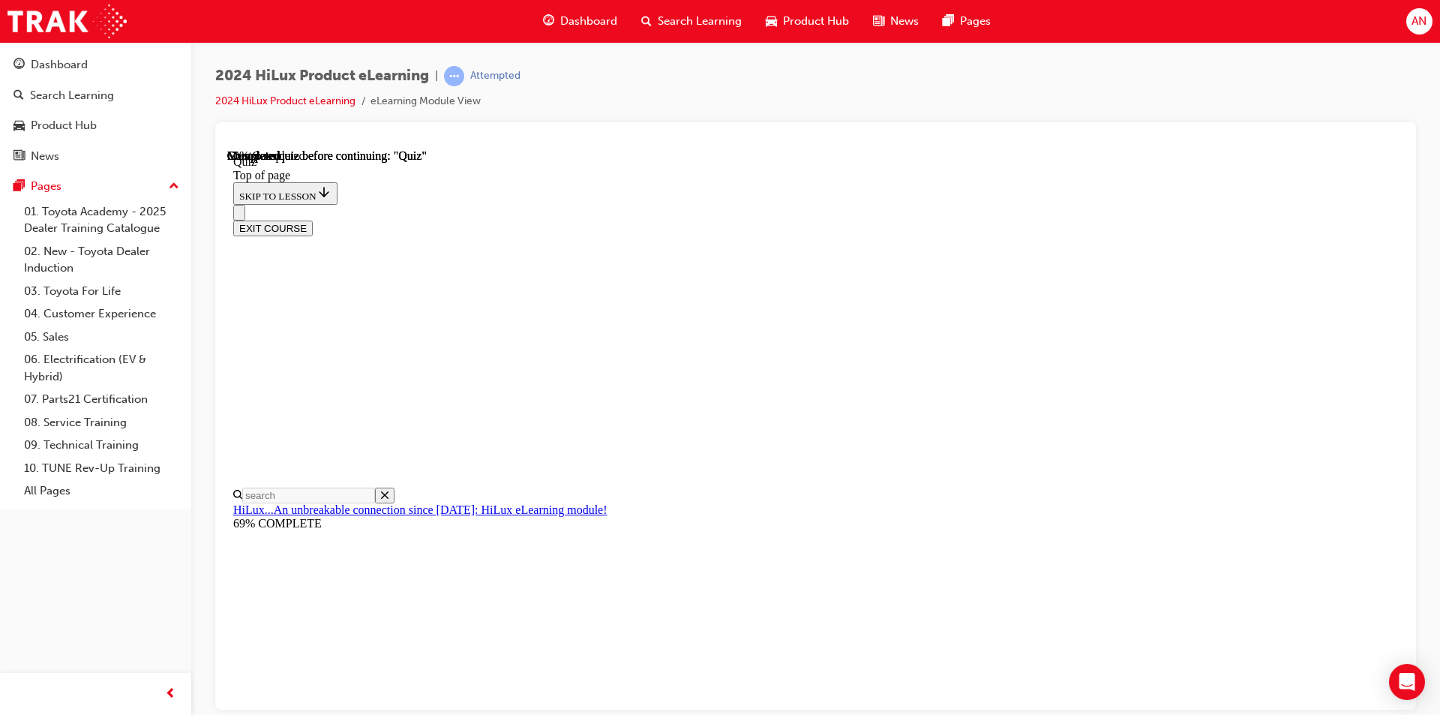
scroll to position [150, 0]
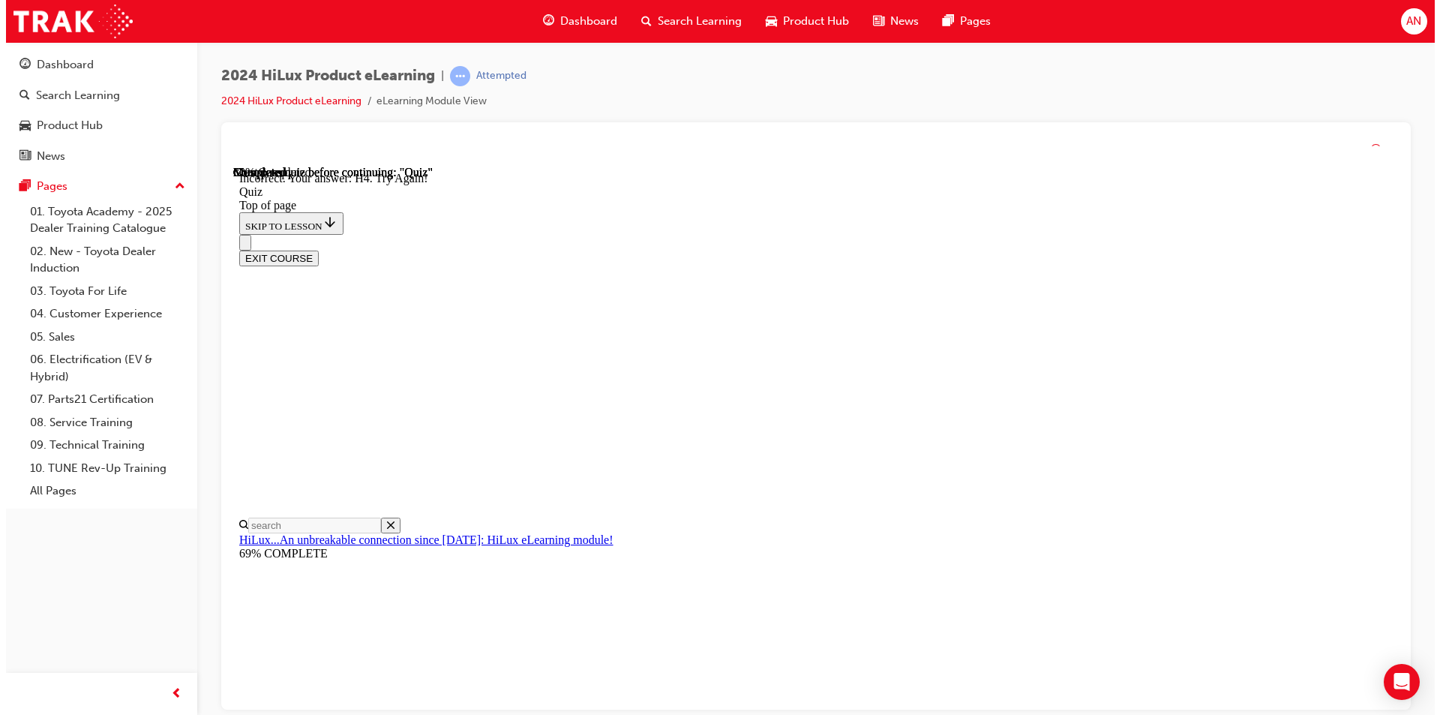
scroll to position [345, 0]
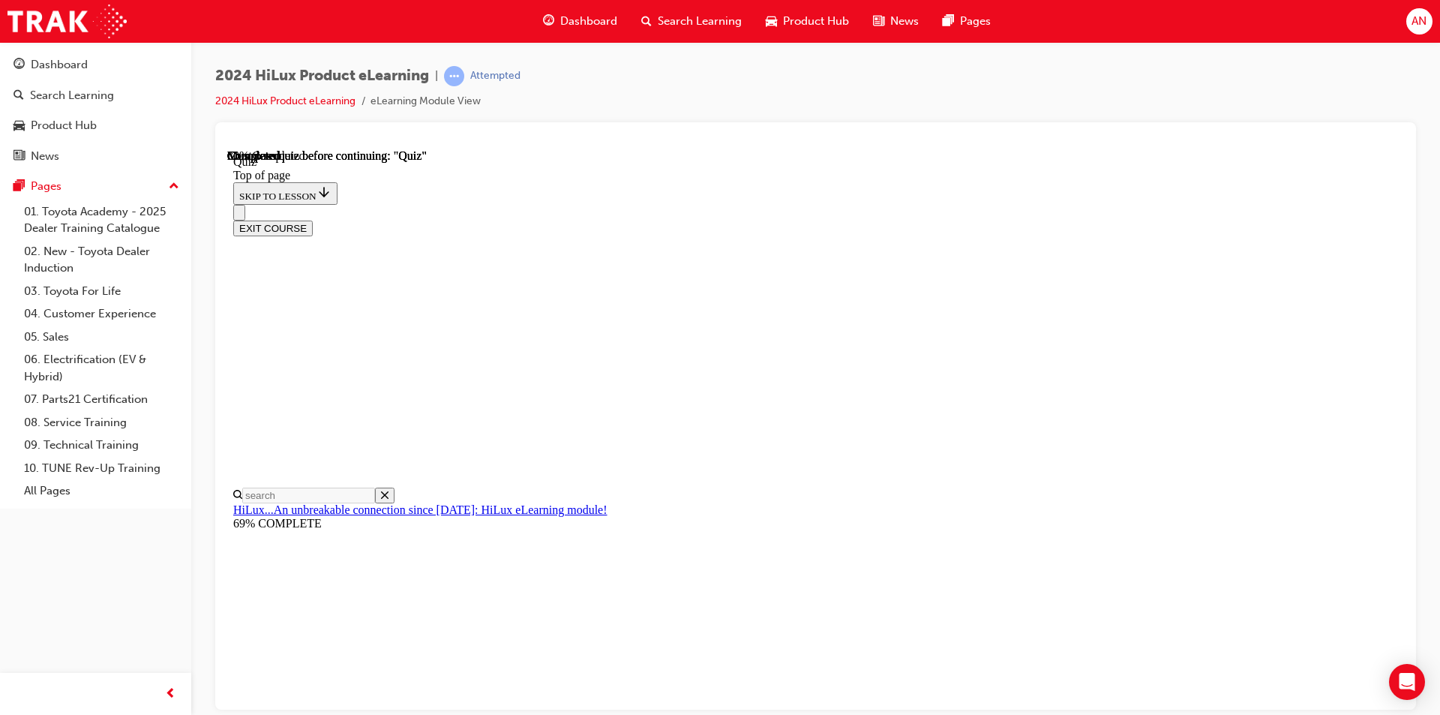
scroll to position [75, 0]
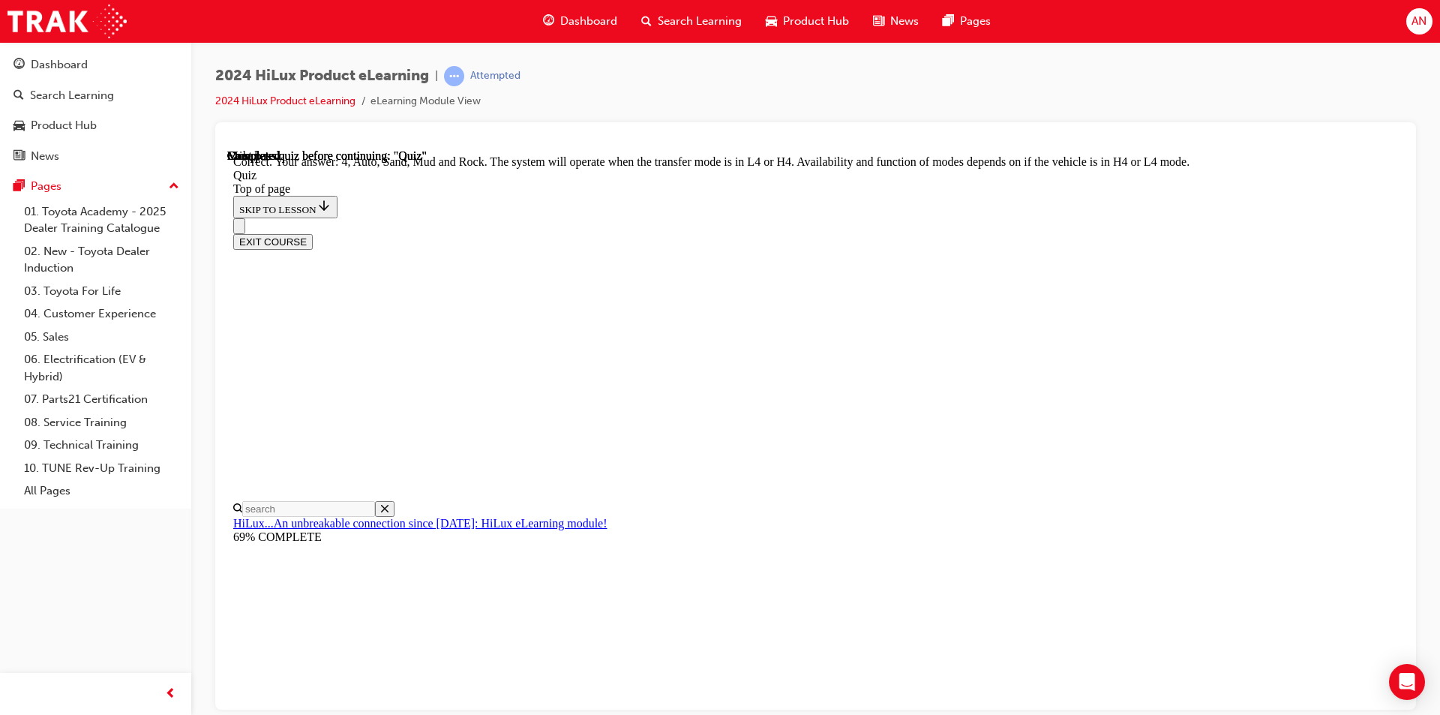
scroll to position [380, 0]
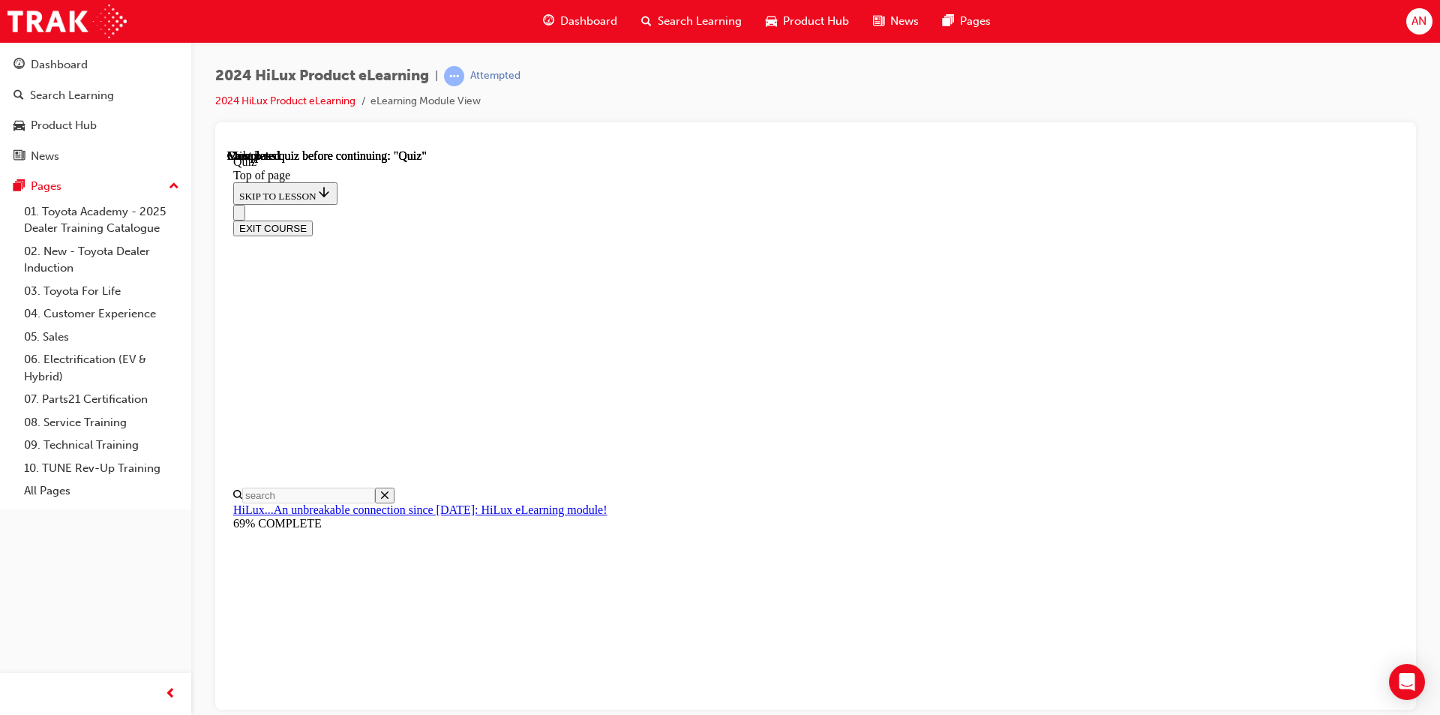
scroll to position [251, 0]
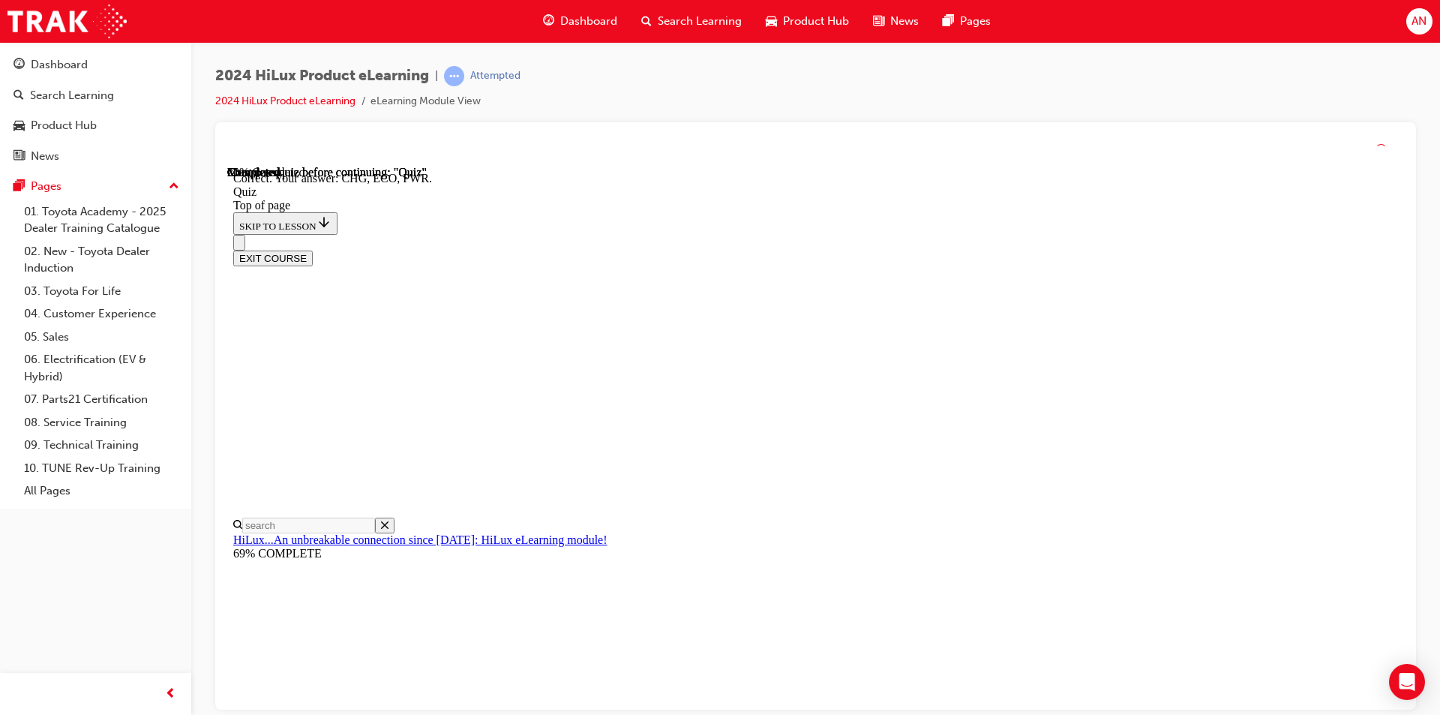
scroll to position [461, 0]
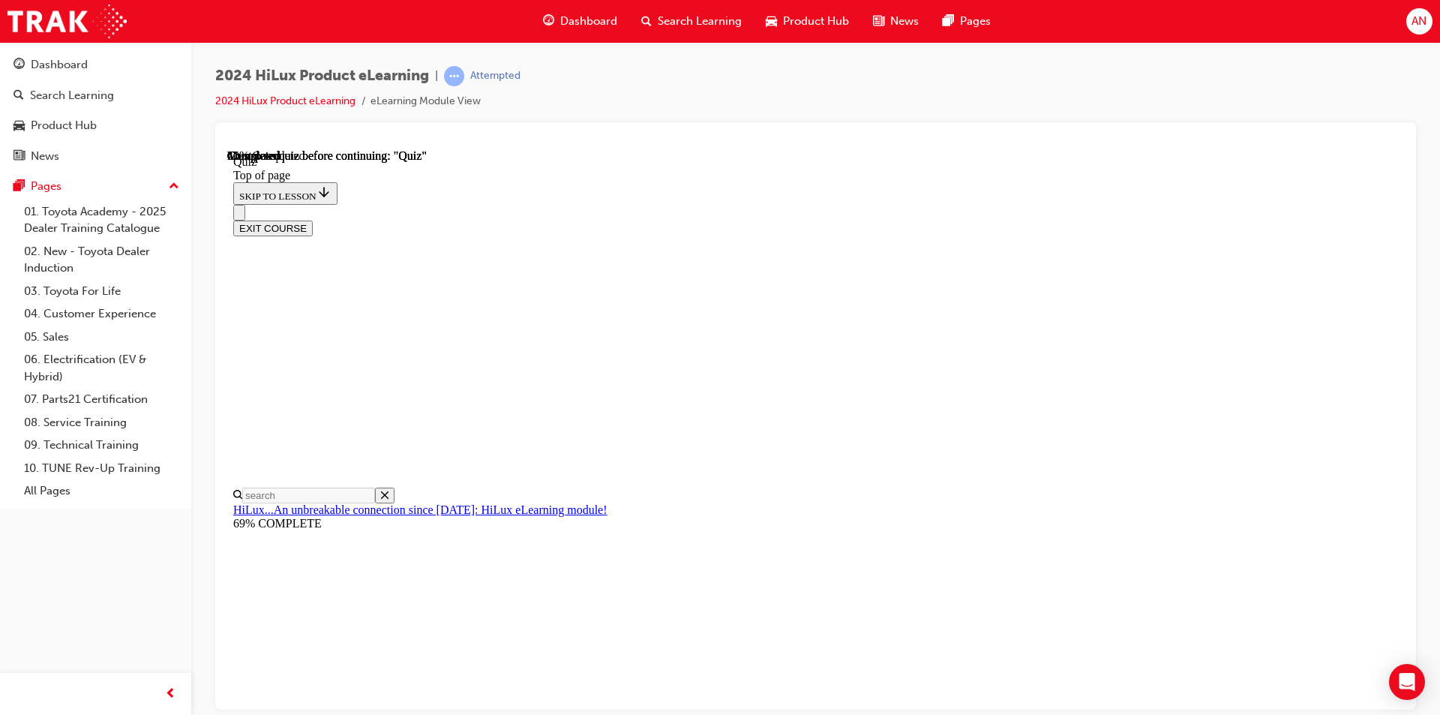
scroll to position [135, 0]
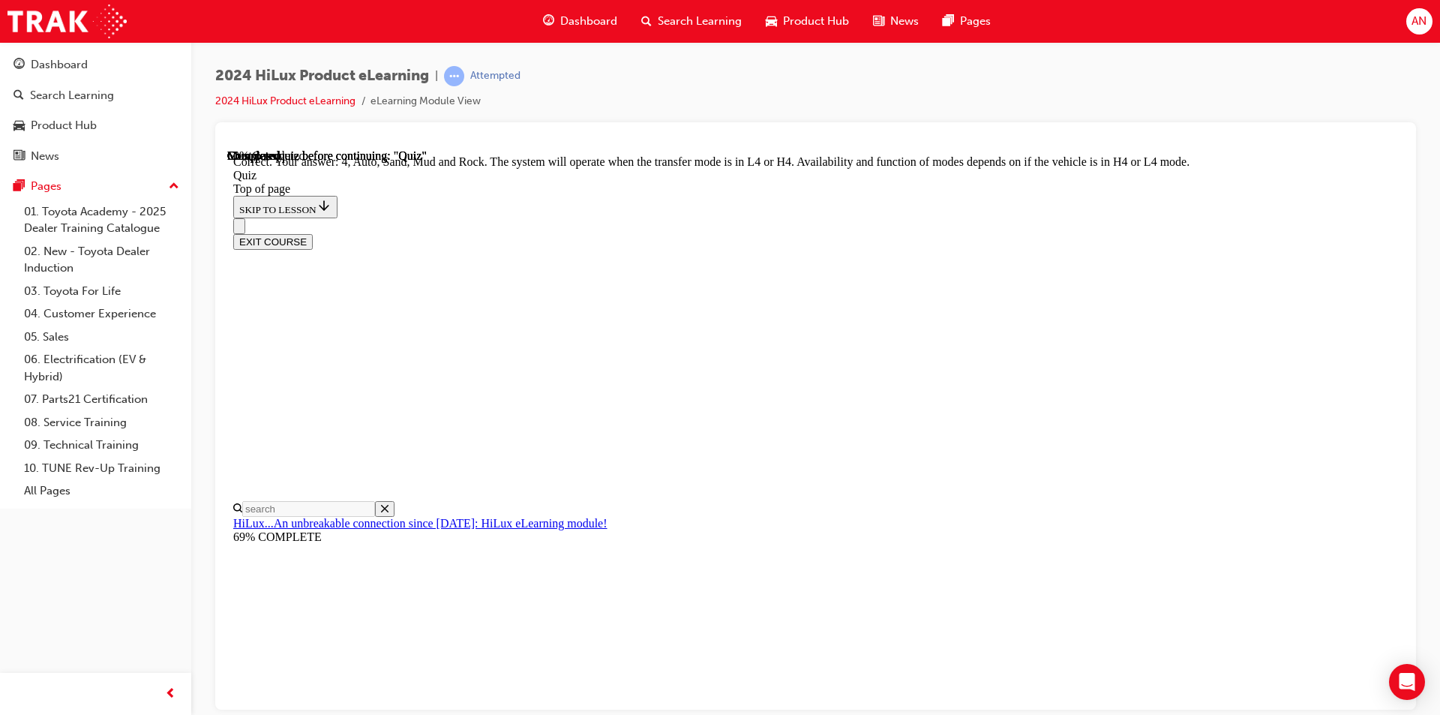
scroll to position [380, 0]
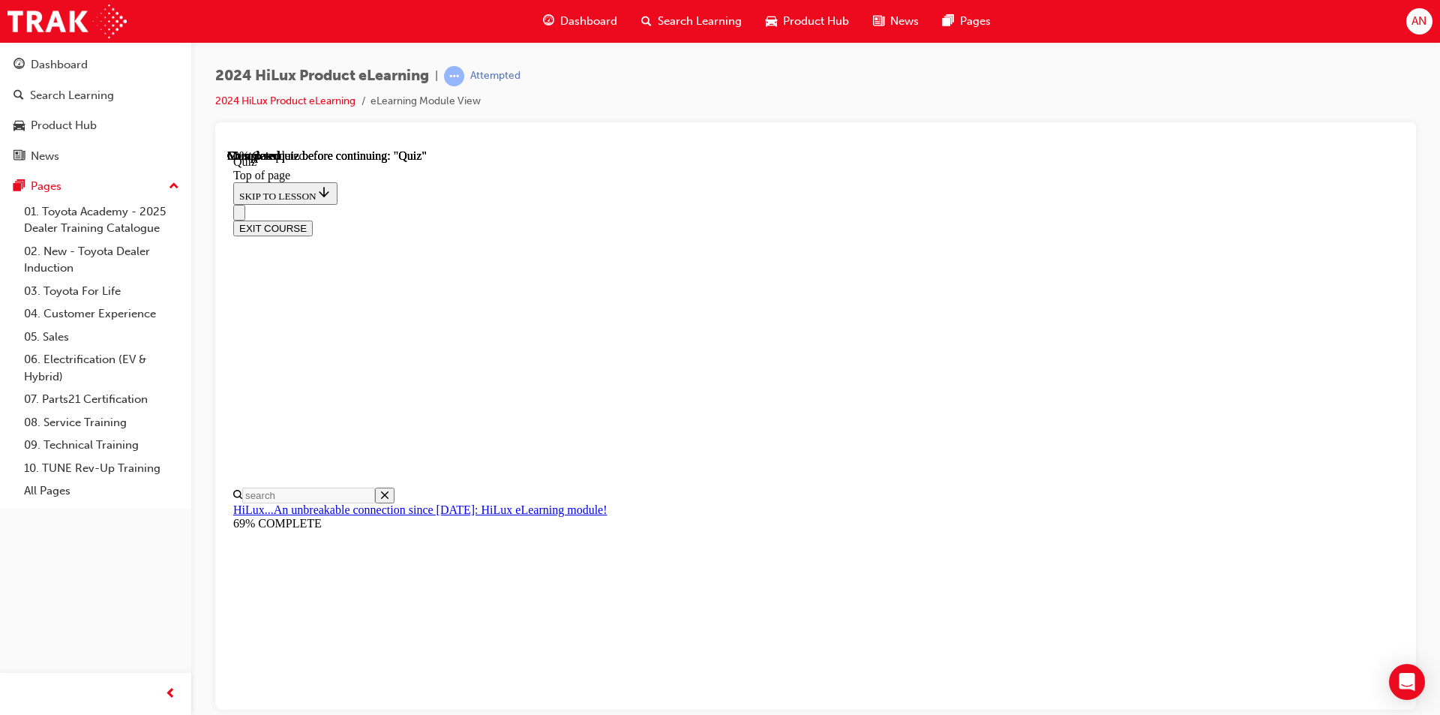
scroll to position [224, 0]
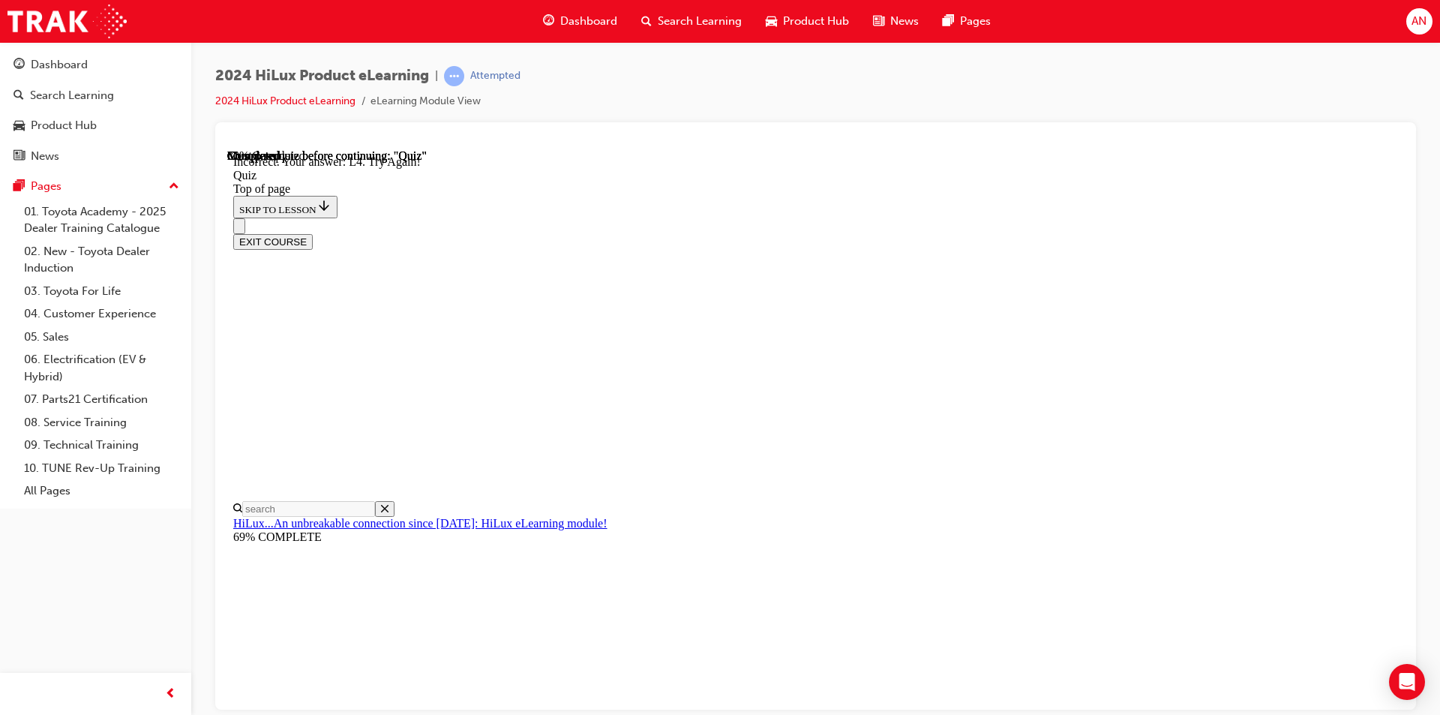
scroll to position [345, 0]
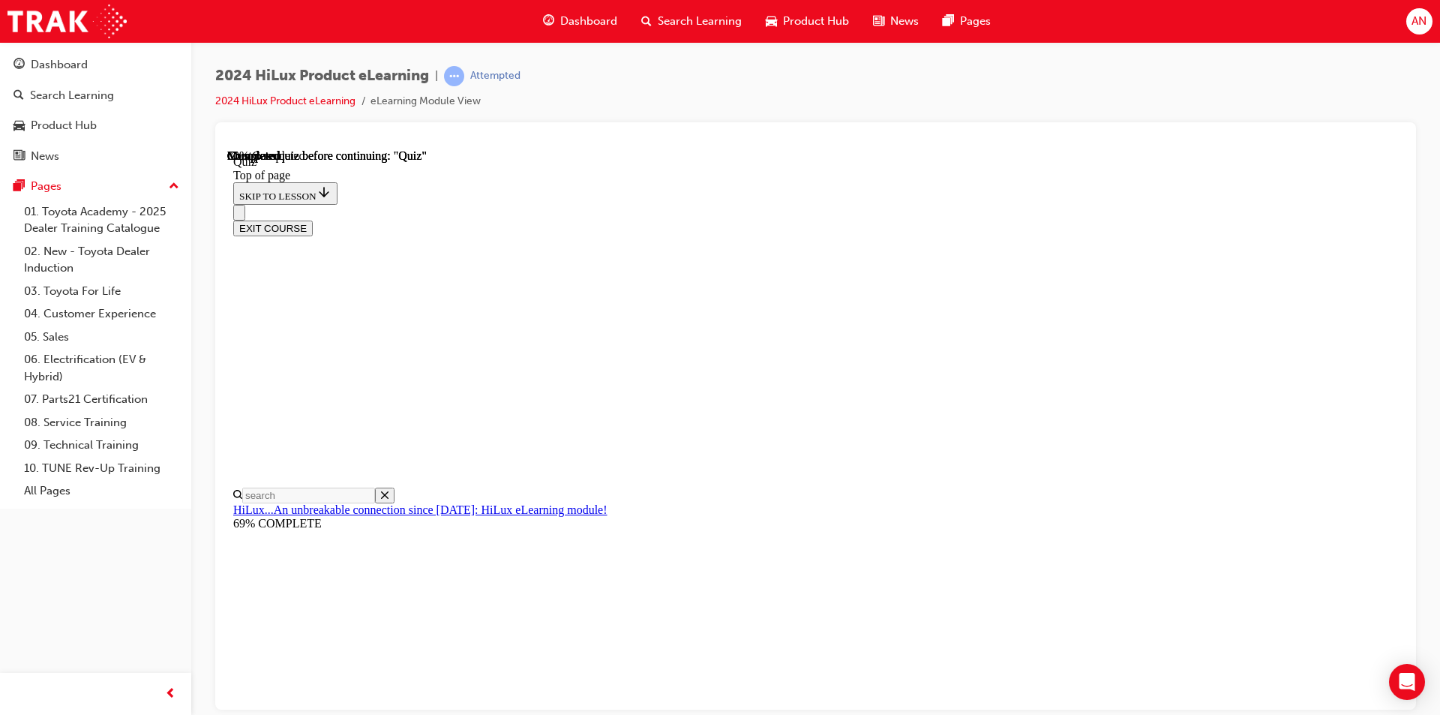
scroll to position [225, 0]
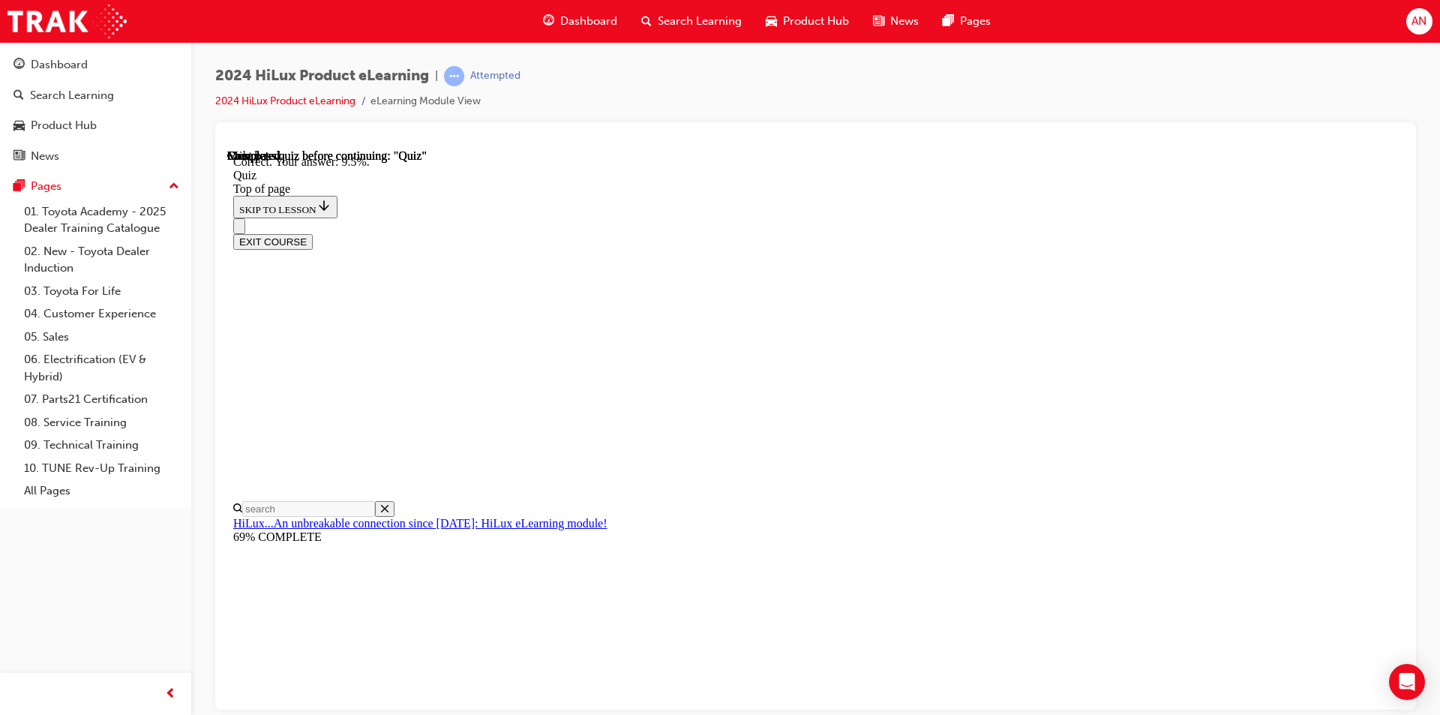
scroll to position [322, 0]
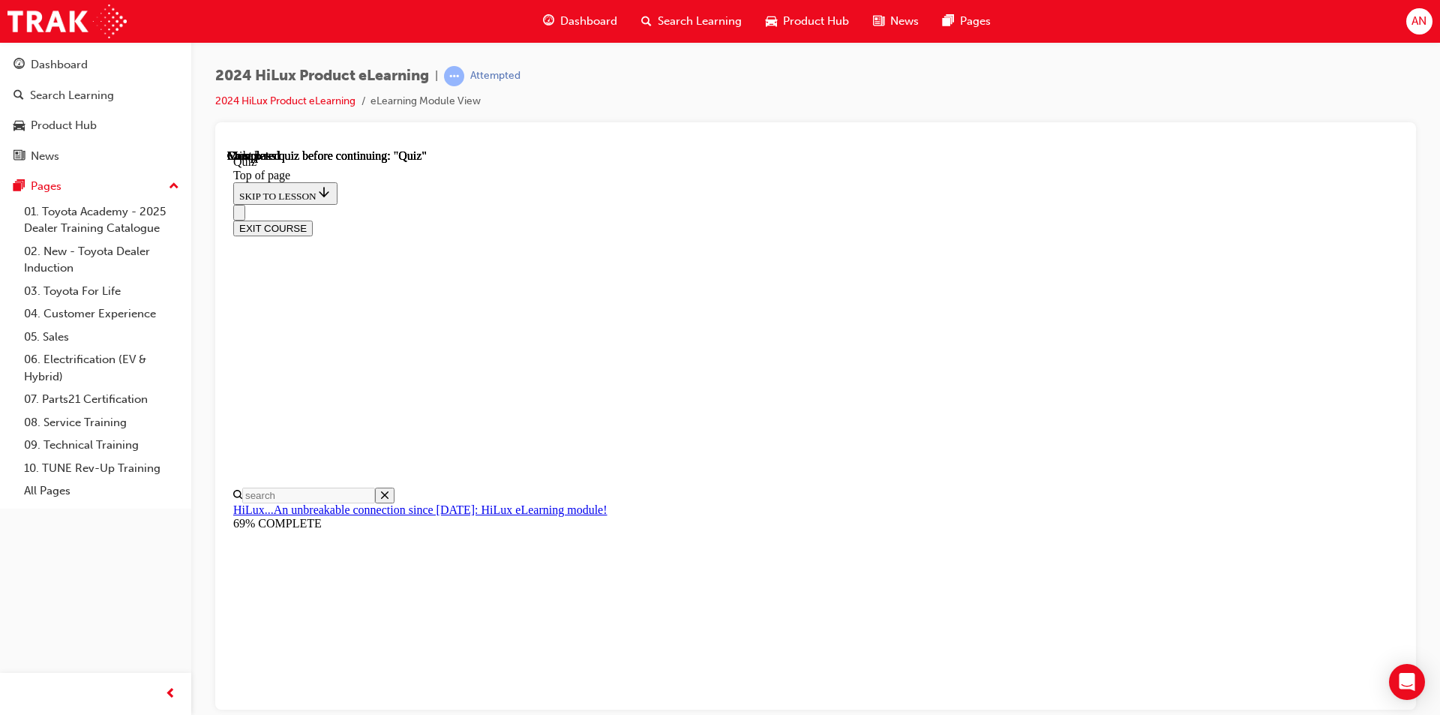
scroll to position [251, 0]
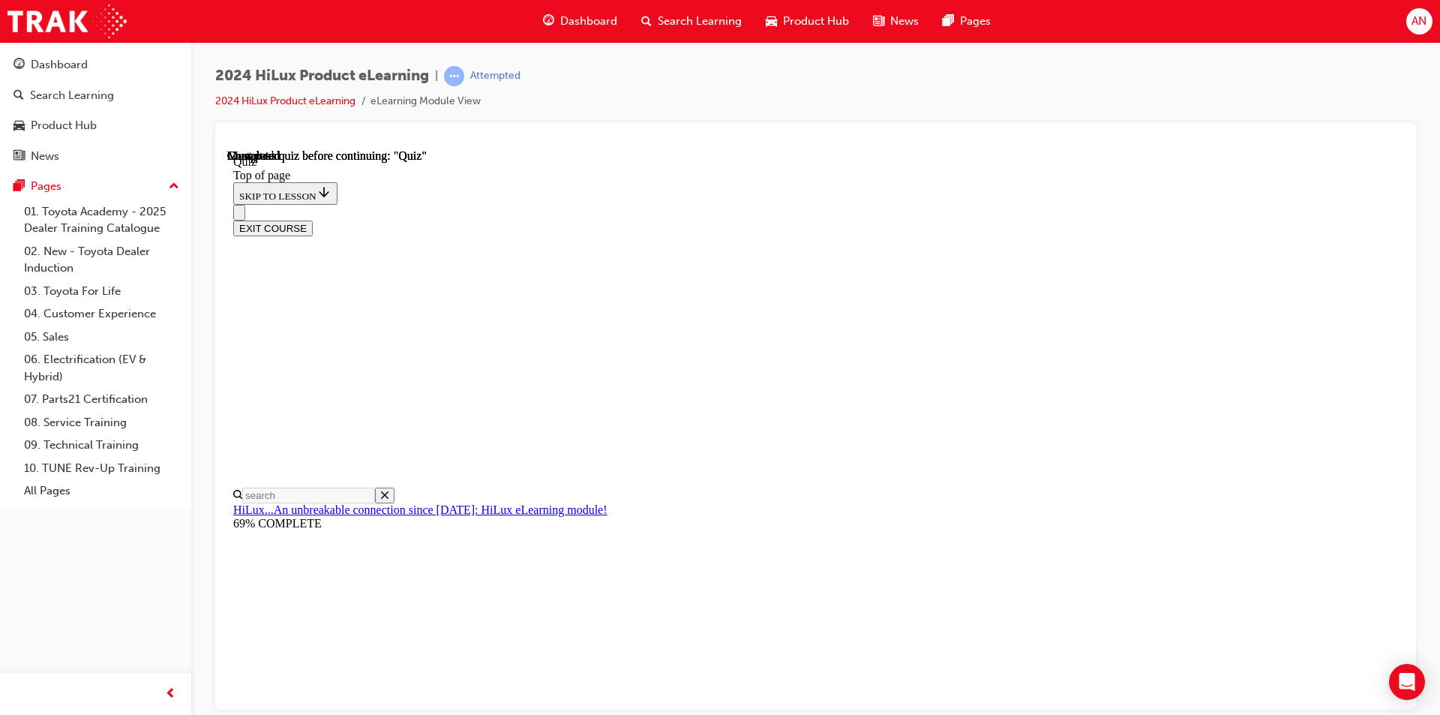
scroll to position [197, 0]
drag, startPoint x: 917, startPoint y: 606, endPoint x: 923, endPoint y: 601, distance: 8.0
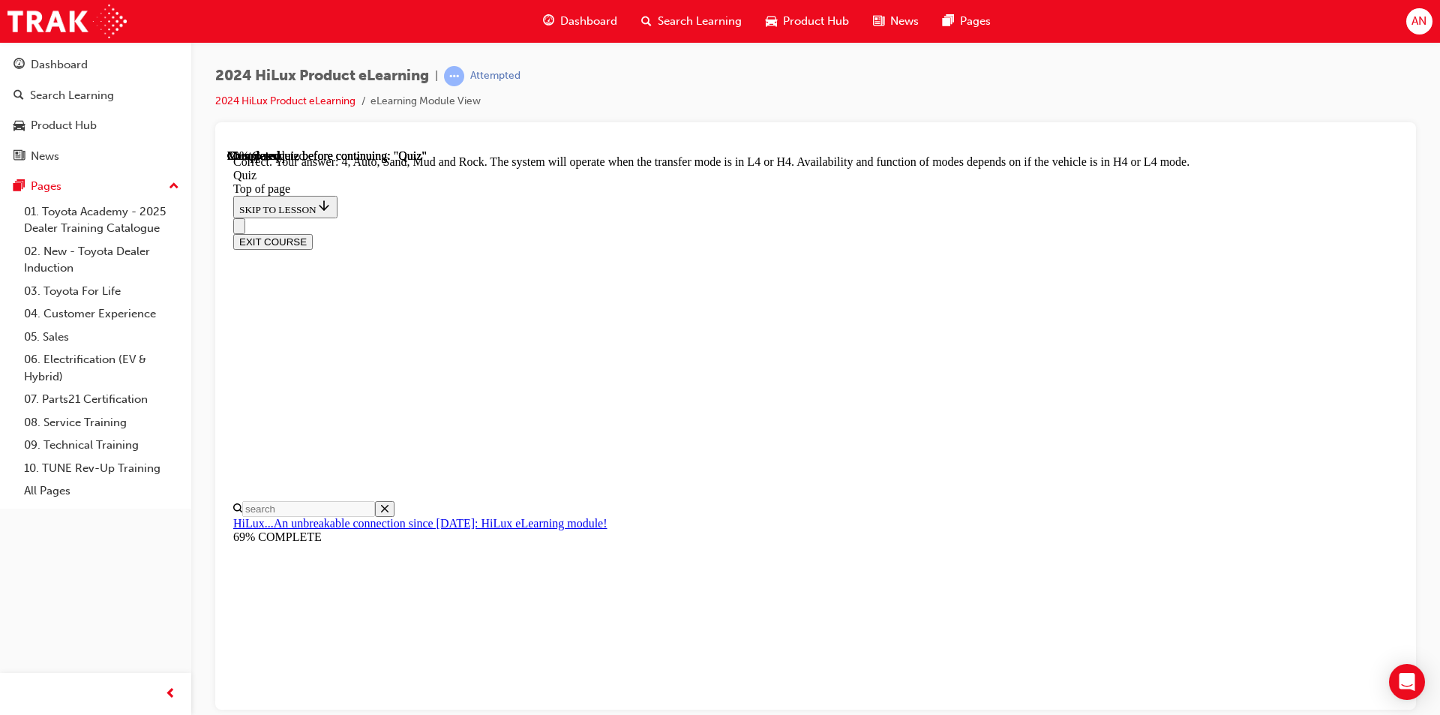
scroll to position [380, 0]
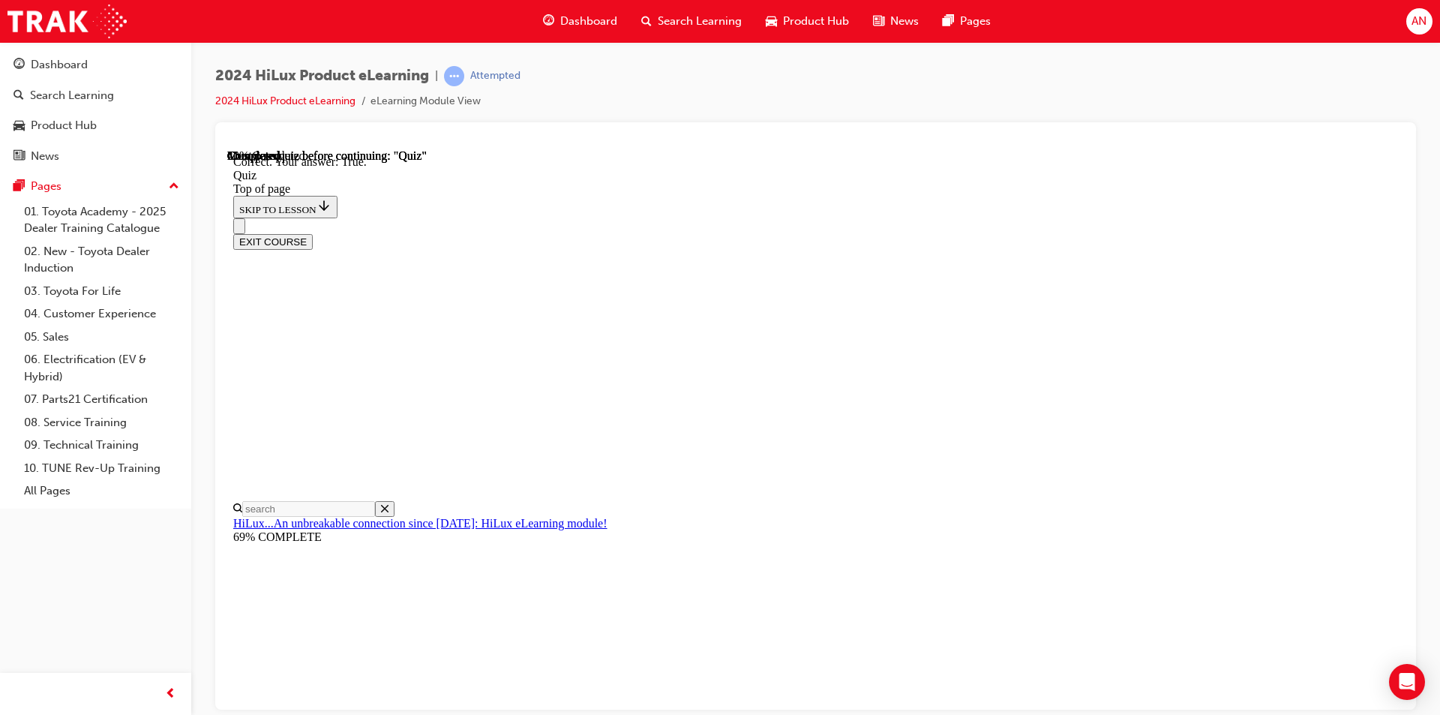
scroll to position [151, 0]
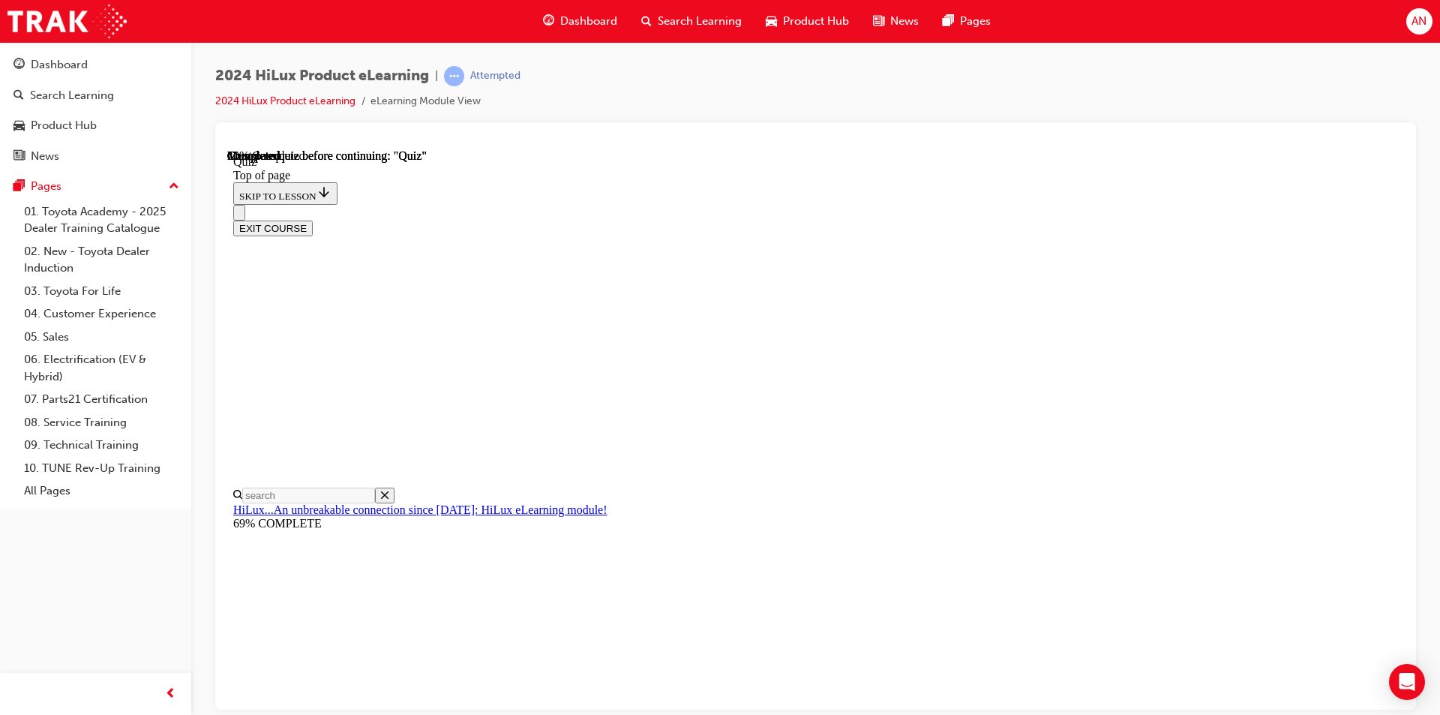
scroll to position [135, 0]
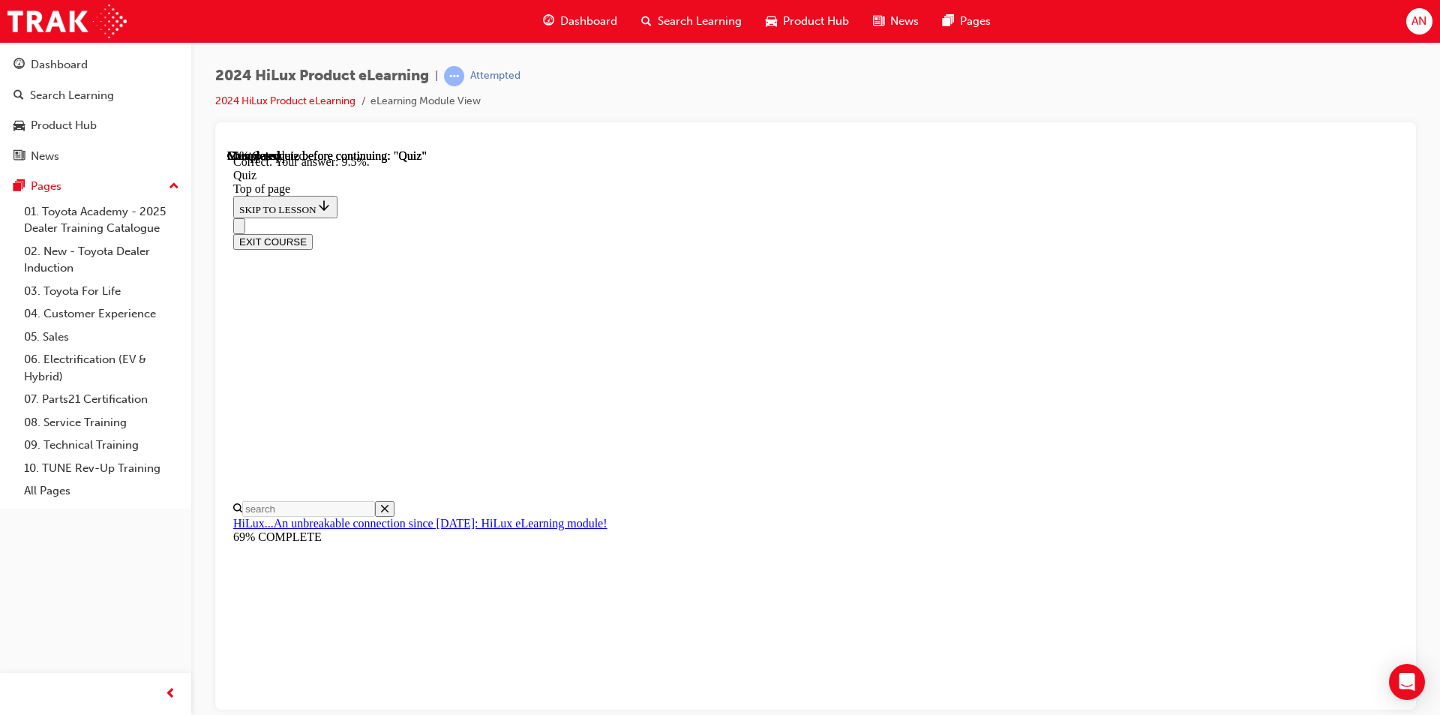
scroll to position [322, 0]
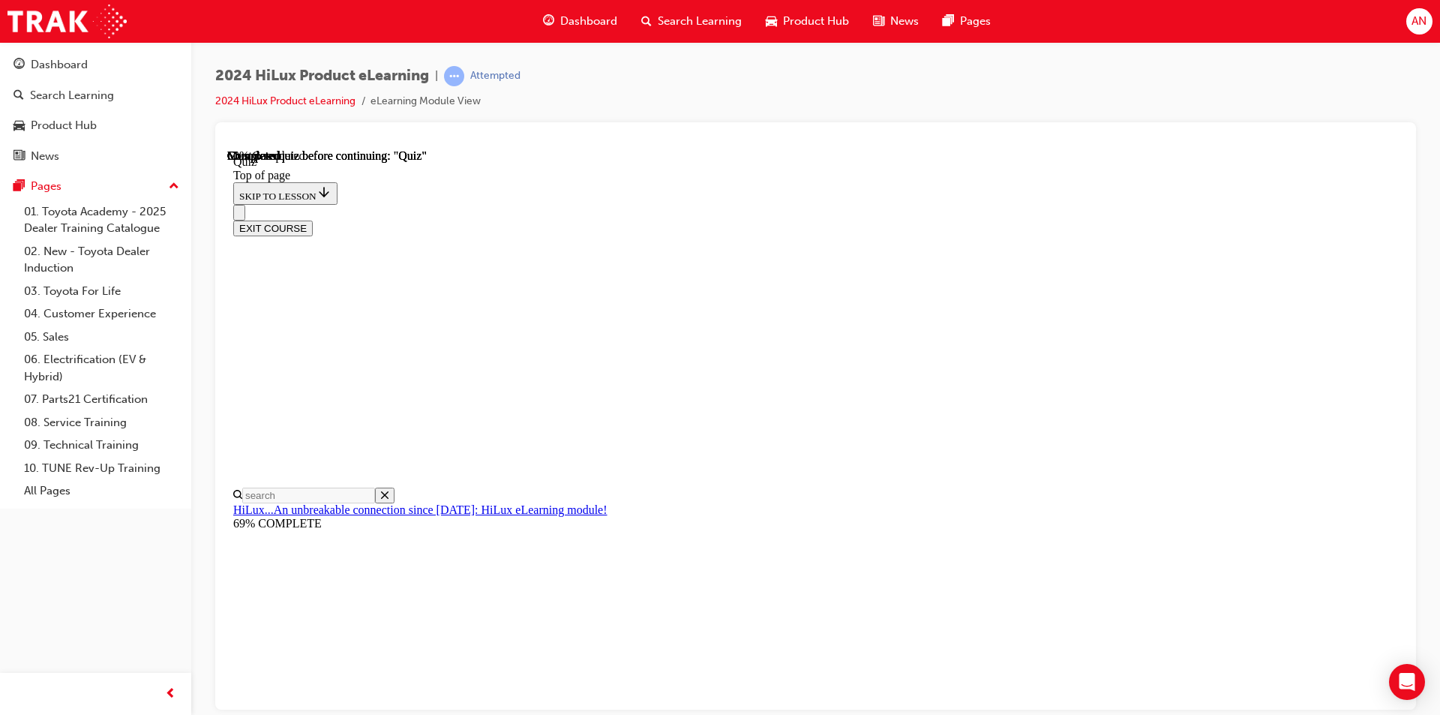
scroll to position [300, 0]
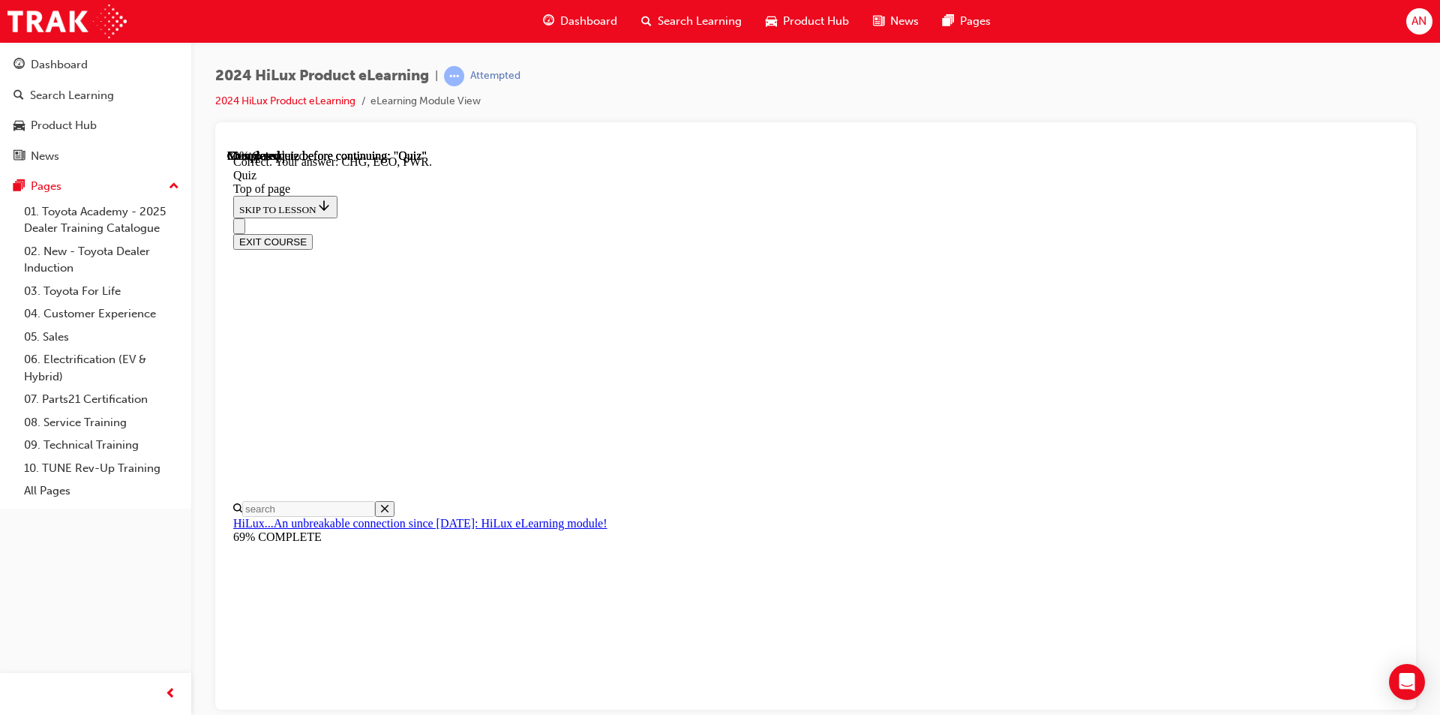
scroll to position [461, 0]
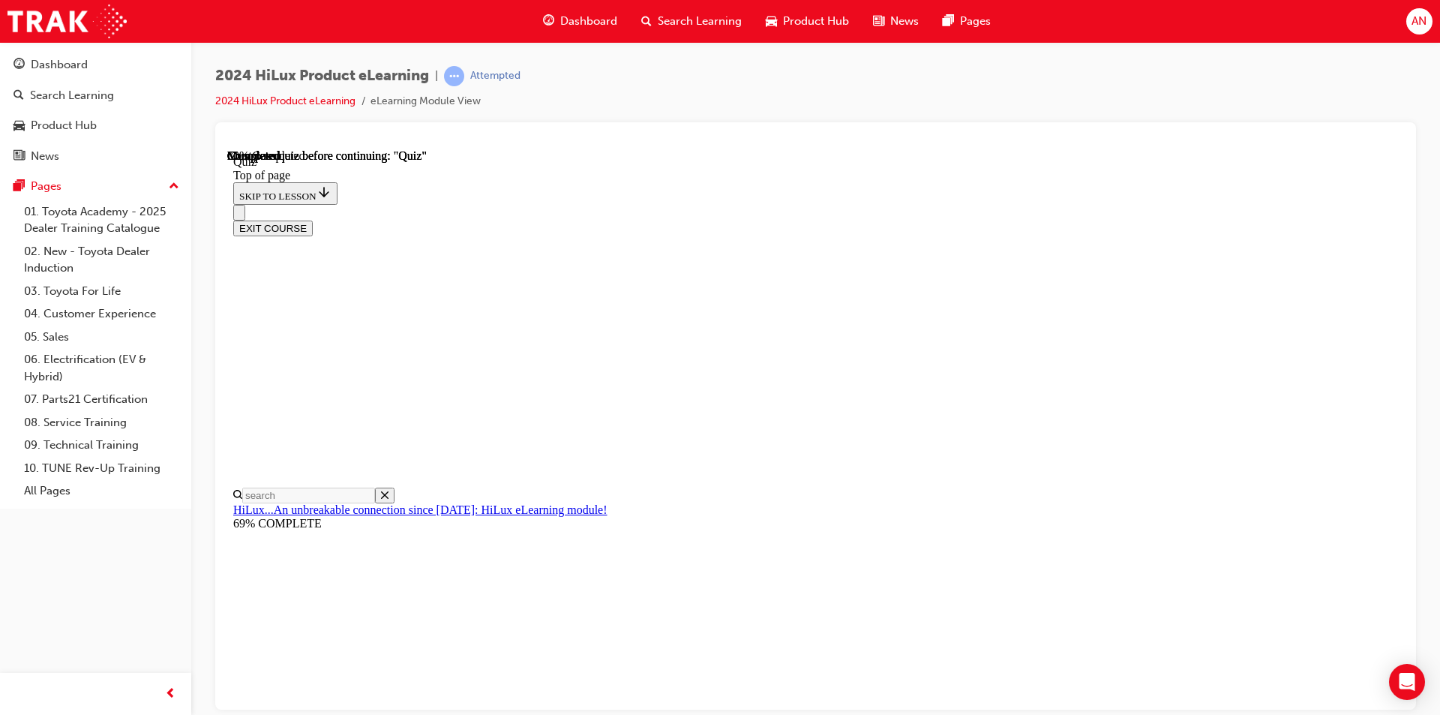
scroll to position [75, 0]
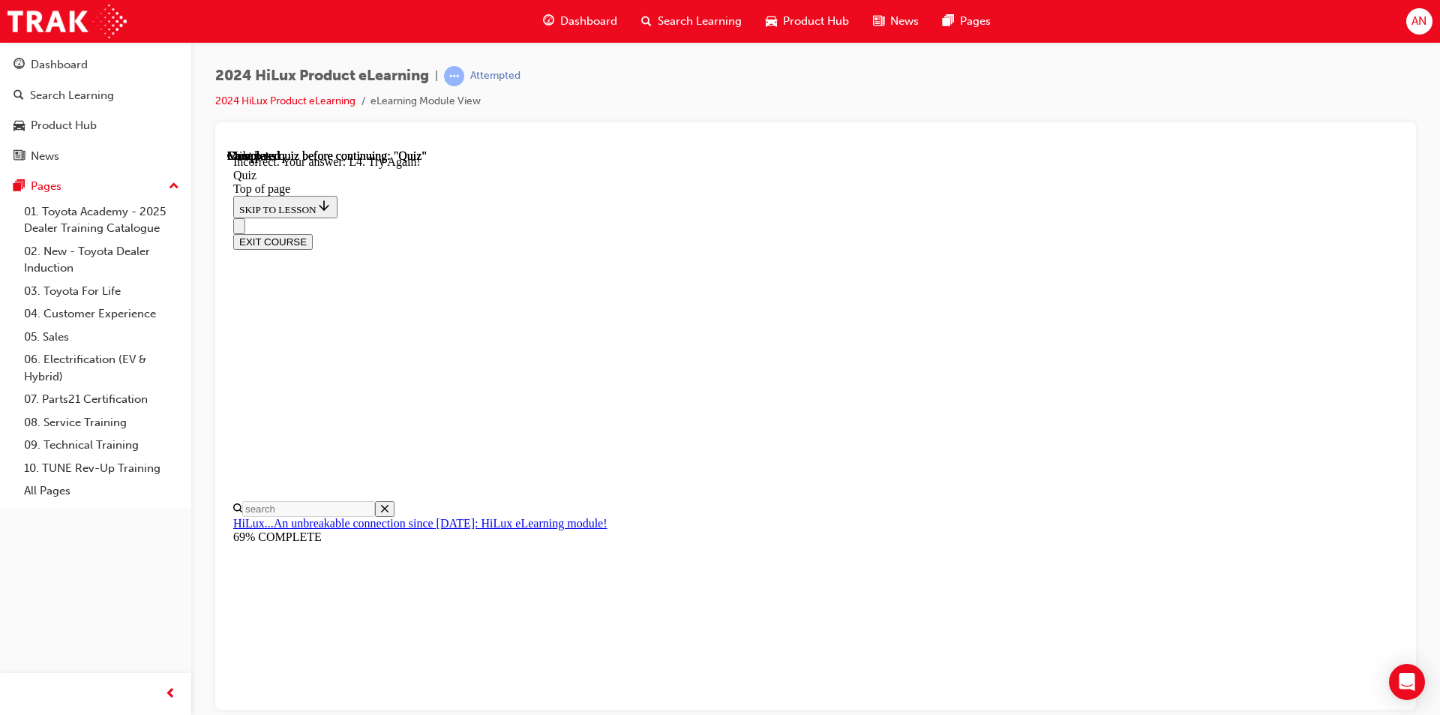
scroll to position [345, 0]
drag, startPoint x: 935, startPoint y: 617, endPoint x: 933, endPoint y: 628, distance: 10.7
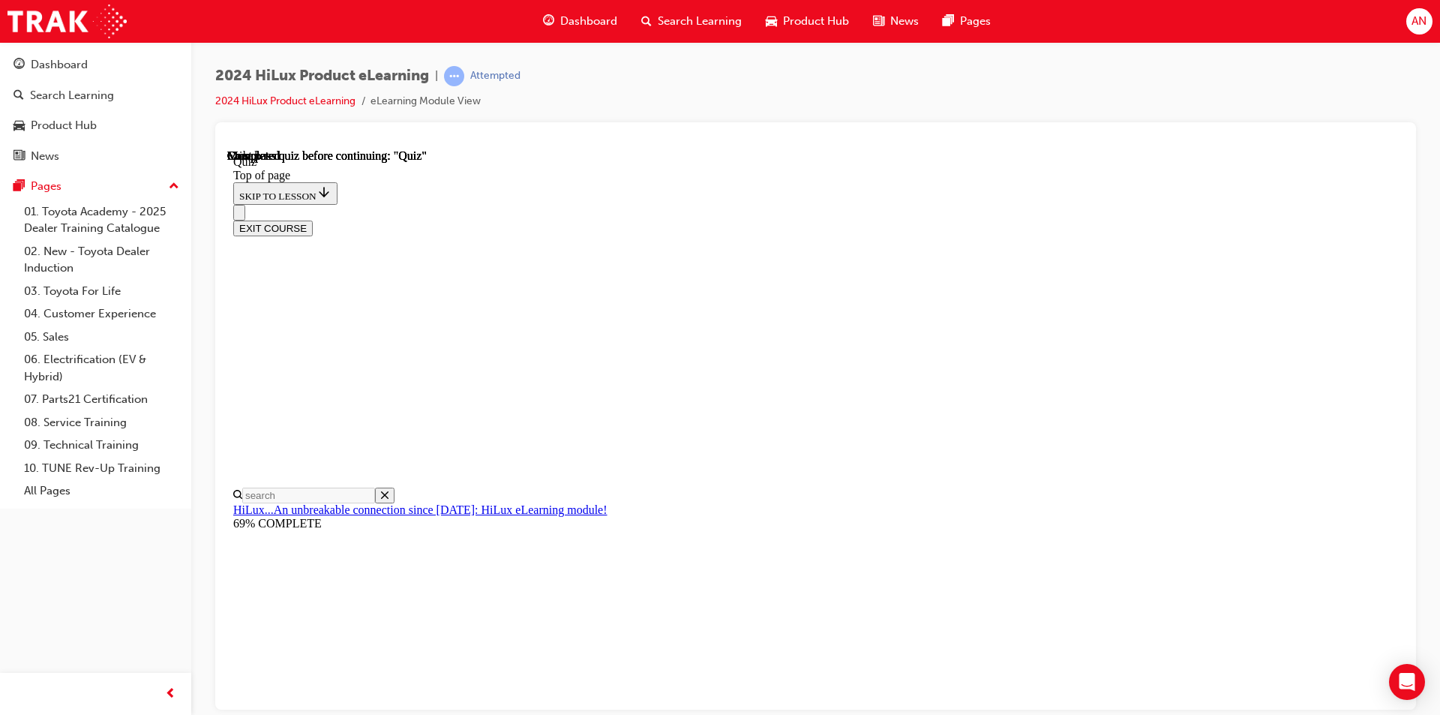
scroll to position [251, 0]
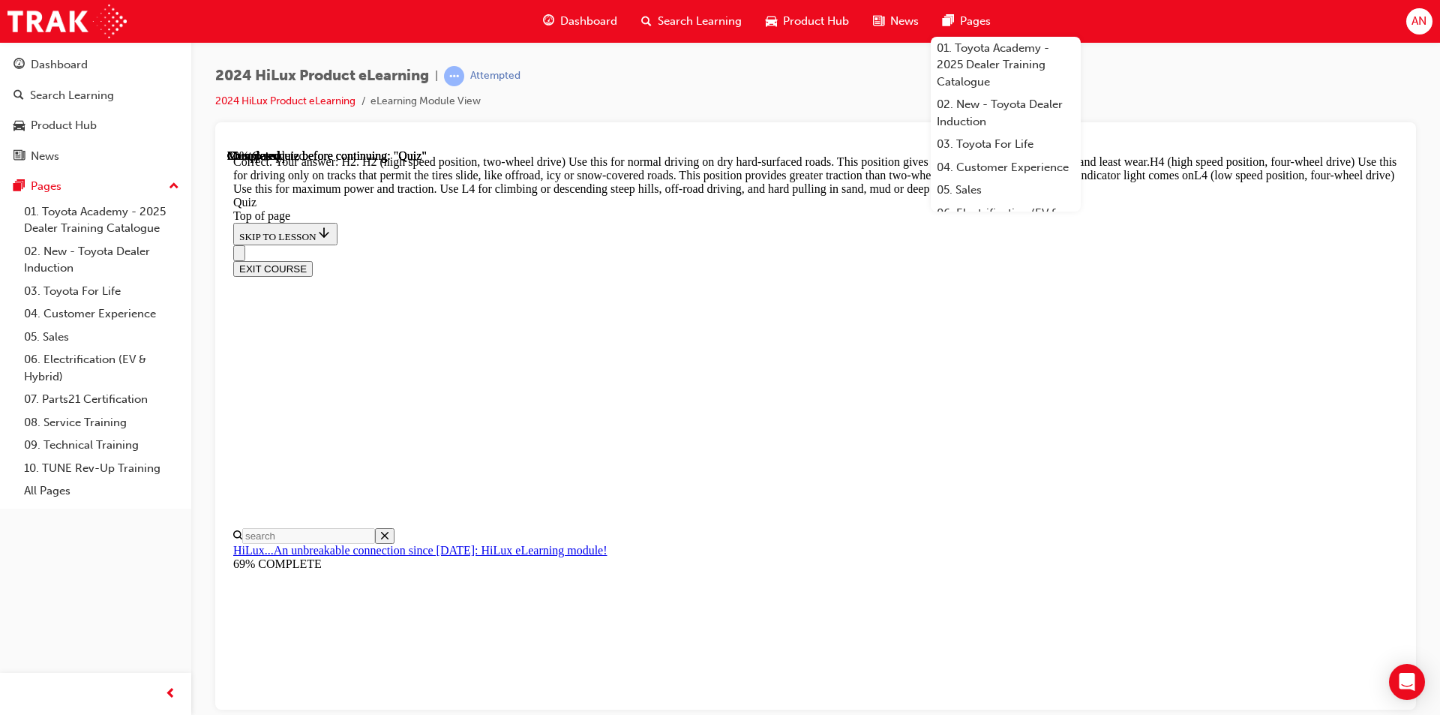
scroll to position [503, 0]
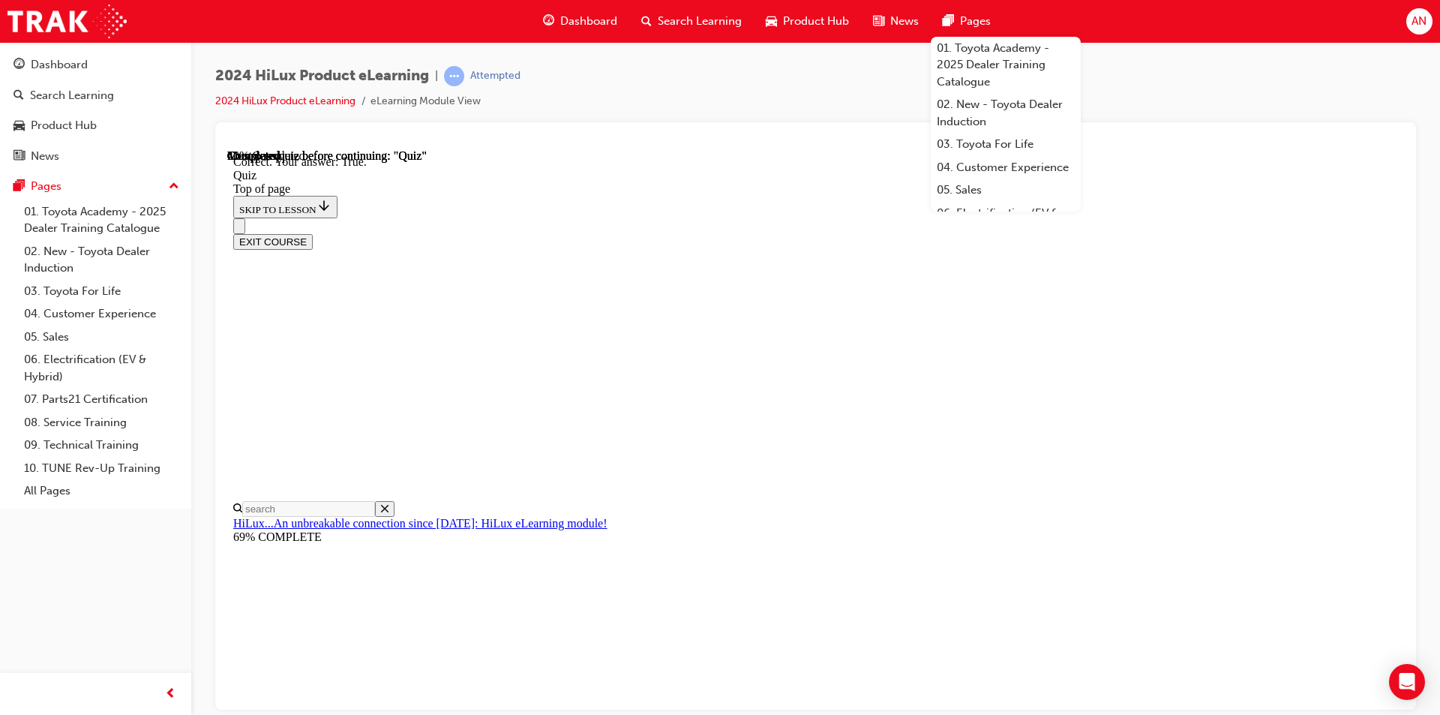
scroll to position [151, 0]
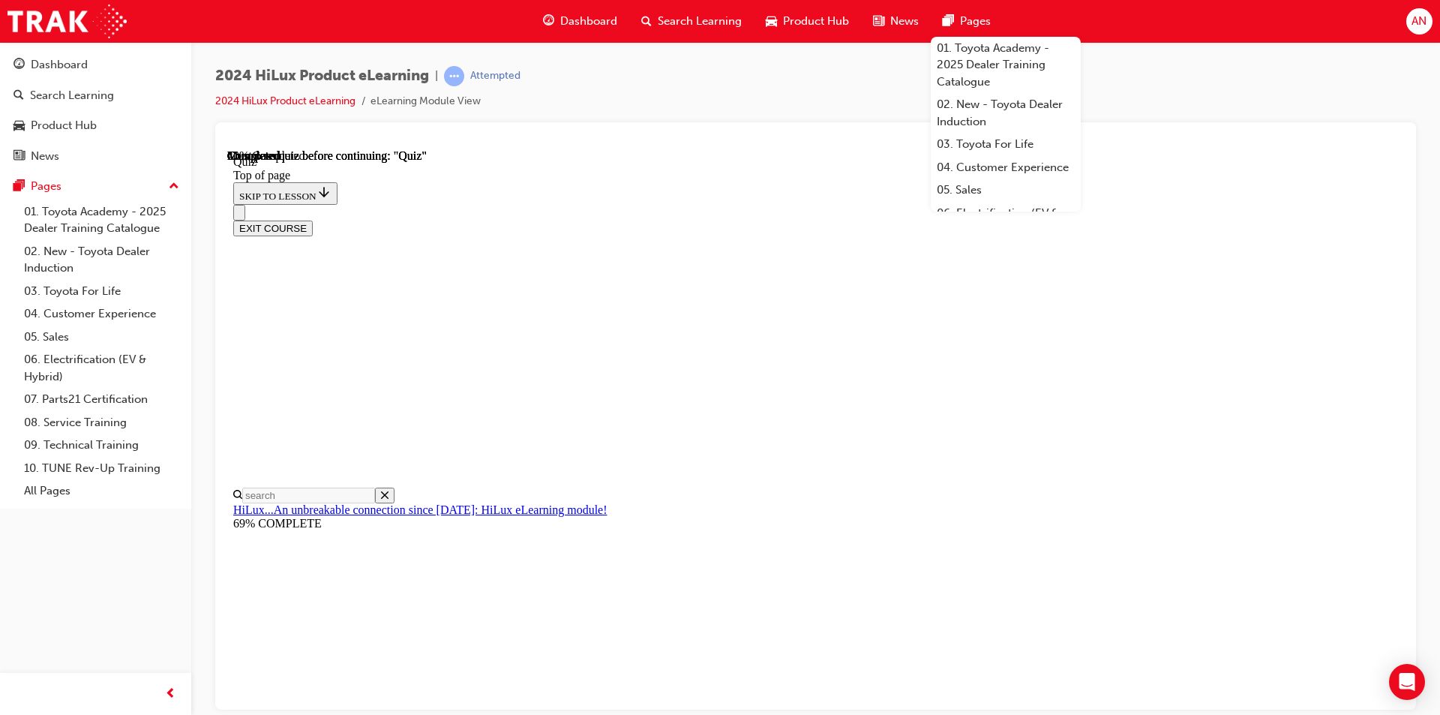
scroll to position [360, 0]
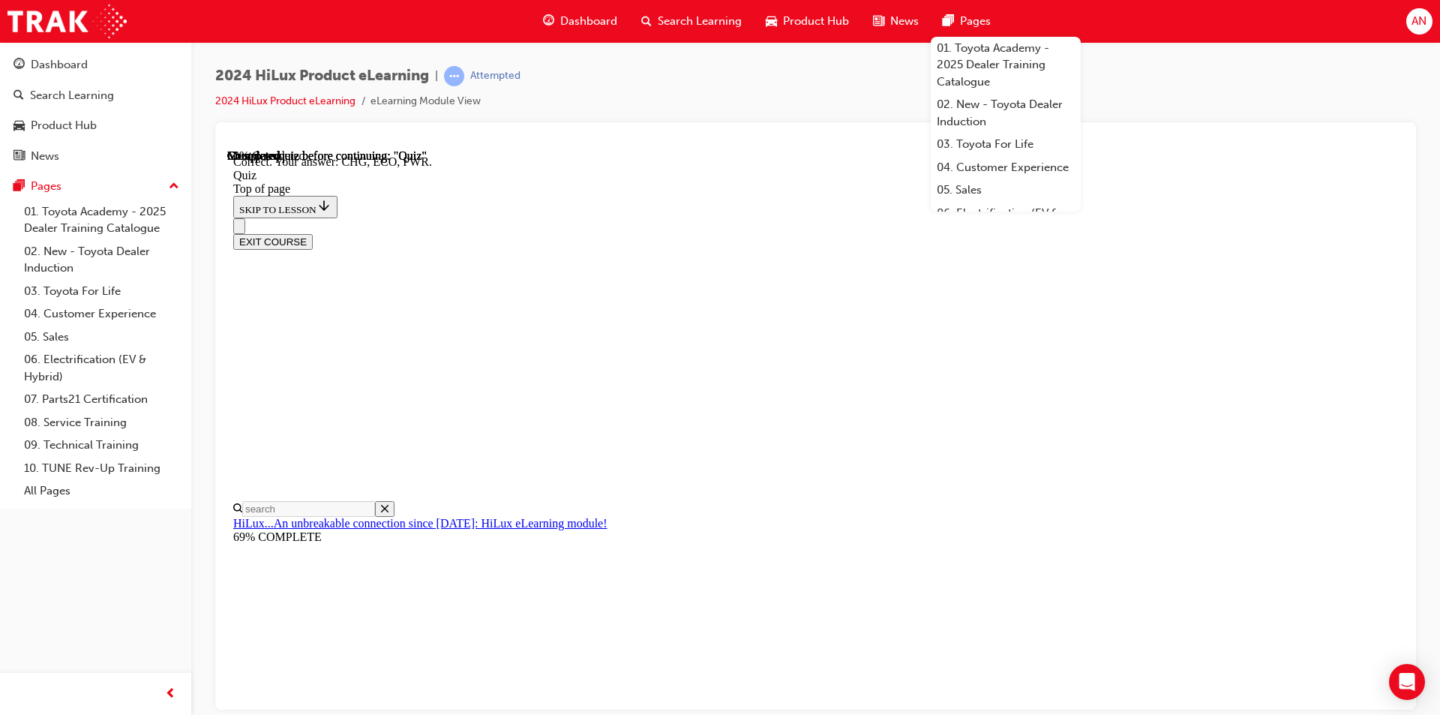
scroll to position [461, 0]
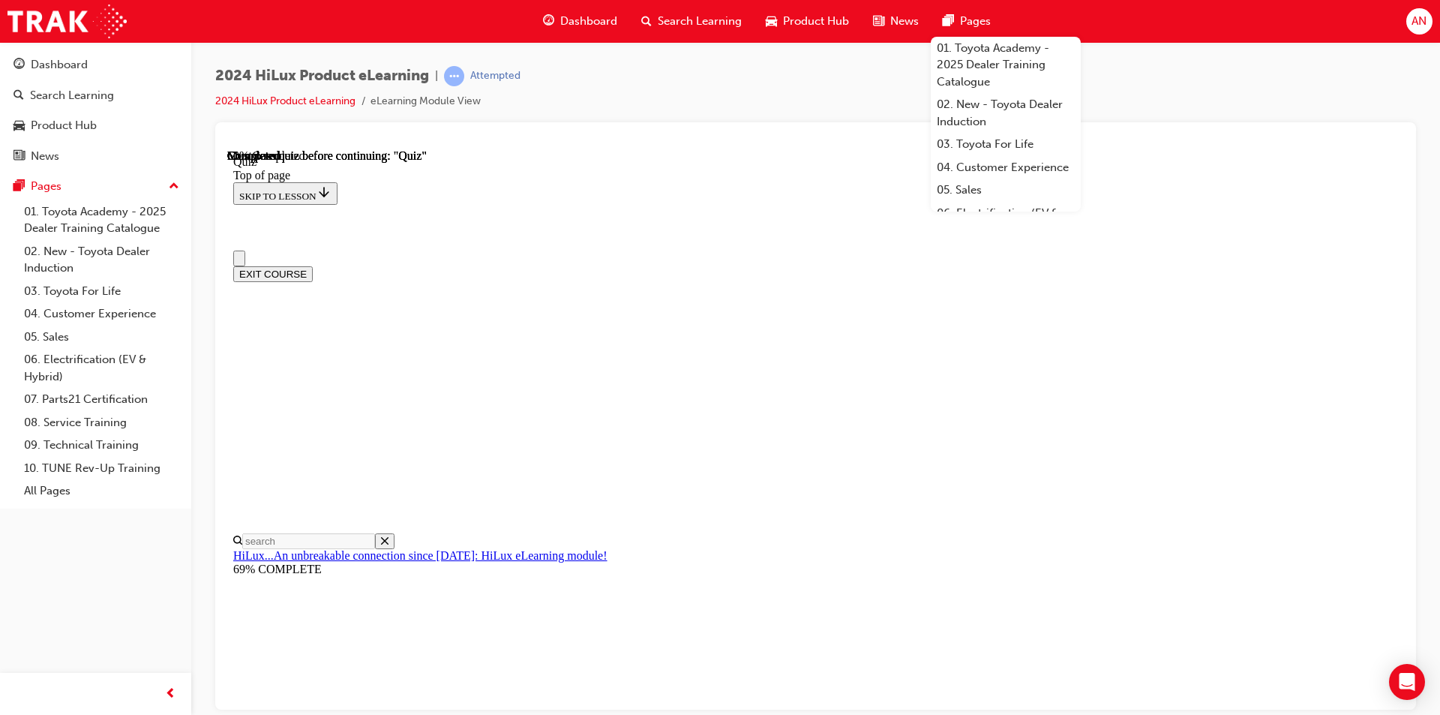
scroll to position [224, 0]
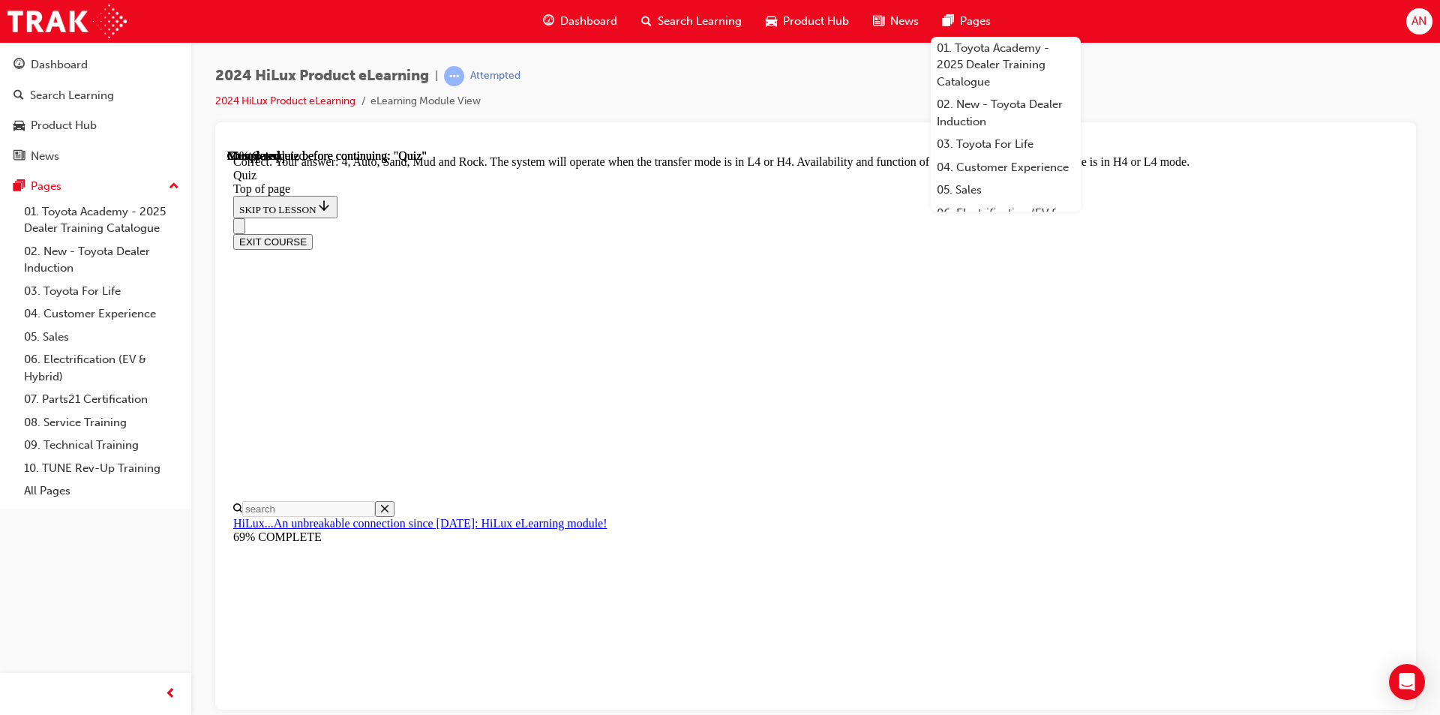
scroll to position [380, 0]
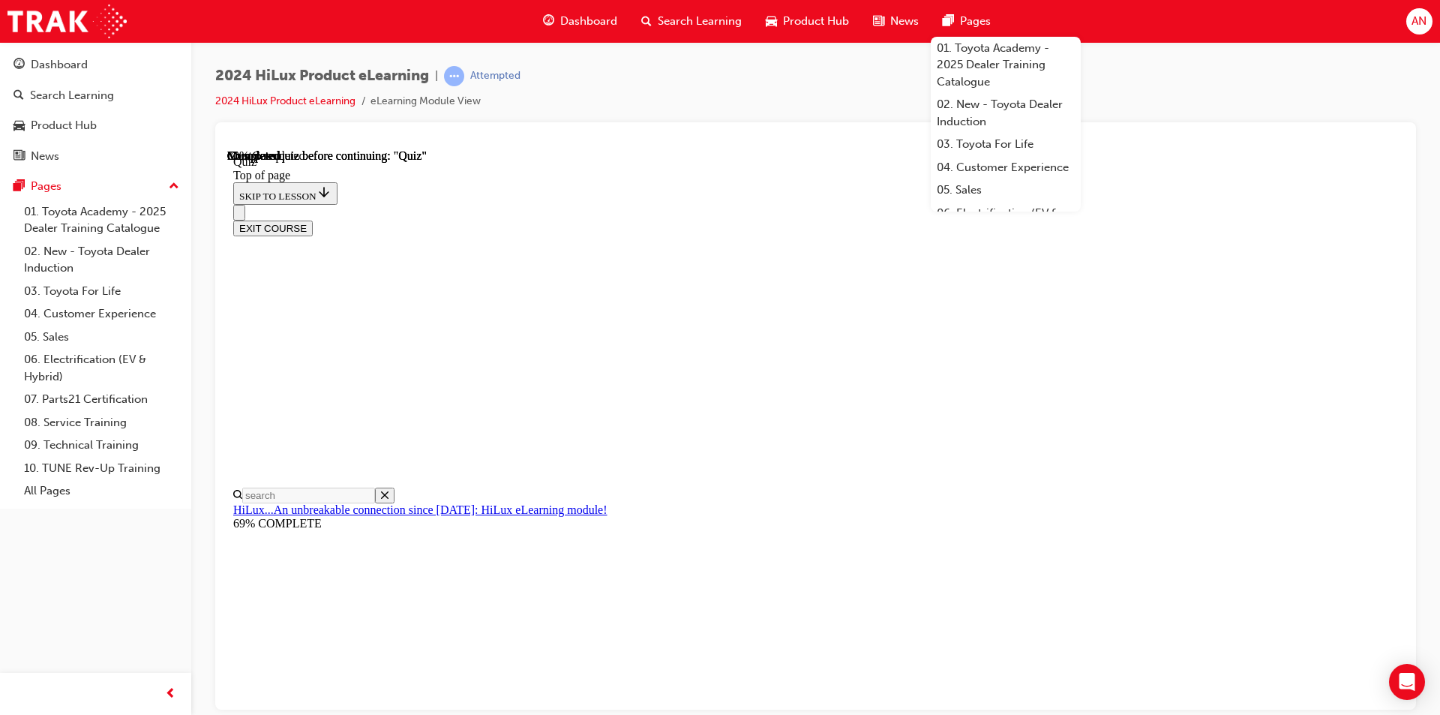
scroll to position [275, 0]
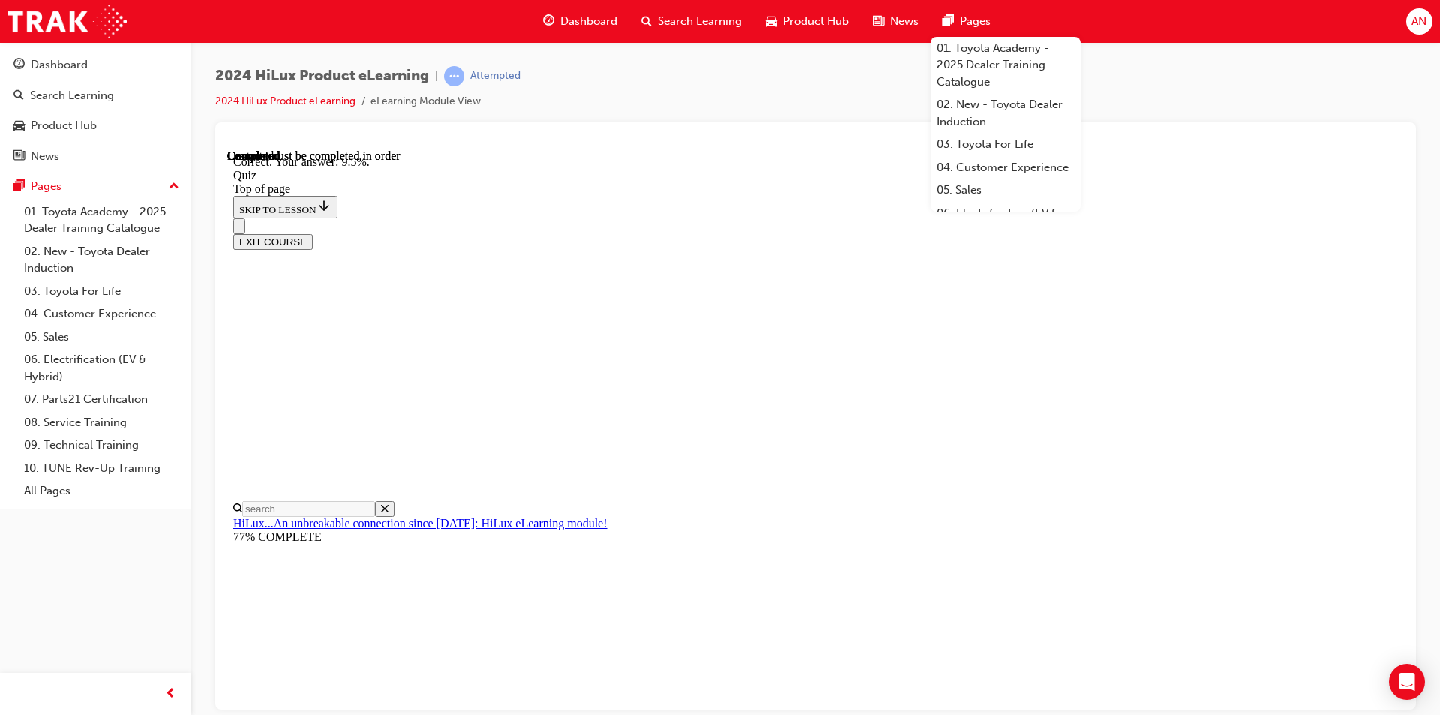
scroll to position [322, 0]
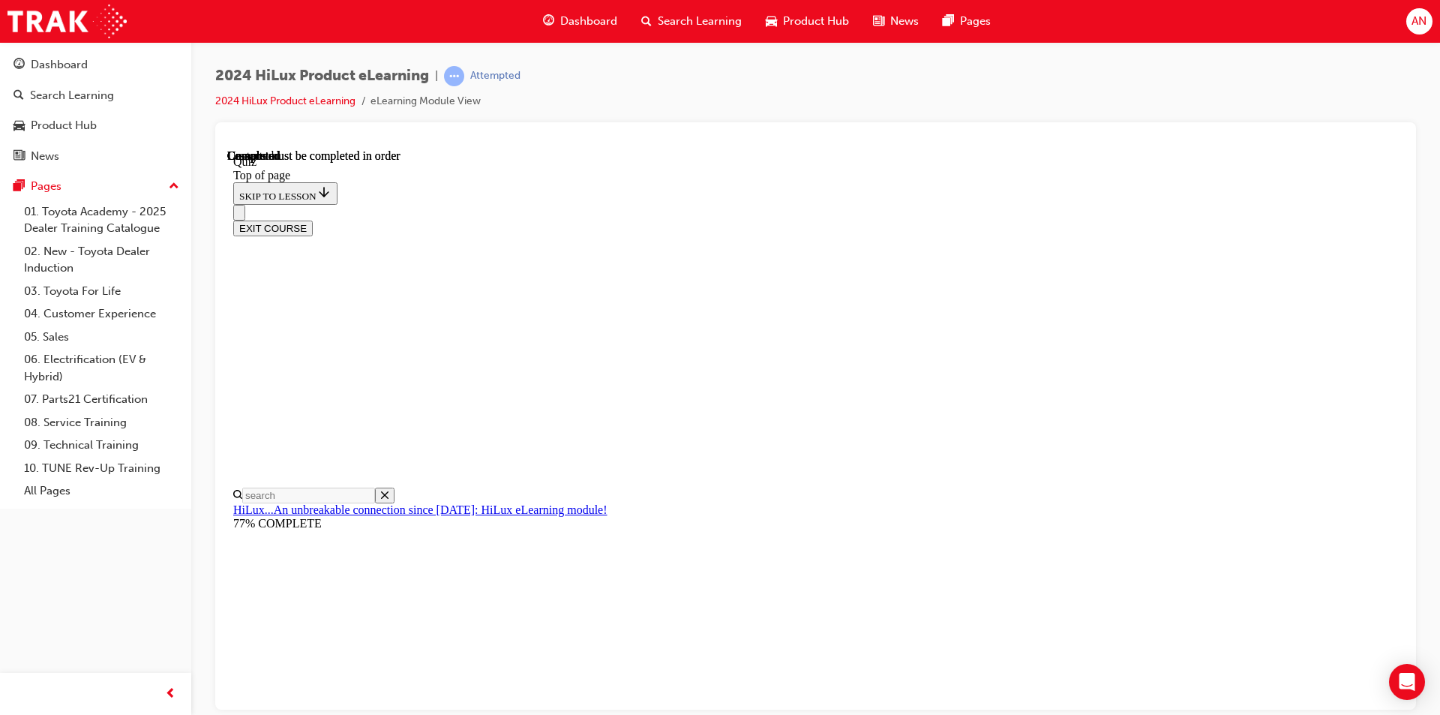
scroll to position [251, 0]
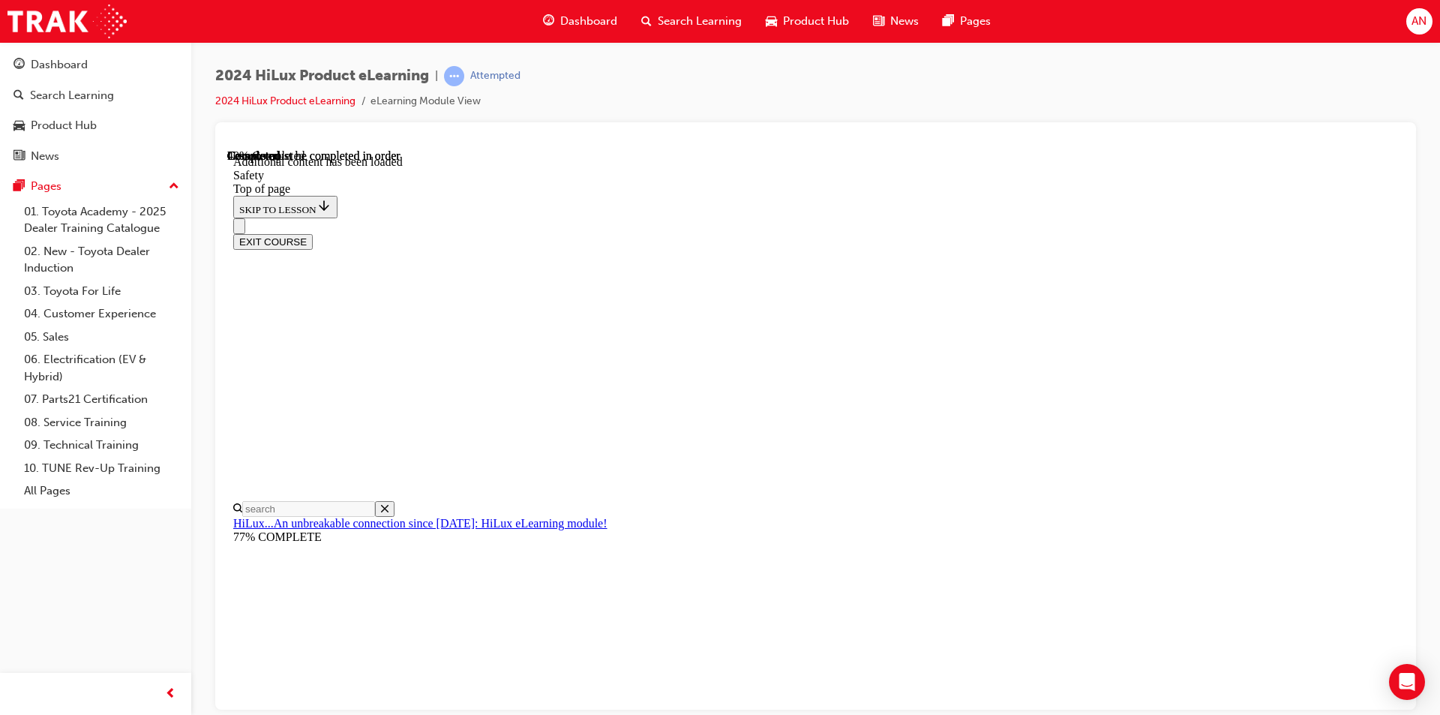
scroll to position [766, 0]
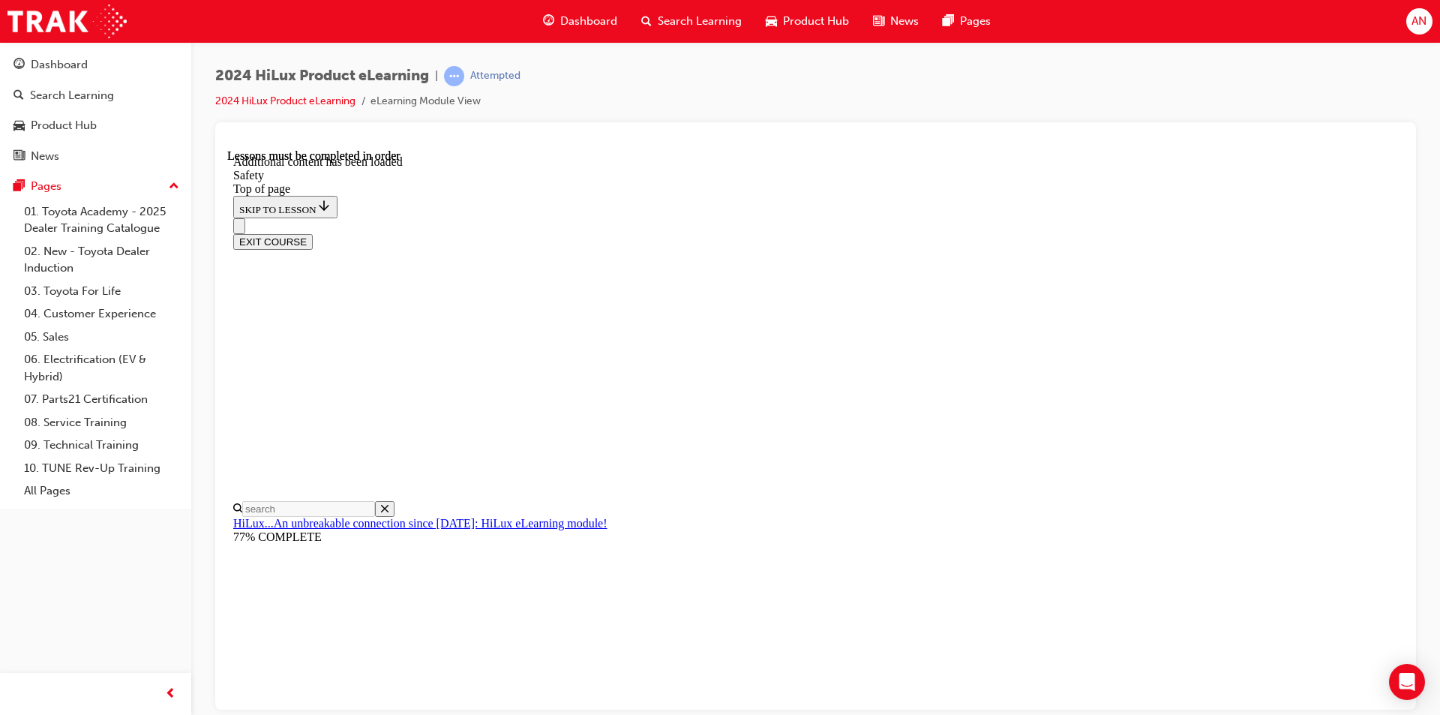
scroll to position [239, 0]
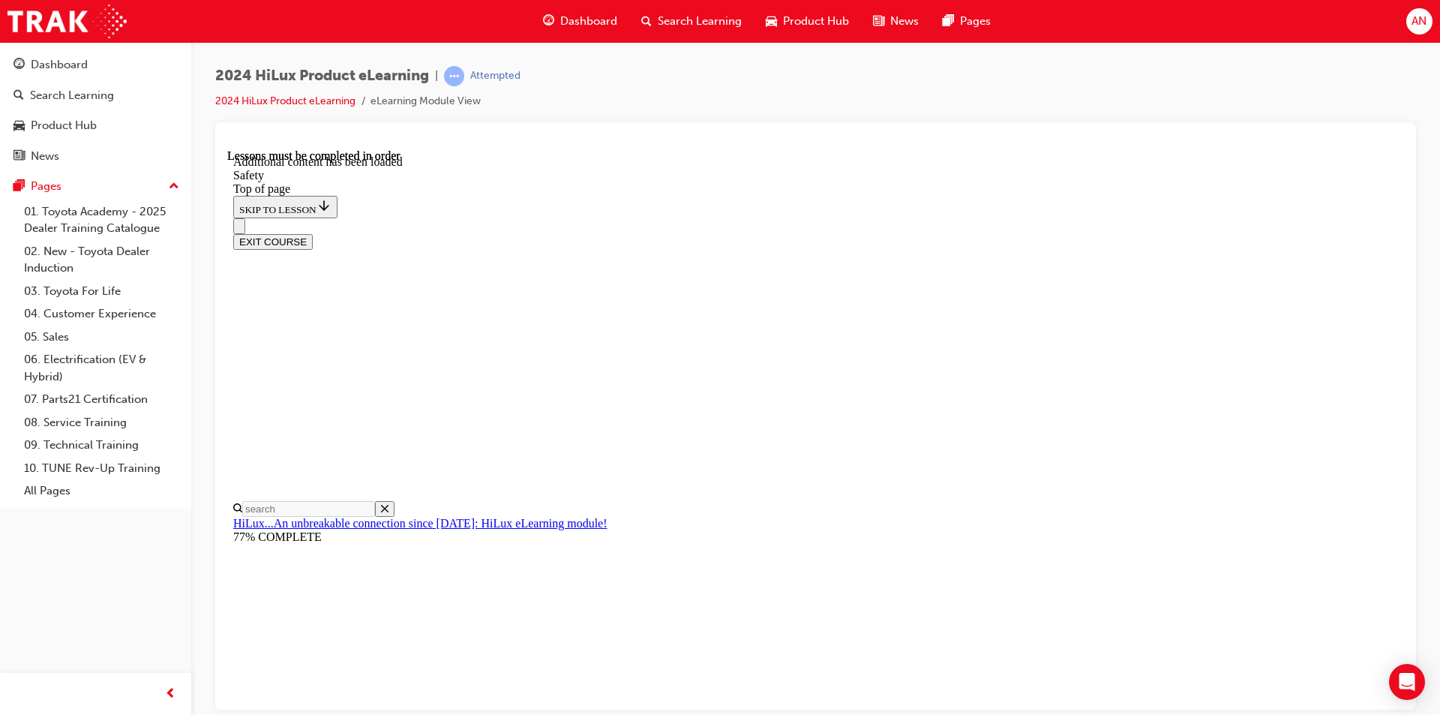
scroll to position [2991, 0]
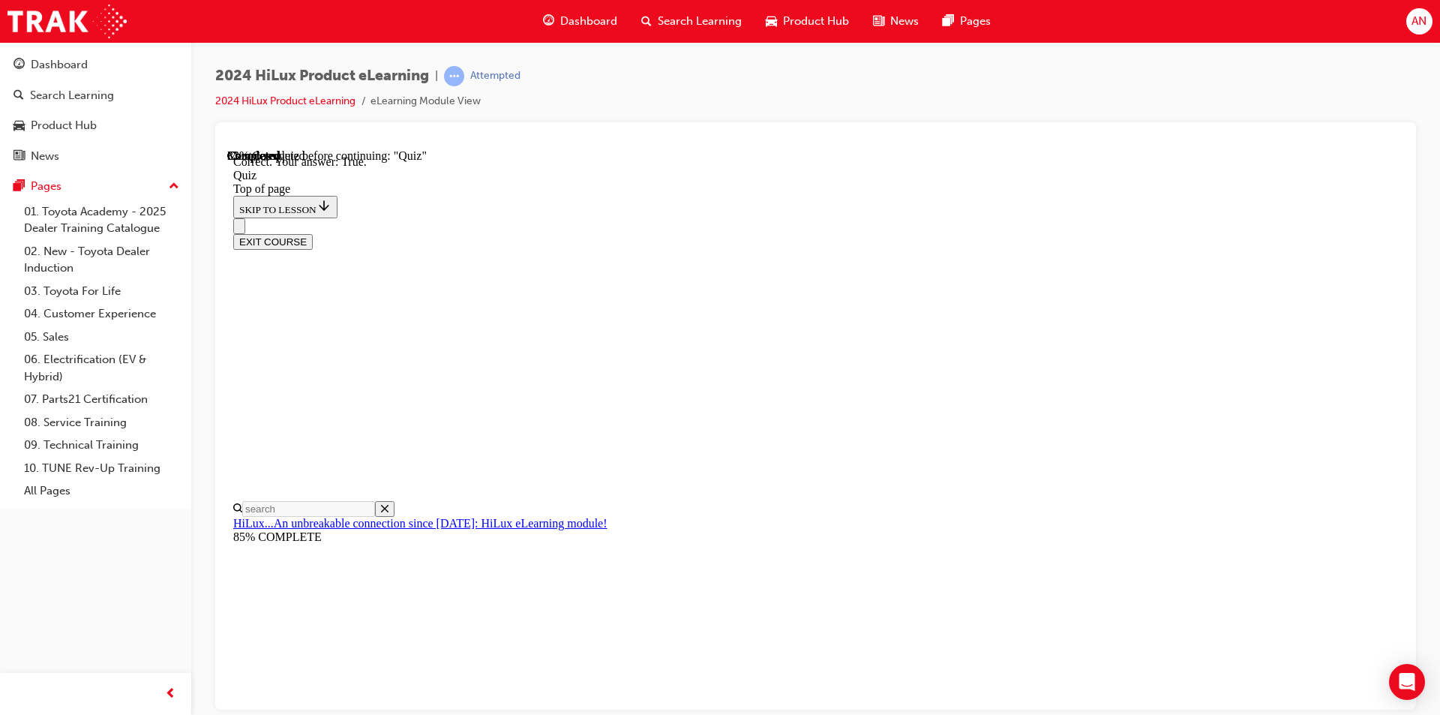
scroll to position [135, 0]
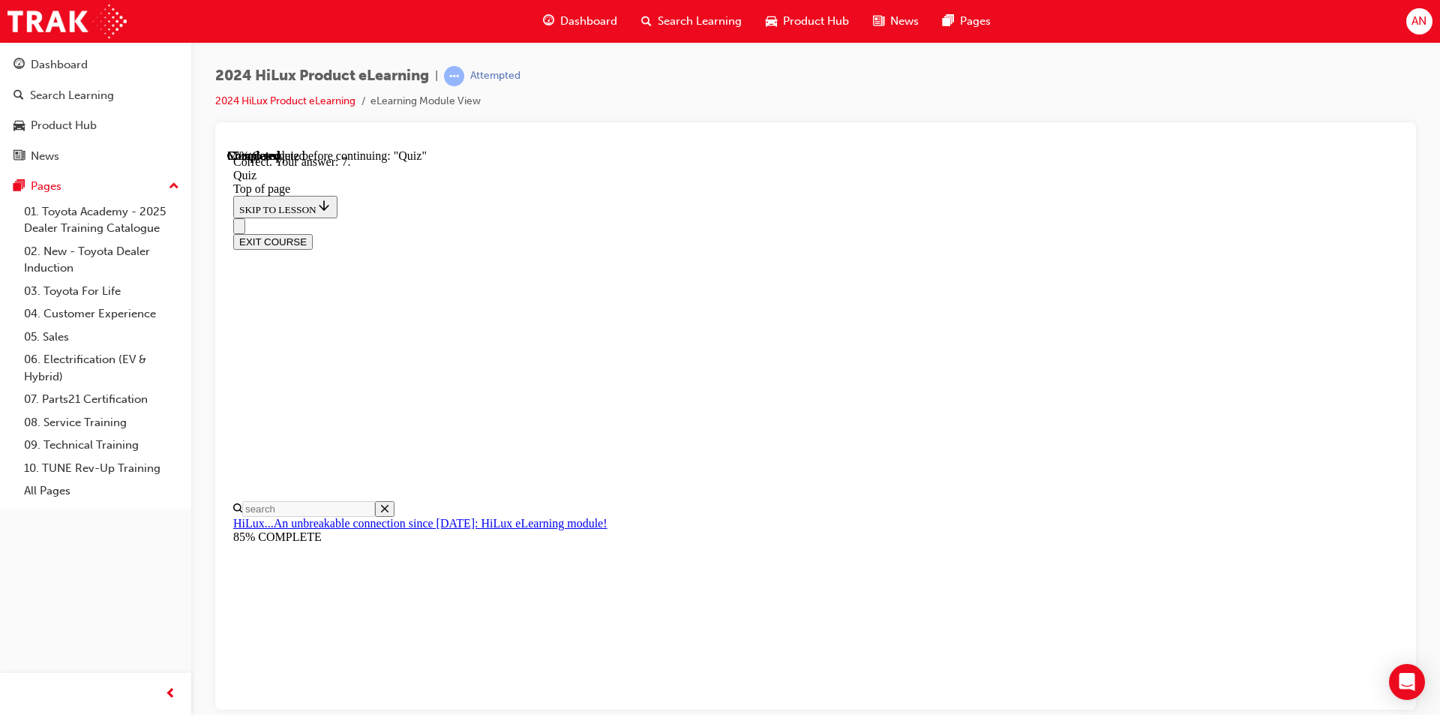
scroll to position [166, 0]
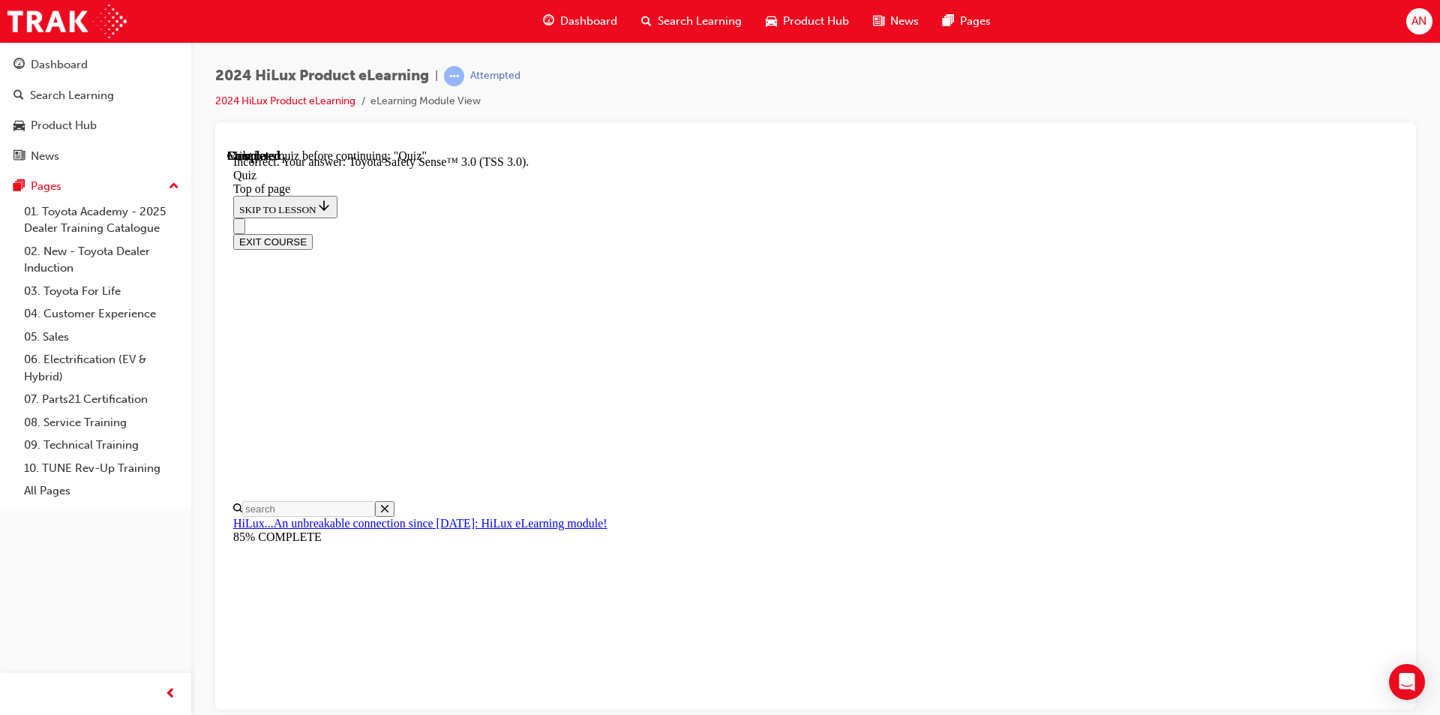
scroll to position [213, 0]
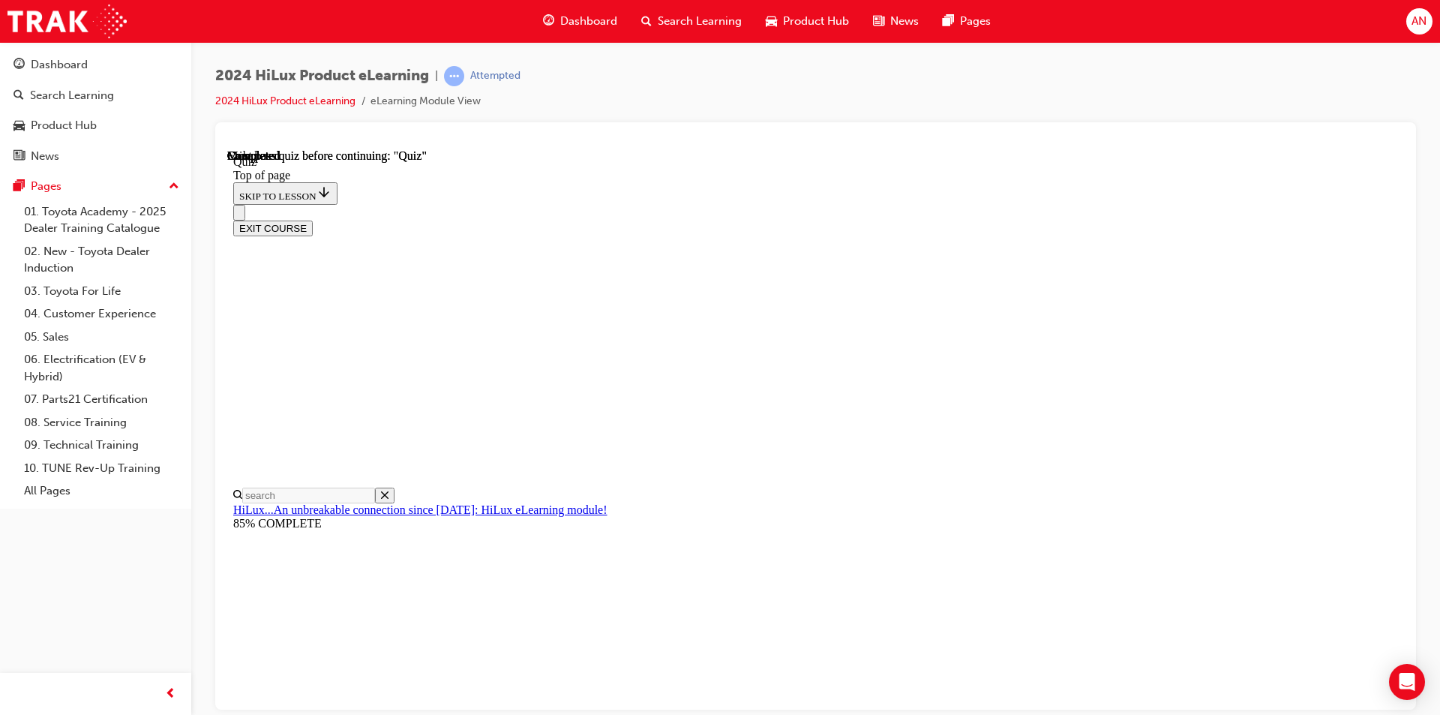
scroll to position [251, 0]
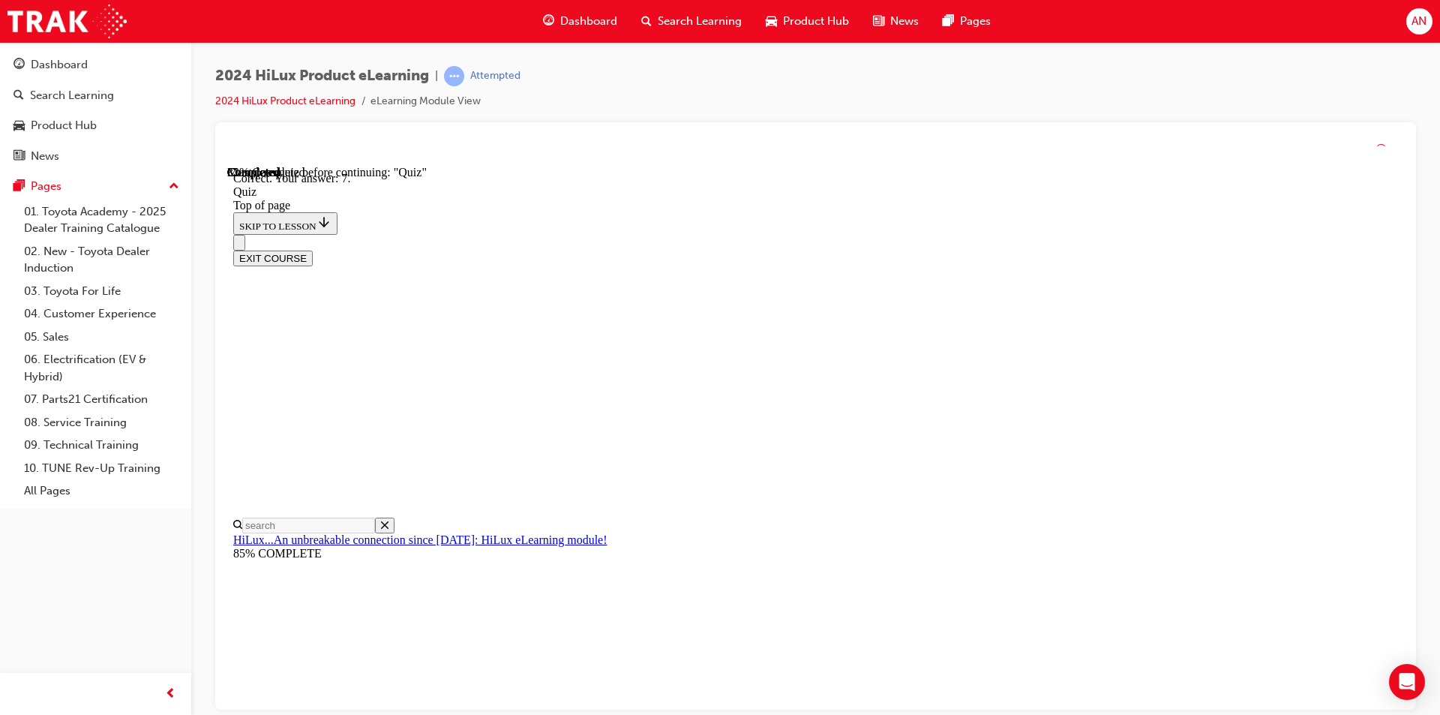
scroll to position [211, 0]
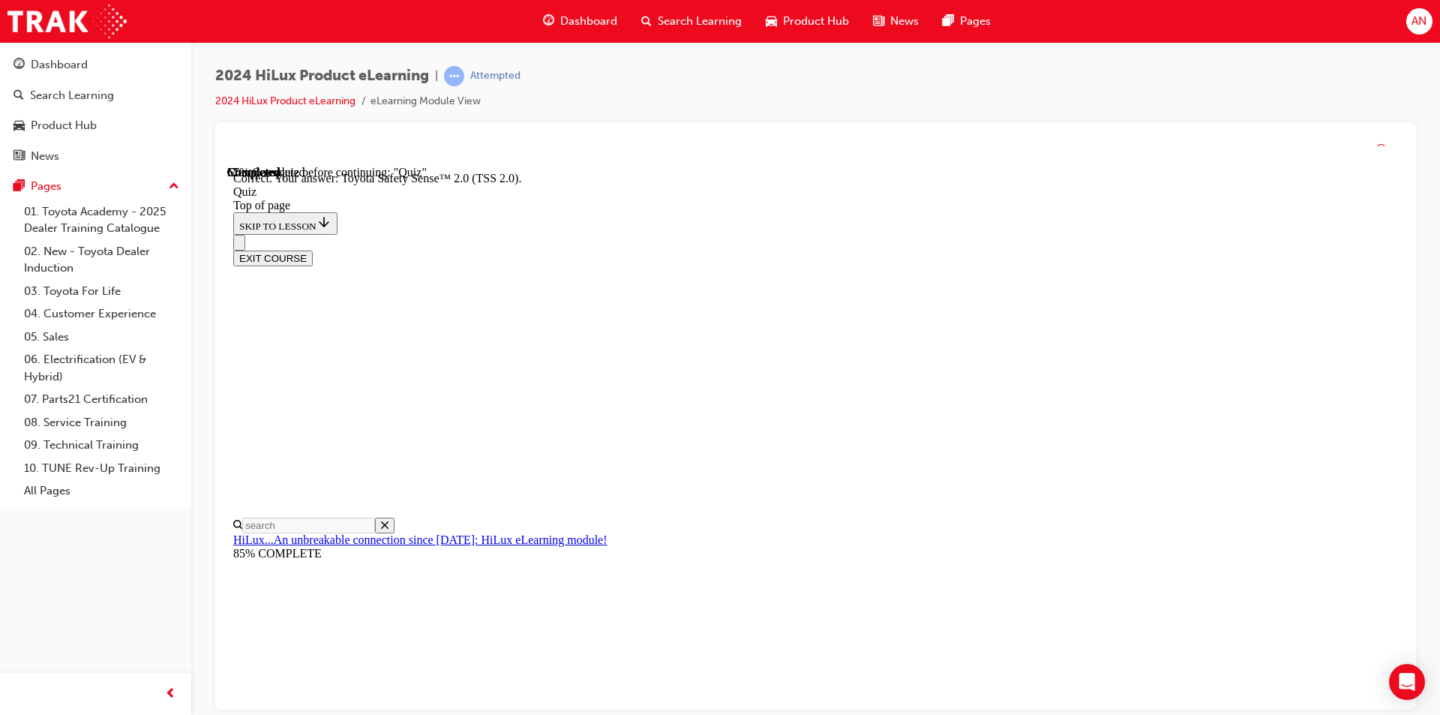
scroll to position [213, 0]
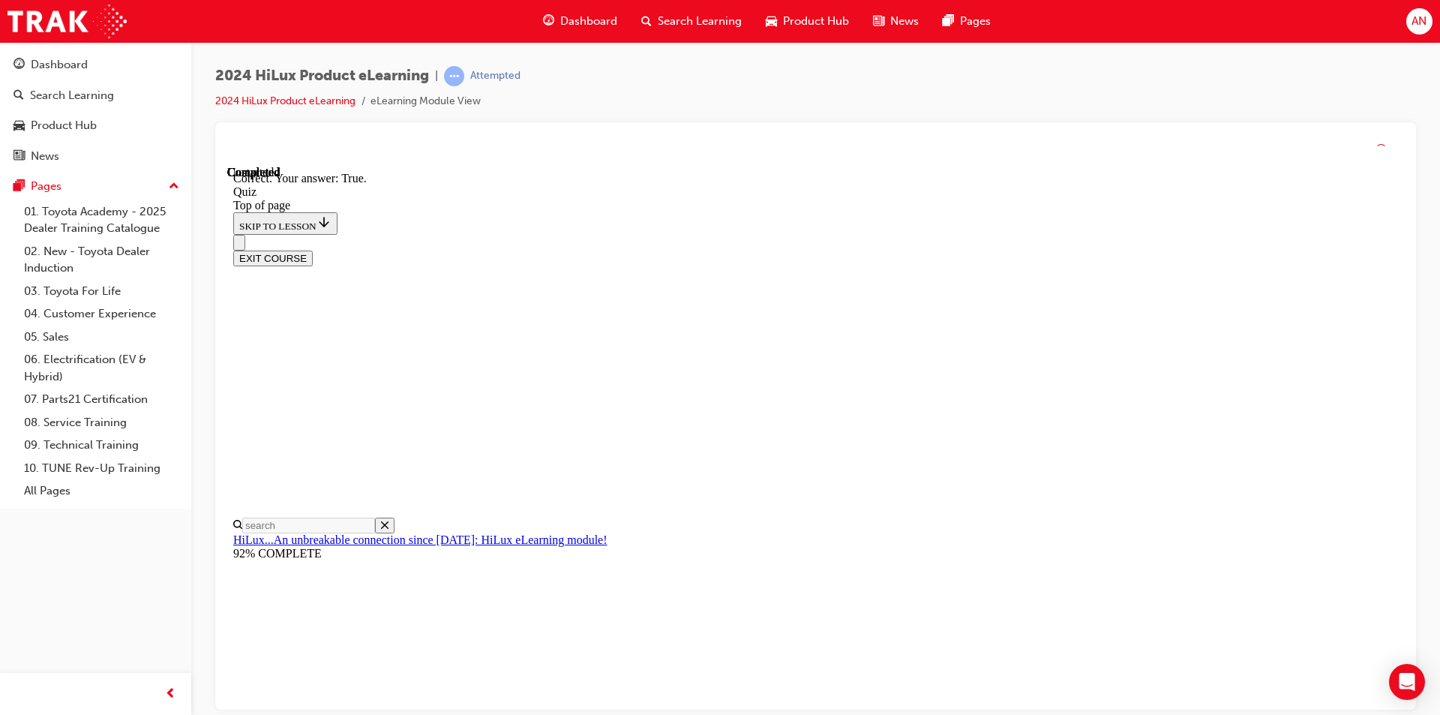
scroll to position [151, 0]
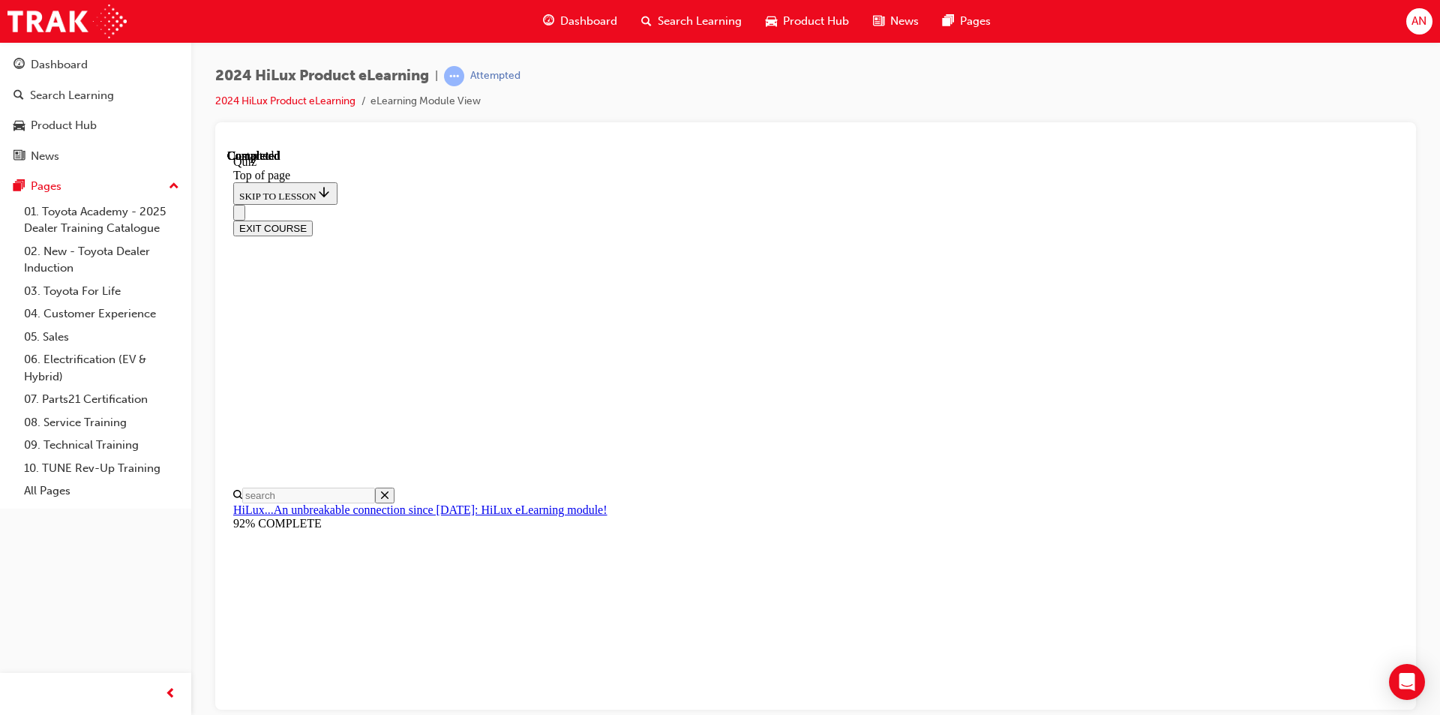
scroll to position [251, 0]
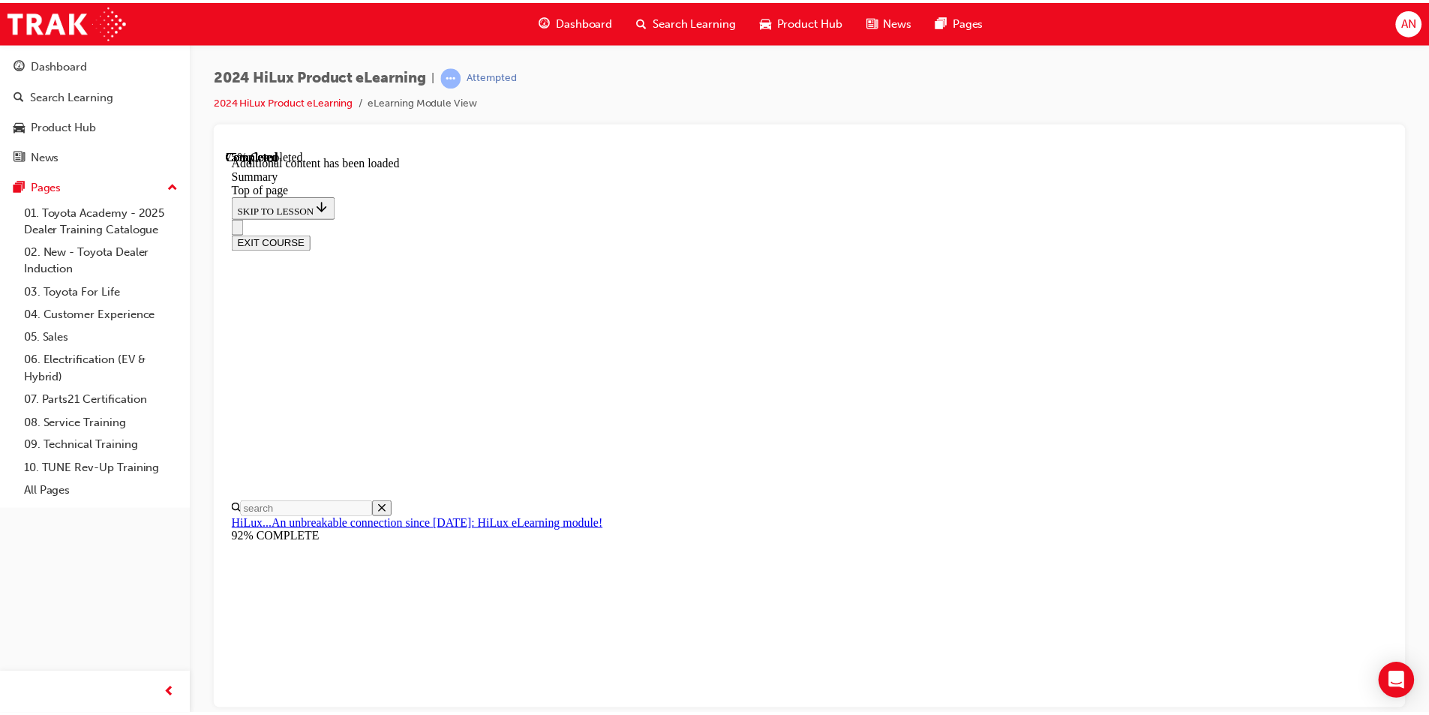
scroll to position [1465, 0]
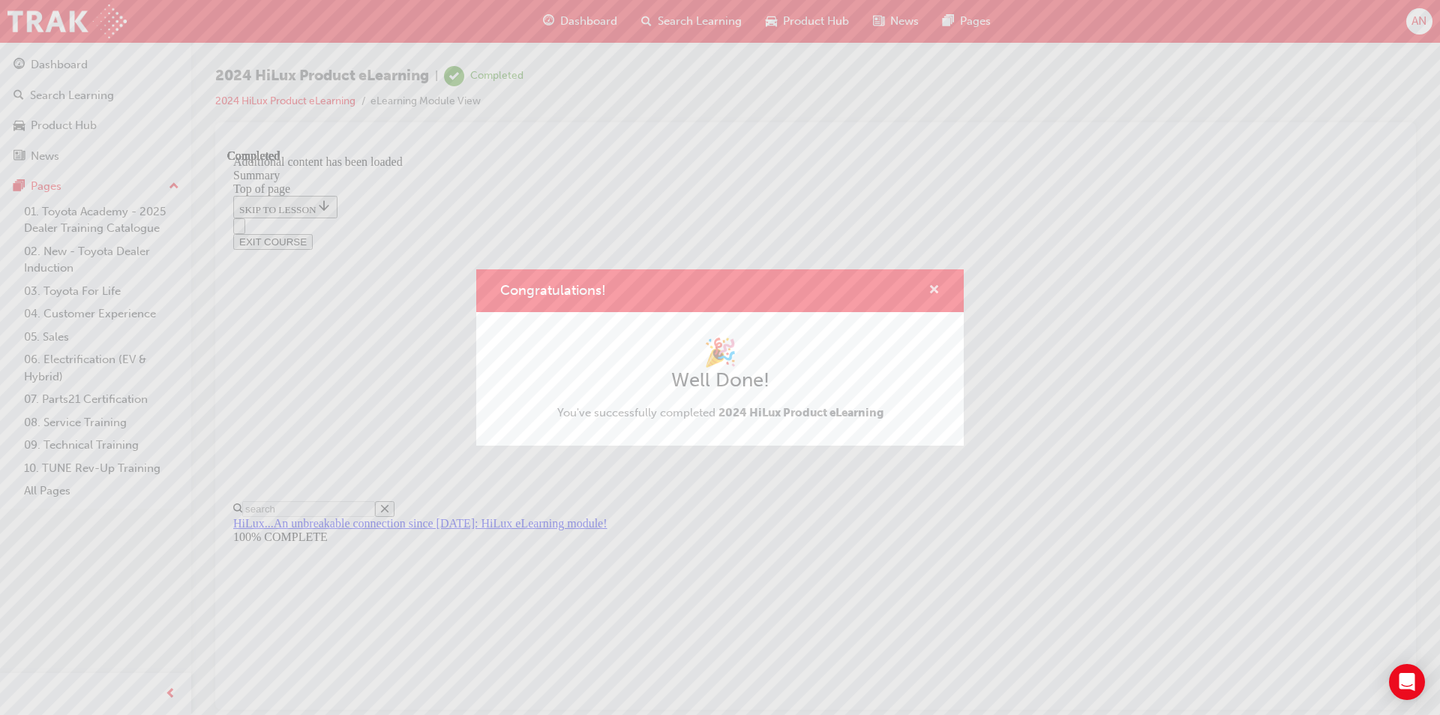
drag, startPoint x: 937, startPoint y: 287, endPoint x: 709, endPoint y: 137, distance: 272.5
click at [937, 287] on span "cross-icon" at bounding box center [934, 291] width 11 height 14
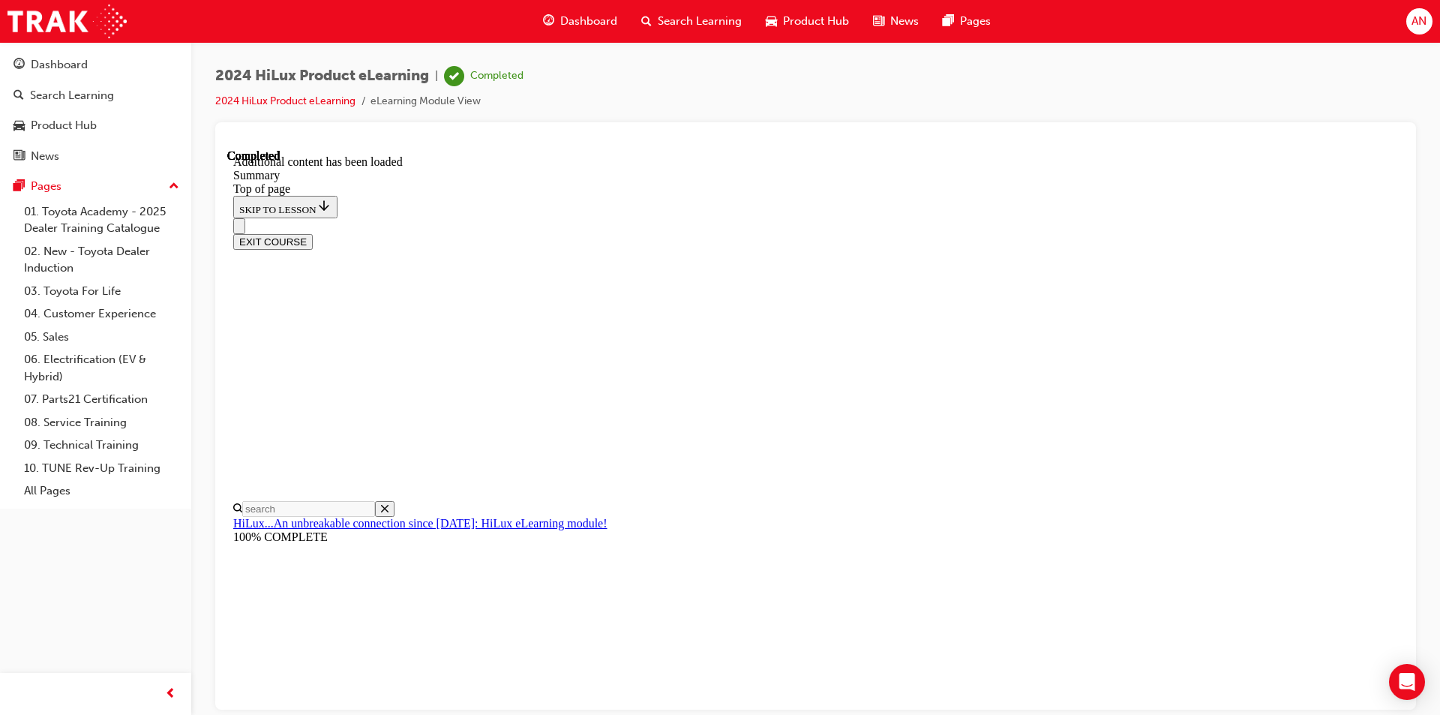
click at [596, 11] on div "Dashboard" at bounding box center [580, 21] width 98 height 31
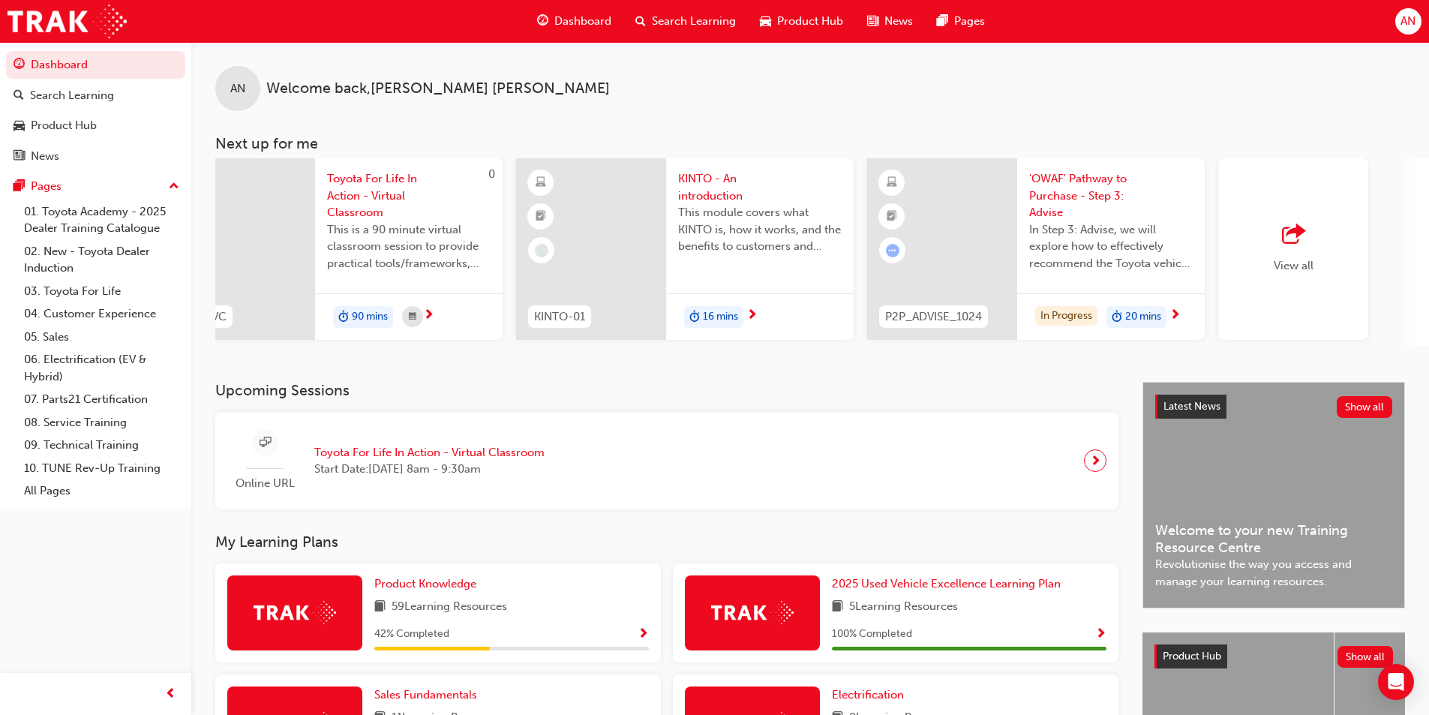
scroll to position [0, 875]
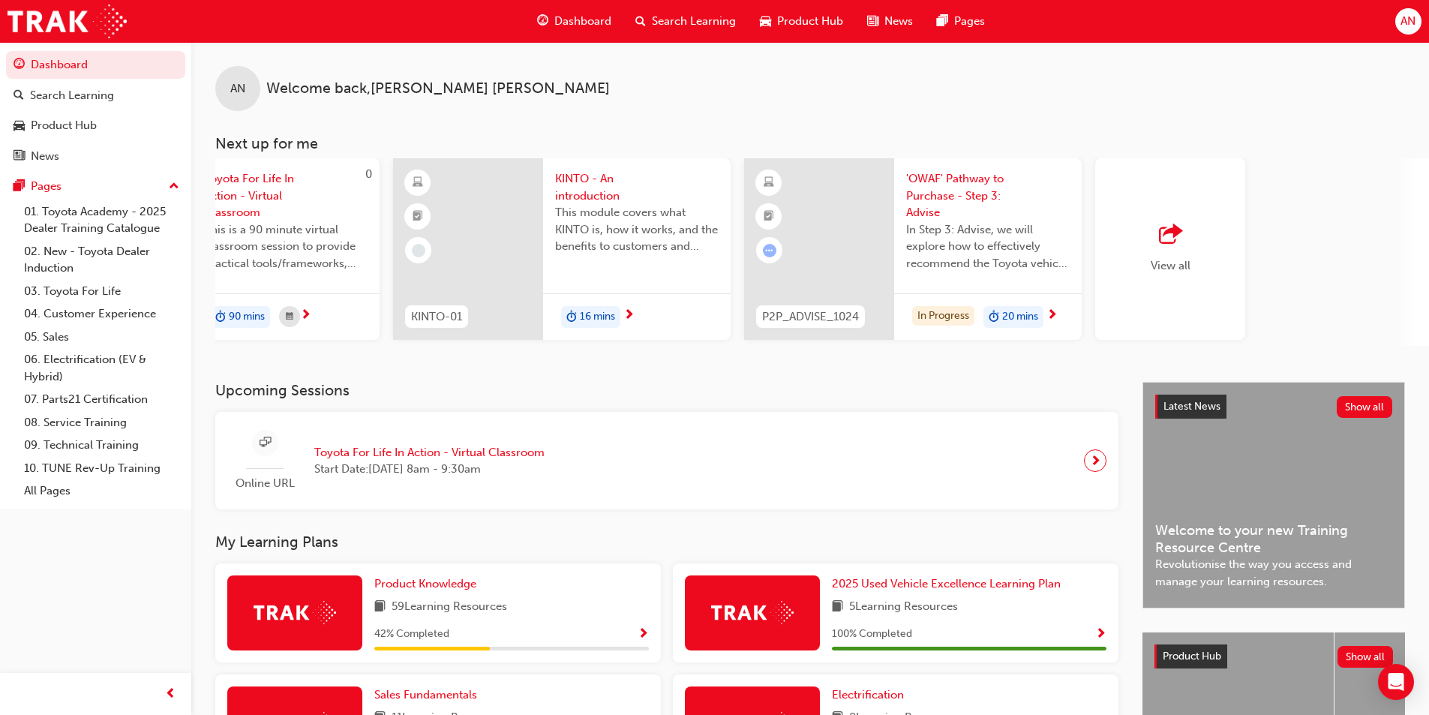
click at [952, 173] on span "'OWAF' Pathway to Purchase - Step 3: Advise" at bounding box center [988, 195] width 164 height 51
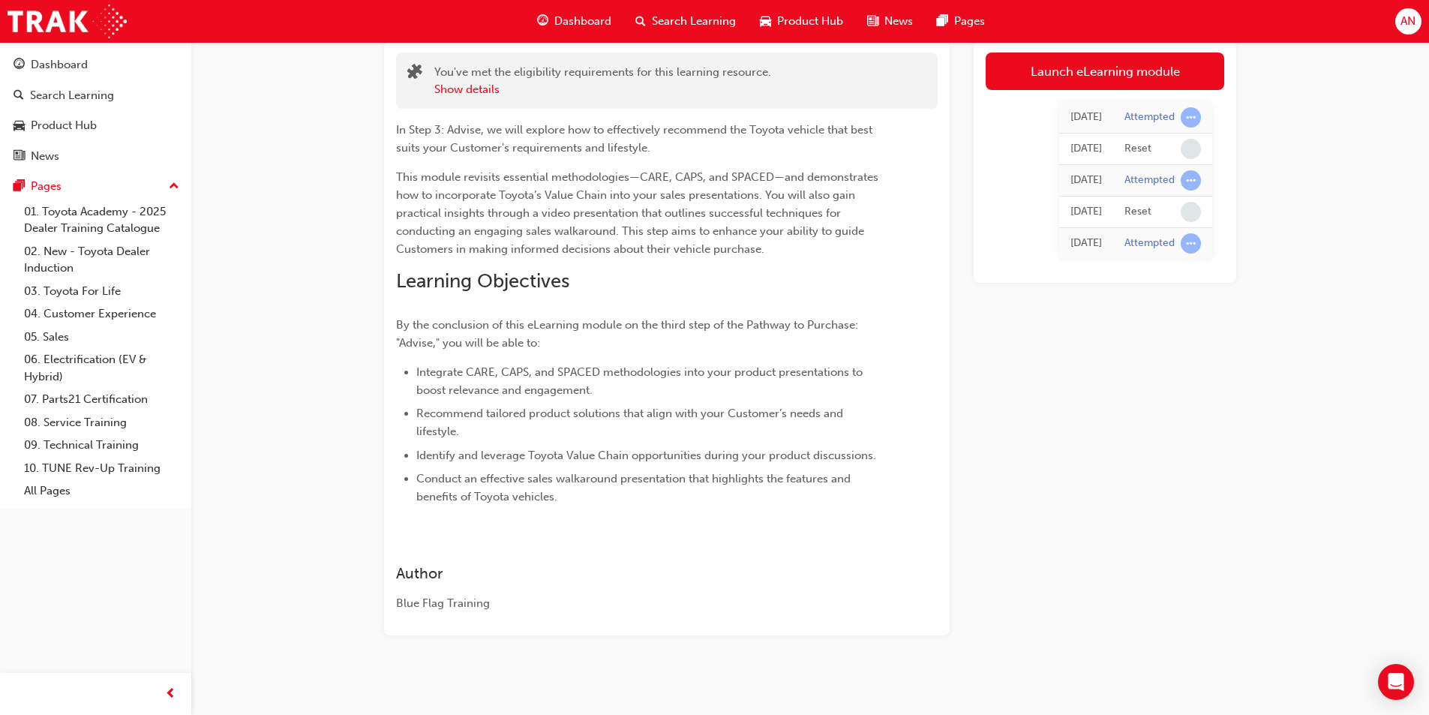
scroll to position [101, 0]
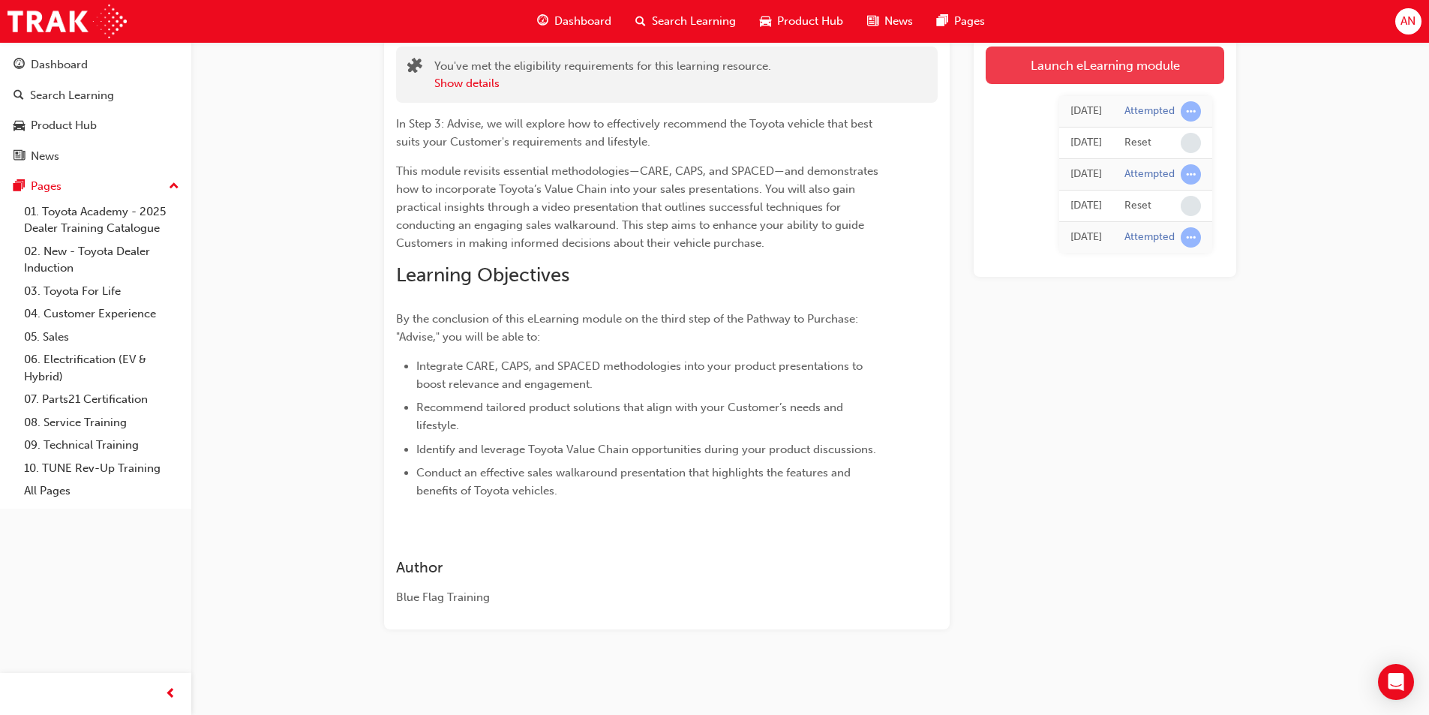
click at [1159, 82] on link "Launch eLearning module" at bounding box center [1105, 66] width 239 height 38
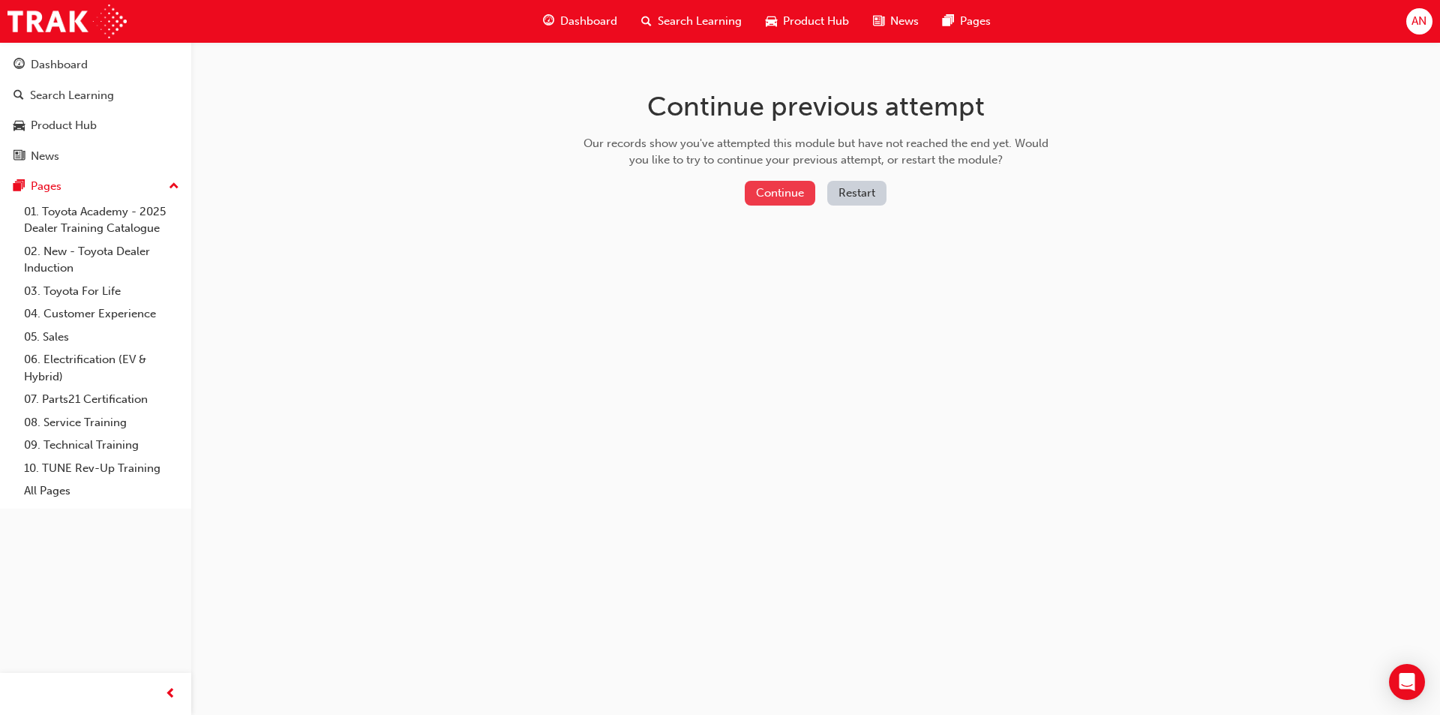
click at [791, 186] on button "Continue" at bounding box center [780, 193] width 71 height 25
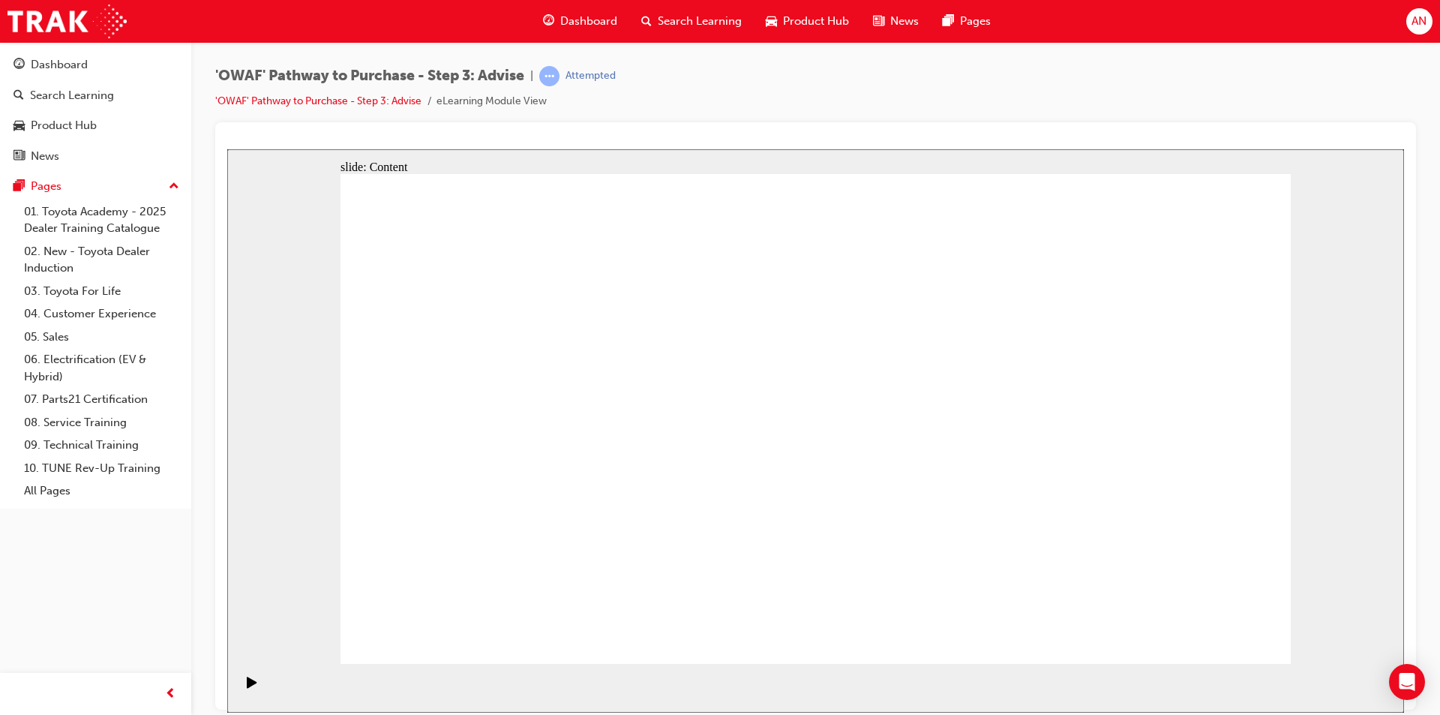
drag, startPoint x: 1223, startPoint y: 622, endPoint x: 1235, endPoint y: 635, distance: 18.1
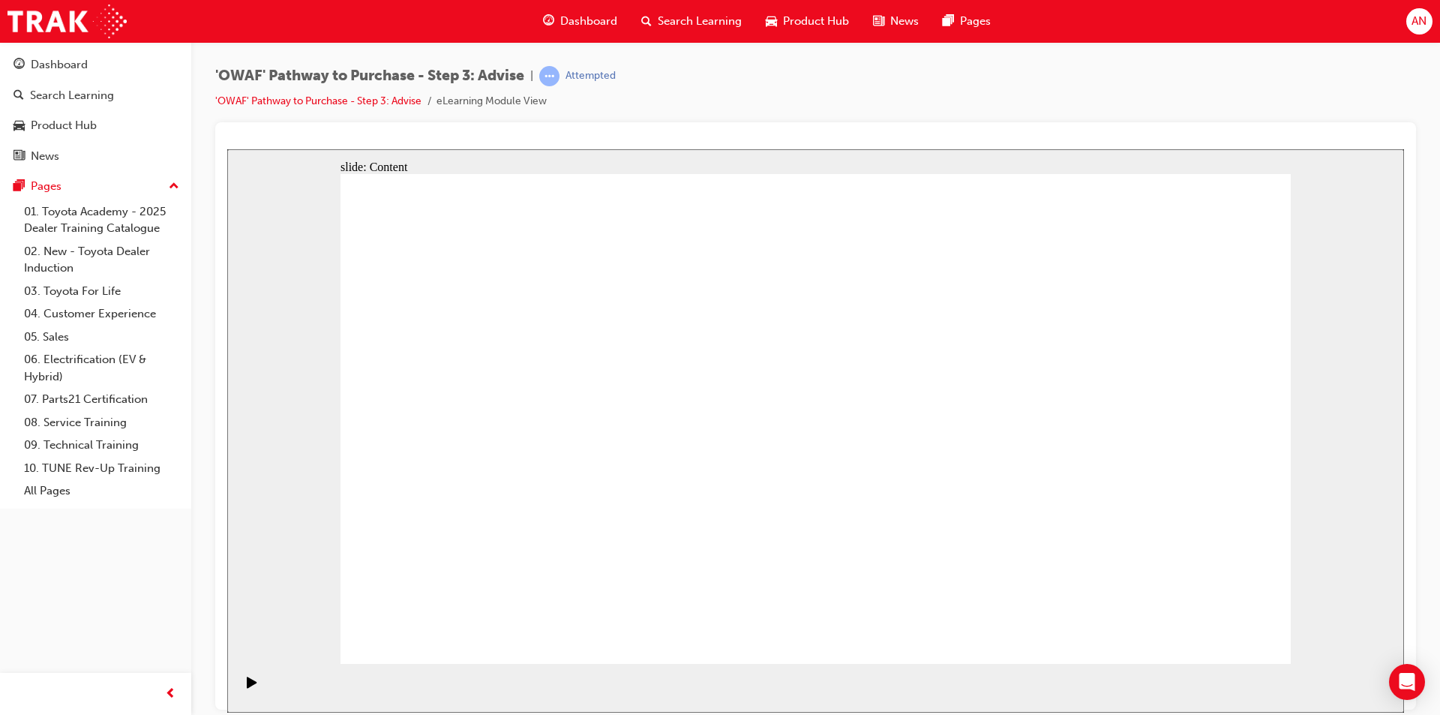
drag, startPoint x: 843, startPoint y: 528, endPoint x: 843, endPoint y: 519, distance: 9.0
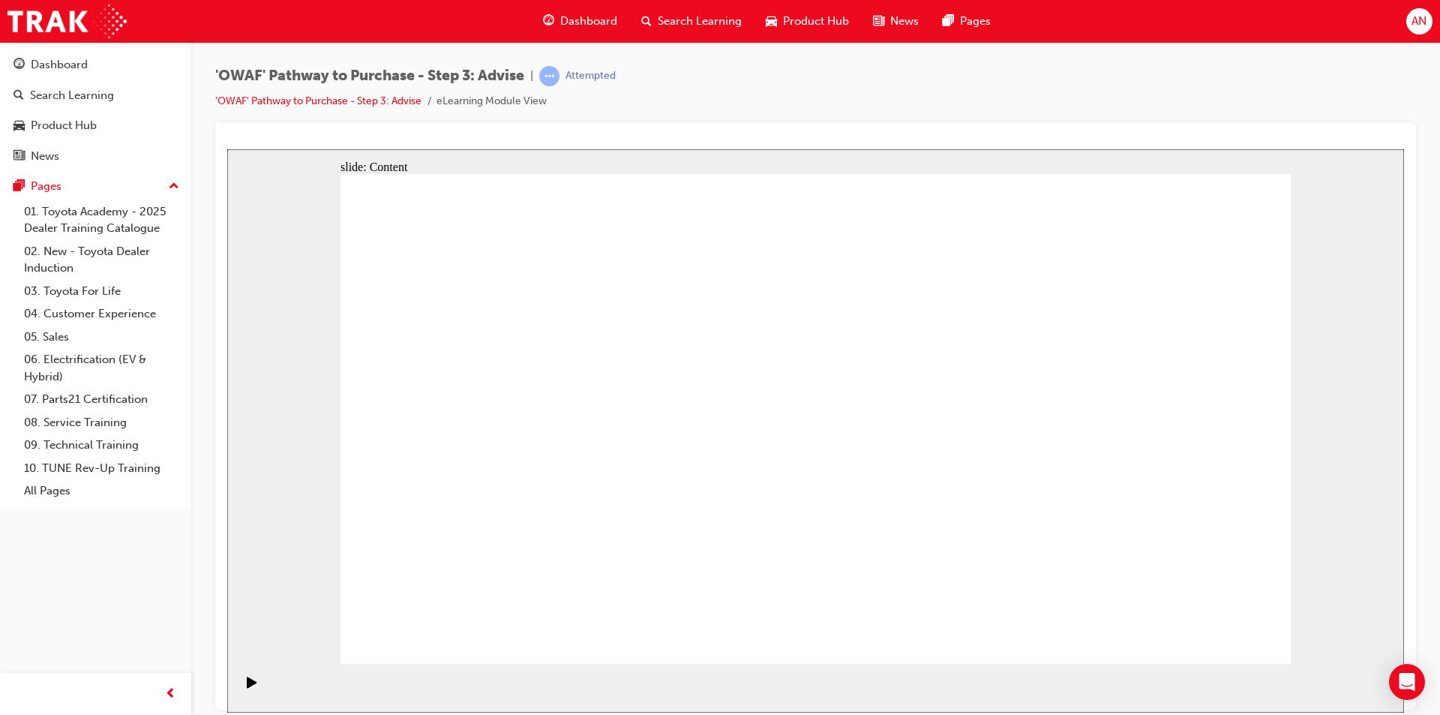
drag, startPoint x: 1201, startPoint y: 632, endPoint x: 1293, endPoint y: 533, distance: 135.3
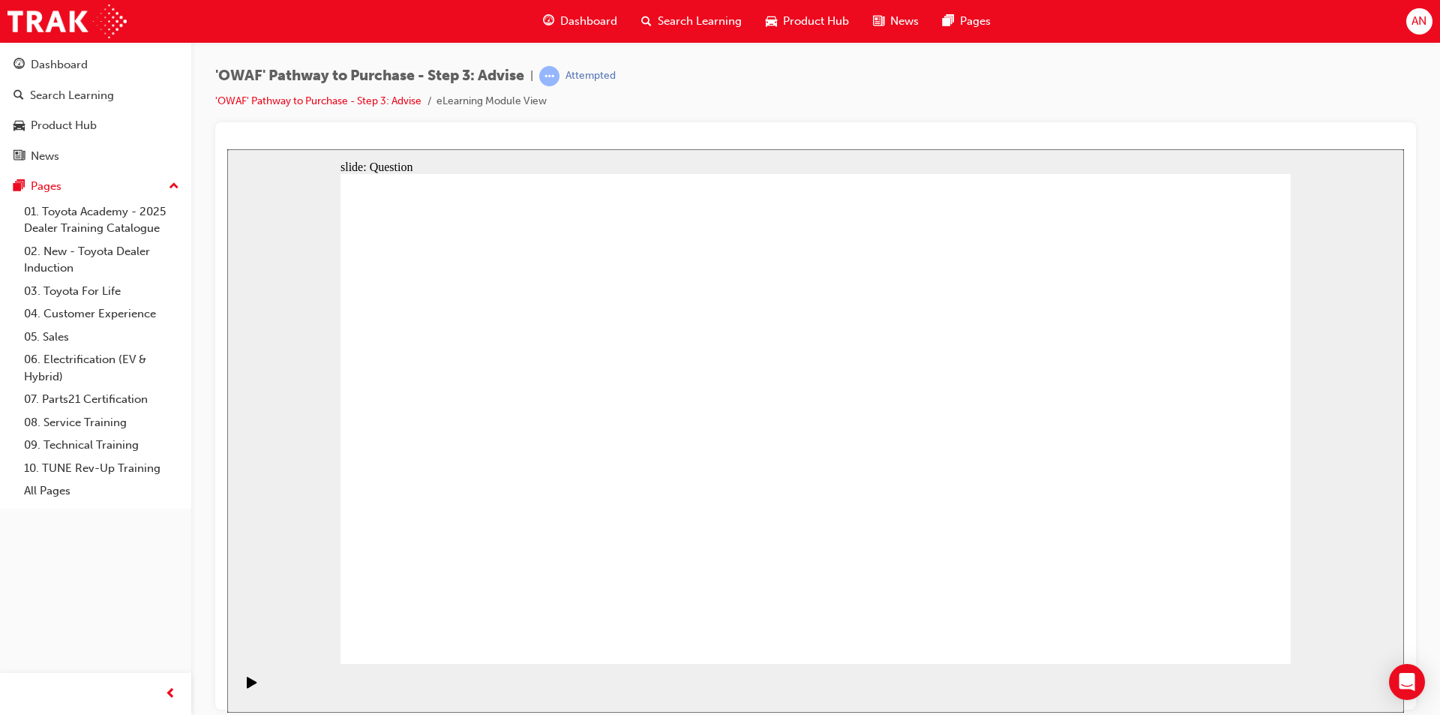
drag, startPoint x: 587, startPoint y: 575, endPoint x: 599, endPoint y: 508, distance: 68.4
drag, startPoint x: 842, startPoint y: 586, endPoint x: 527, endPoint y: 388, distance: 372.7
drag, startPoint x: 1106, startPoint y: 575, endPoint x: 567, endPoint y: 456, distance: 551.4
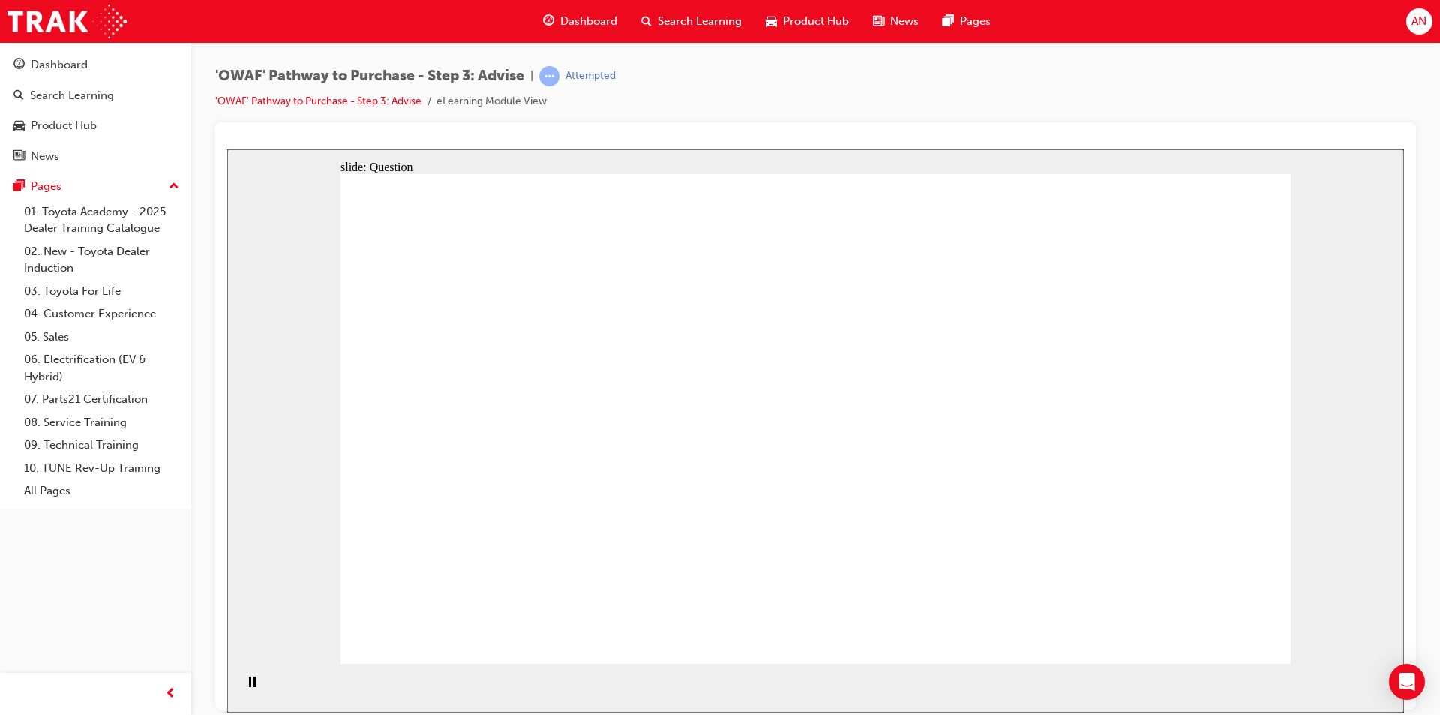
drag, startPoint x: 655, startPoint y: 575, endPoint x: 736, endPoint y: 382, distance: 209.8
drag, startPoint x: 854, startPoint y: 567, endPoint x: 590, endPoint y: 415, distance: 305.4
drag, startPoint x: 1018, startPoint y: 523, endPoint x: 1016, endPoint y: 400, distance: 123.0
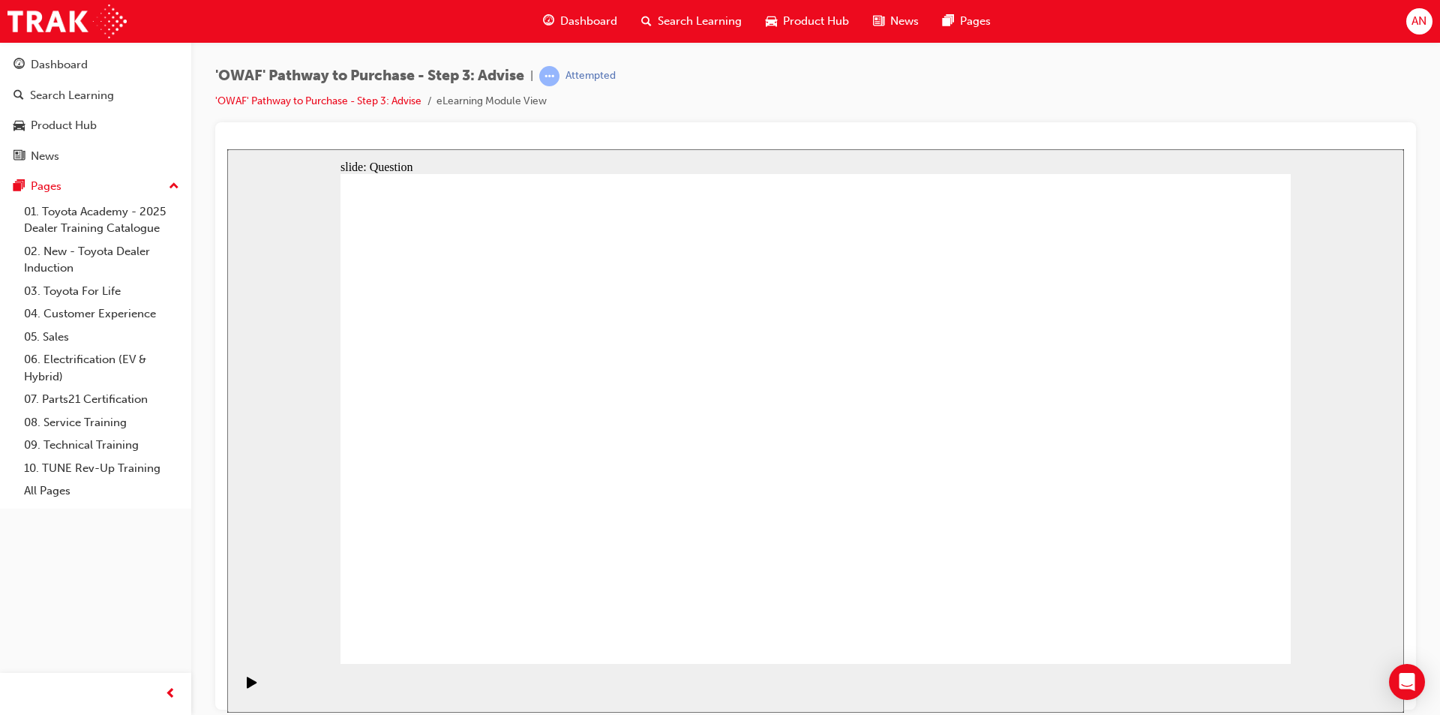
drag, startPoint x: 1145, startPoint y: 472, endPoint x: 928, endPoint y: 474, distance: 217.5
drag, startPoint x: 1119, startPoint y: 469, endPoint x: 560, endPoint y: 455, distance: 558.9
drag, startPoint x: 1115, startPoint y: 466, endPoint x: 858, endPoint y: 473, distance: 256.6
drag, startPoint x: 1078, startPoint y: 504, endPoint x: 821, endPoint y: 473, distance: 258.3
drag, startPoint x: 1152, startPoint y: 497, endPoint x: 872, endPoint y: 496, distance: 280.5
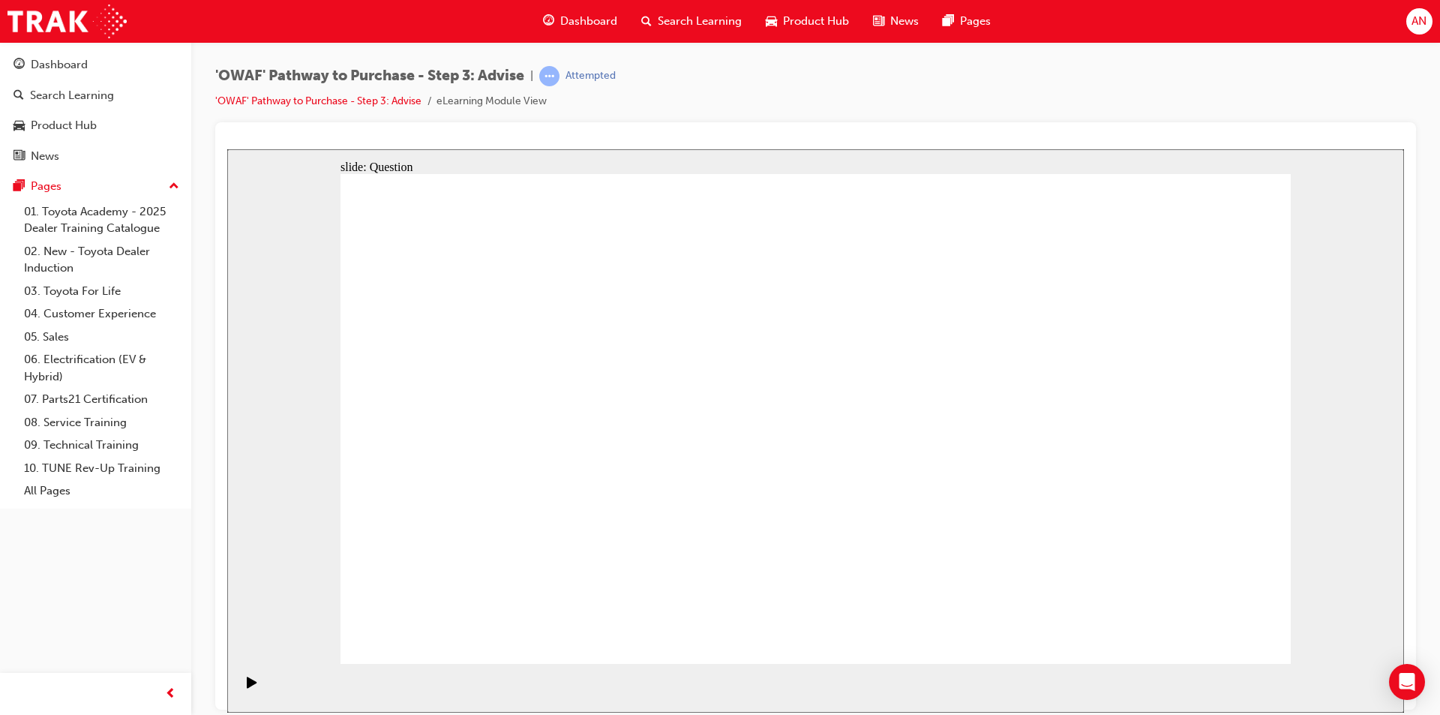
drag, startPoint x: 1115, startPoint y: 484, endPoint x: 584, endPoint y: 476, distance: 531.8
drag, startPoint x: 1094, startPoint y: 437, endPoint x: 482, endPoint y: 492, distance: 614.5
drag, startPoint x: 1071, startPoint y: 496, endPoint x: 463, endPoint y: 493, distance: 608.3
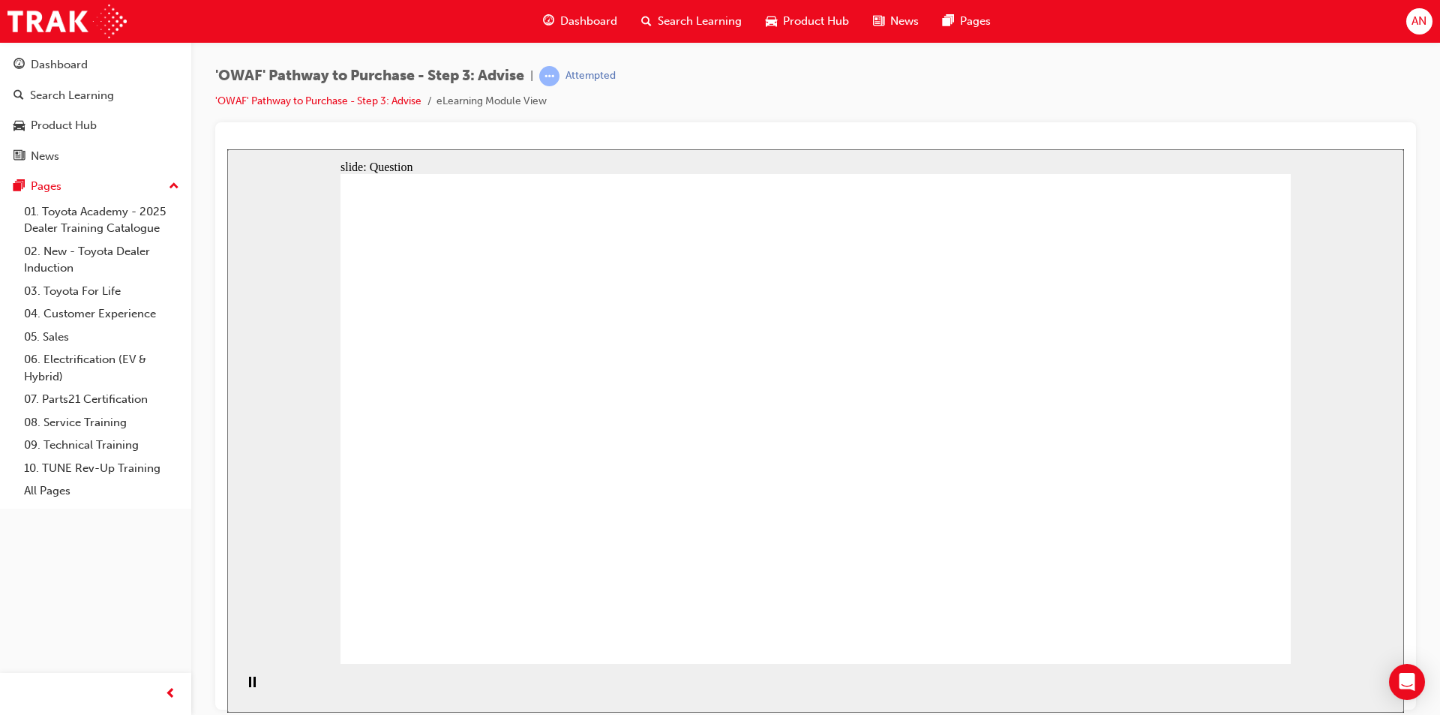
drag, startPoint x: 499, startPoint y: 376, endPoint x: 845, endPoint y: 386, distance: 345.9
drag, startPoint x: 503, startPoint y: 435, endPoint x: 871, endPoint y: 441, distance: 368.3
drag, startPoint x: 566, startPoint y: 530, endPoint x: 1086, endPoint y: 388, distance: 539.5
drag, startPoint x: 619, startPoint y: 458, endPoint x: 836, endPoint y: 467, distance: 216.9
drag, startPoint x: 787, startPoint y: 494, endPoint x: 1031, endPoint y: 444, distance: 249.5
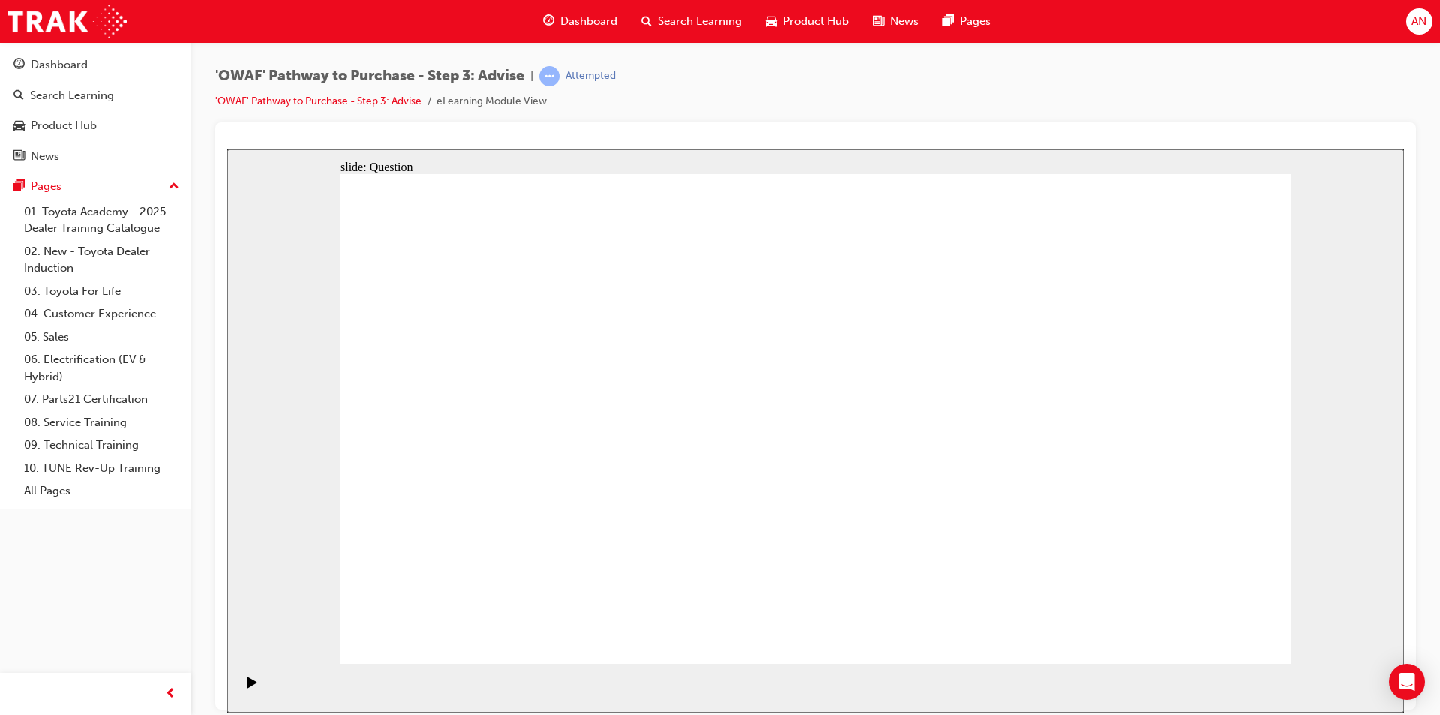
drag, startPoint x: 830, startPoint y: 510, endPoint x: 837, endPoint y: 511, distance: 7.5
drag, startPoint x: 1194, startPoint y: 359, endPoint x: 732, endPoint y: 545, distance: 498.1
drag, startPoint x: 725, startPoint y: 357, endPoint x: 1114, endPoint y: 554, distance: 435.7
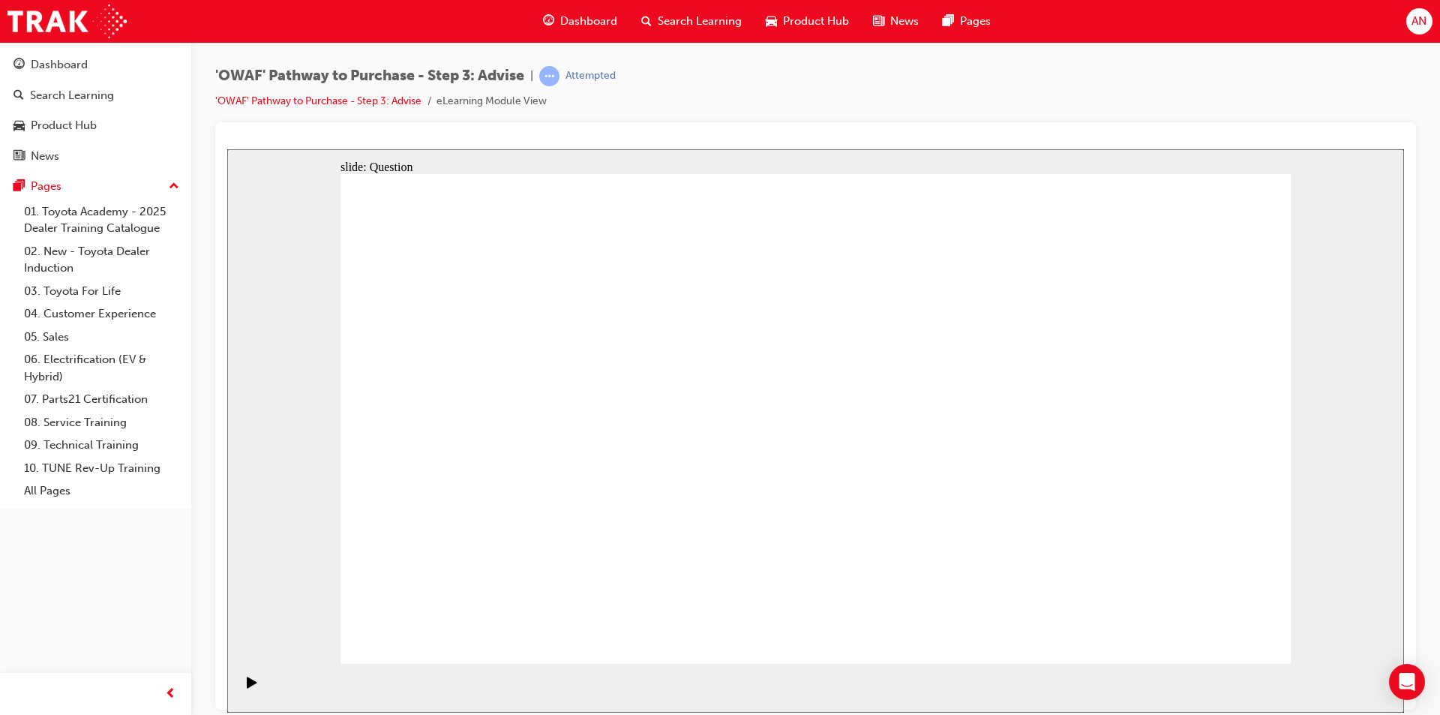
drag, startPoint x: 923, startPoint y: 359, endPoint x: 553, endPoint y: 552, distance: 418.0
drag, startPoint x: 830, startPoint y: 361, endPoint x: 445, endPoint y: 547, distance: 427.4
drag, startPoint x: 561, startPoint y: 376, endPoint x: 837, endPoint y: 542, distance: 322.0
drag, startPoint x: 656, startPoint y: 350, endPoint x: 1216, endPoint y: 531, distance: 588.7
drag, startPoint x: 412, startPoint y: 361, endPoint x: 974, endPoint y: 533, distance: 588.2
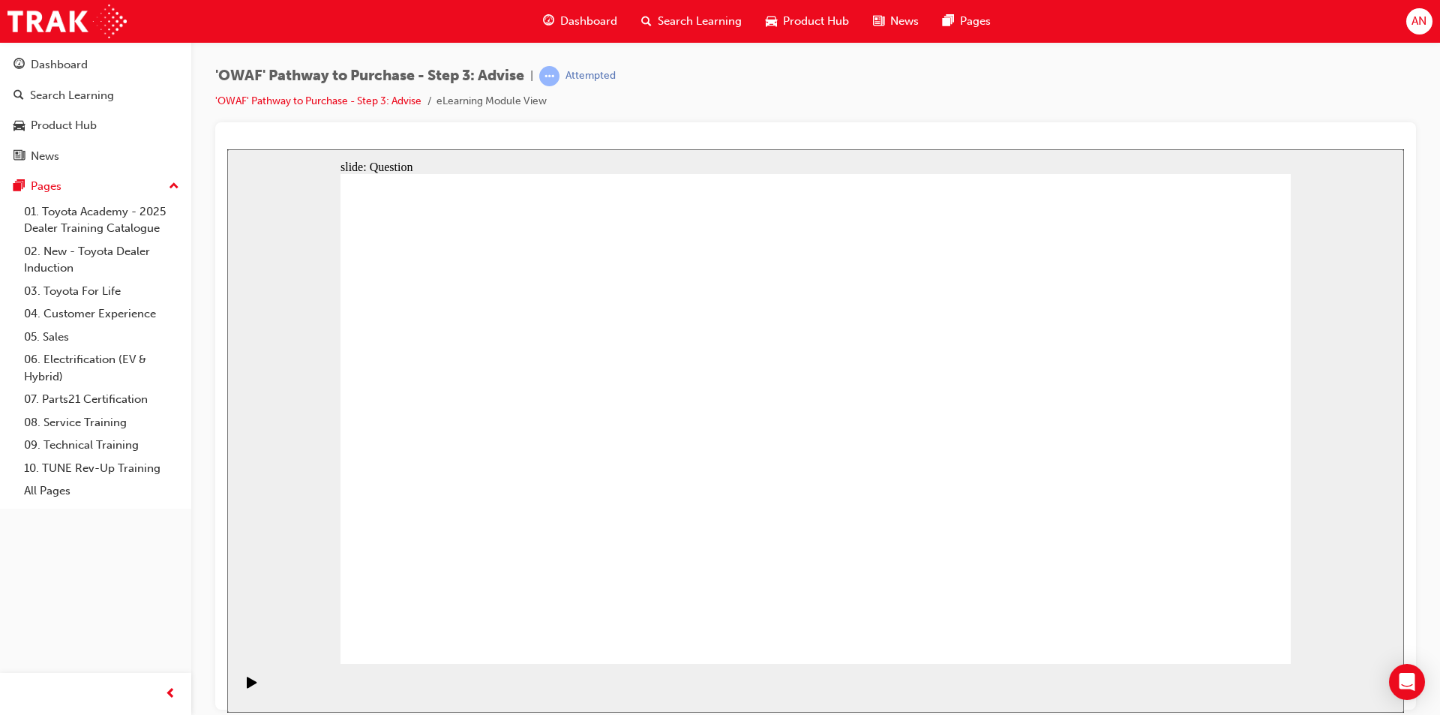
drag, startPoint x: 998, startPoint y: 372, endPoint x: 591, endPoint y: 568, distance: 451.9
drag, startPoint x: 1094, startPoint y: 351, endPoint x: 874, endPoint y: 554, distance: 299.4
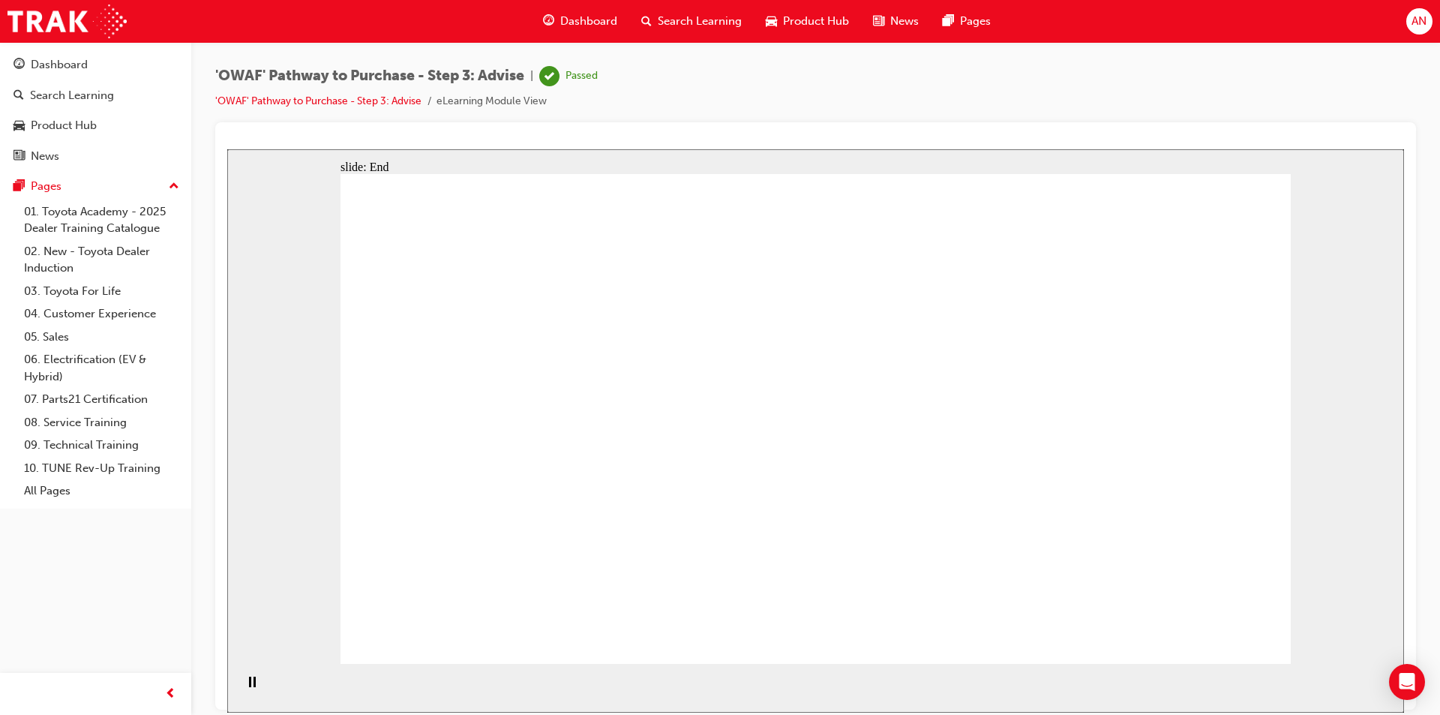
click at [575, 8] on div "Dashboard" at bounding box center [580, 21] width 98 height 31
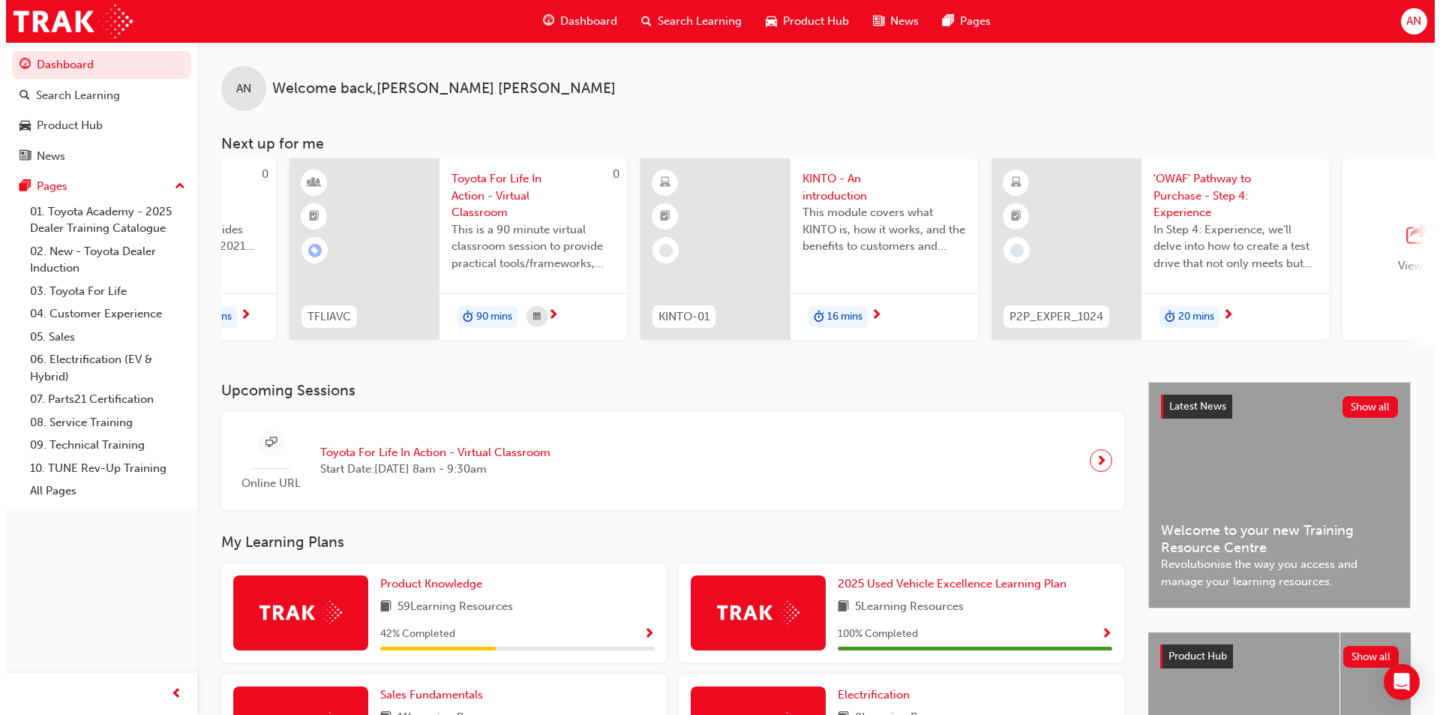
scroll to position [0, 857]
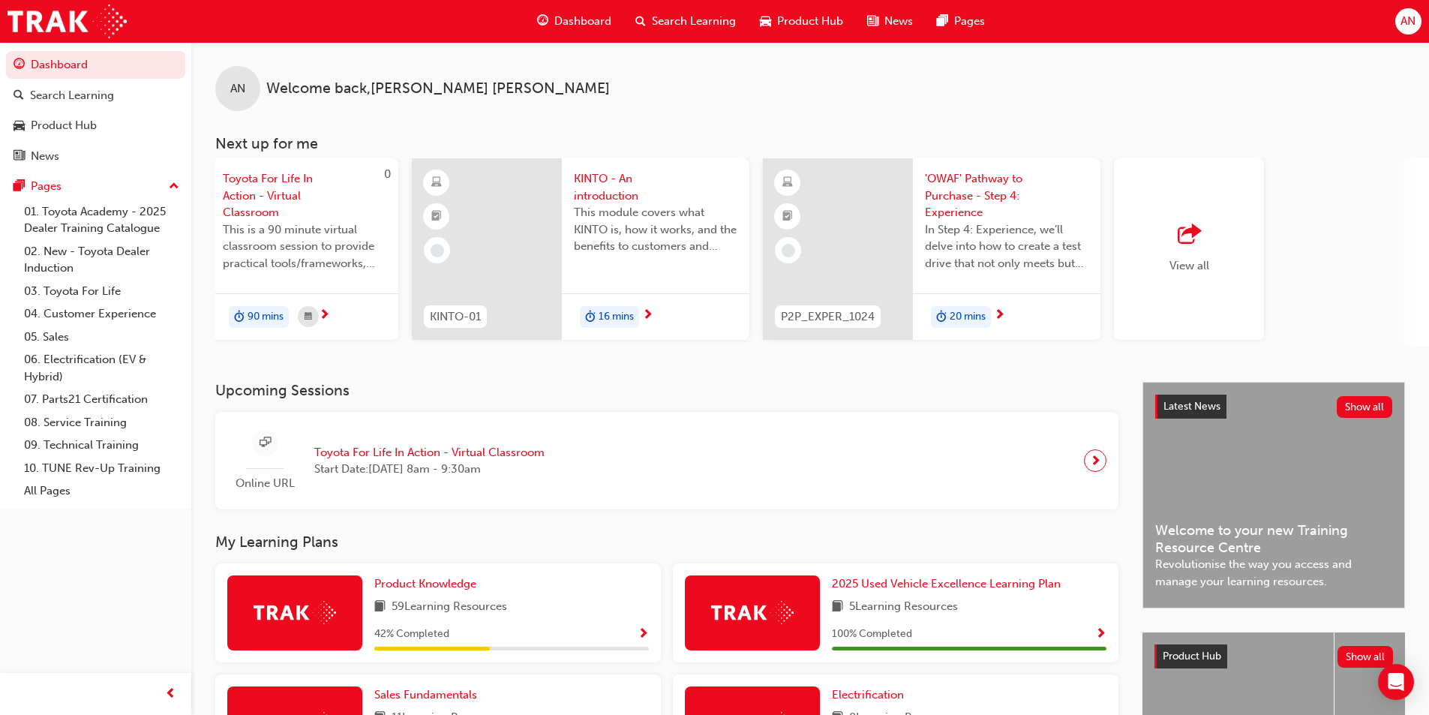
click at [979, 179] on span "'OWAF' Pathway to Purchase - Step 4: Experience" at bounding box center [1007, 195] width 164 height 51
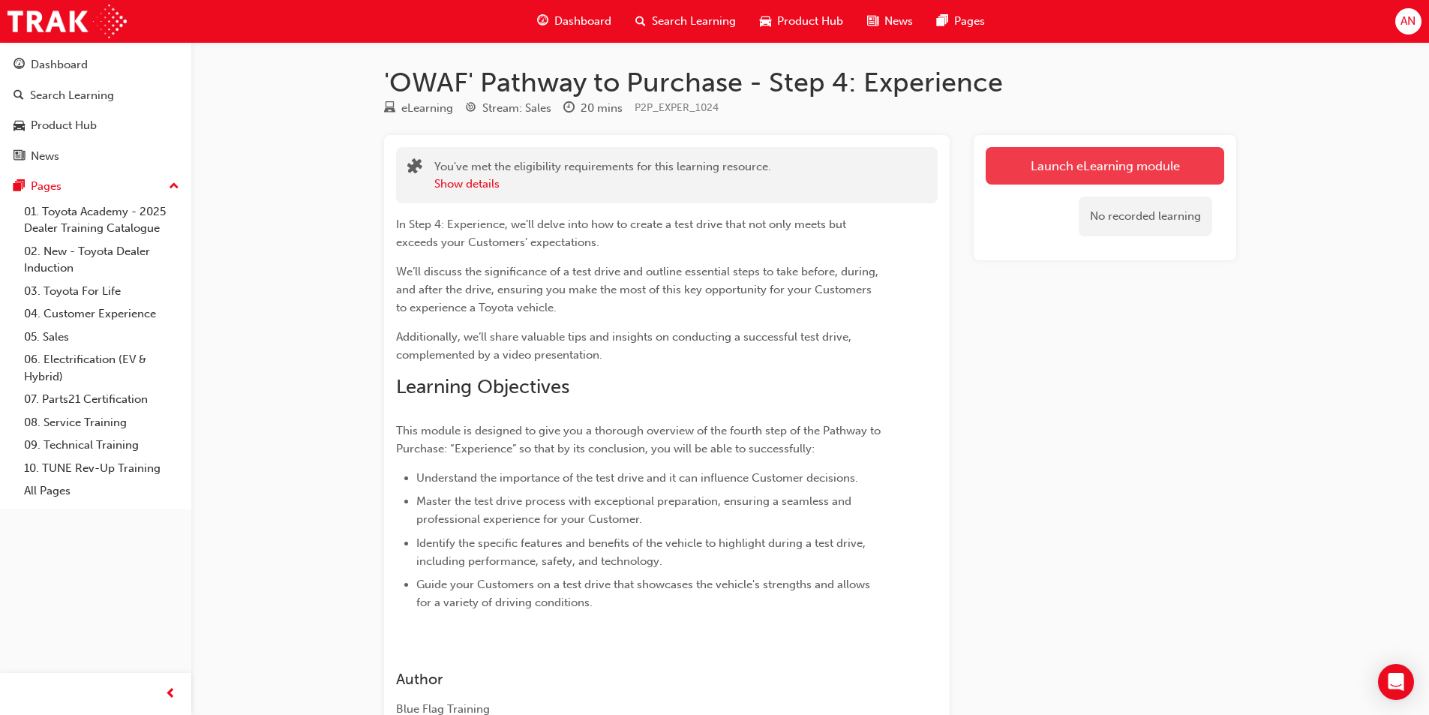
click at [1076, 165] on link "Launch eLearning module" at bounding box center [1105, 166] width 239 height 38
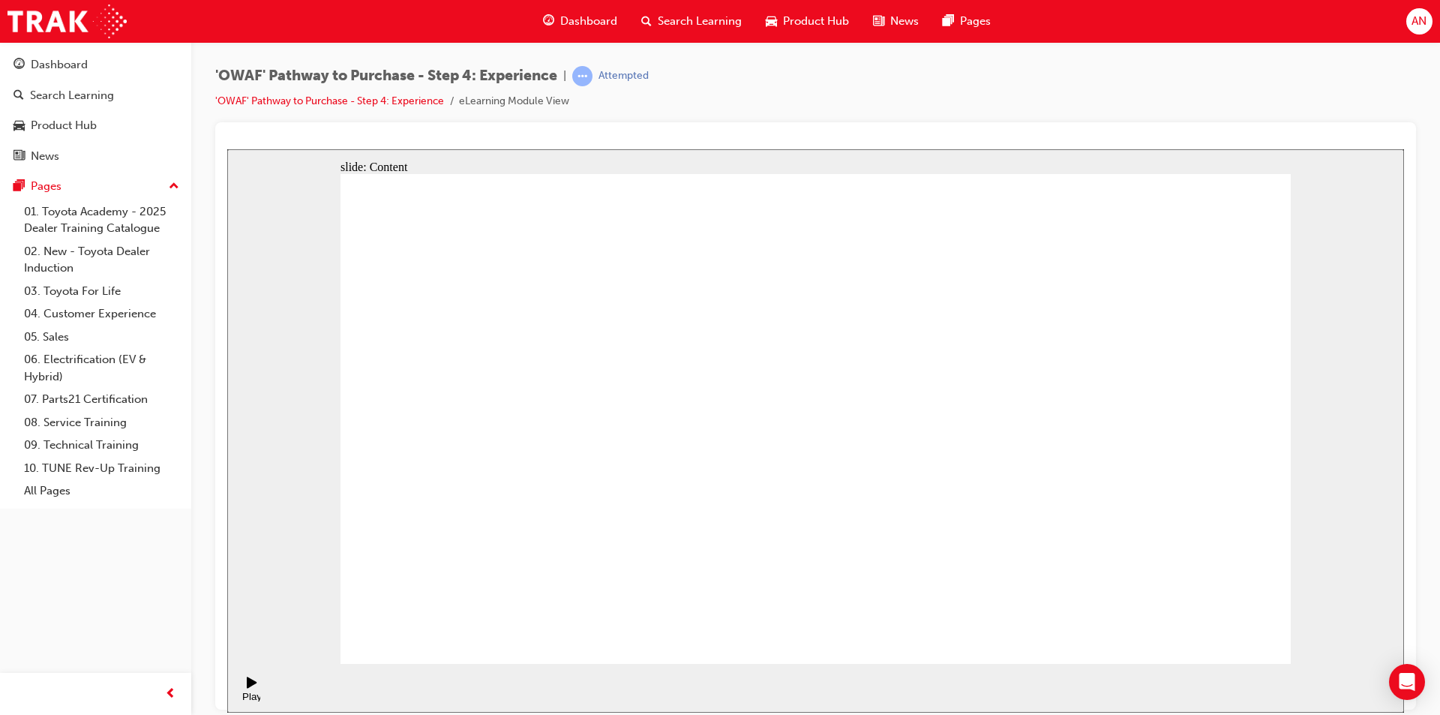
drag, startPoint x: 1196, startPoint y: 617, endPoint x: 1196, endPoint y: 638, distance: 21.0
click at [242, 691] on div "Pause (Ctrl+Alt+P)" at bounding box center [252, 689] width 26 height 26
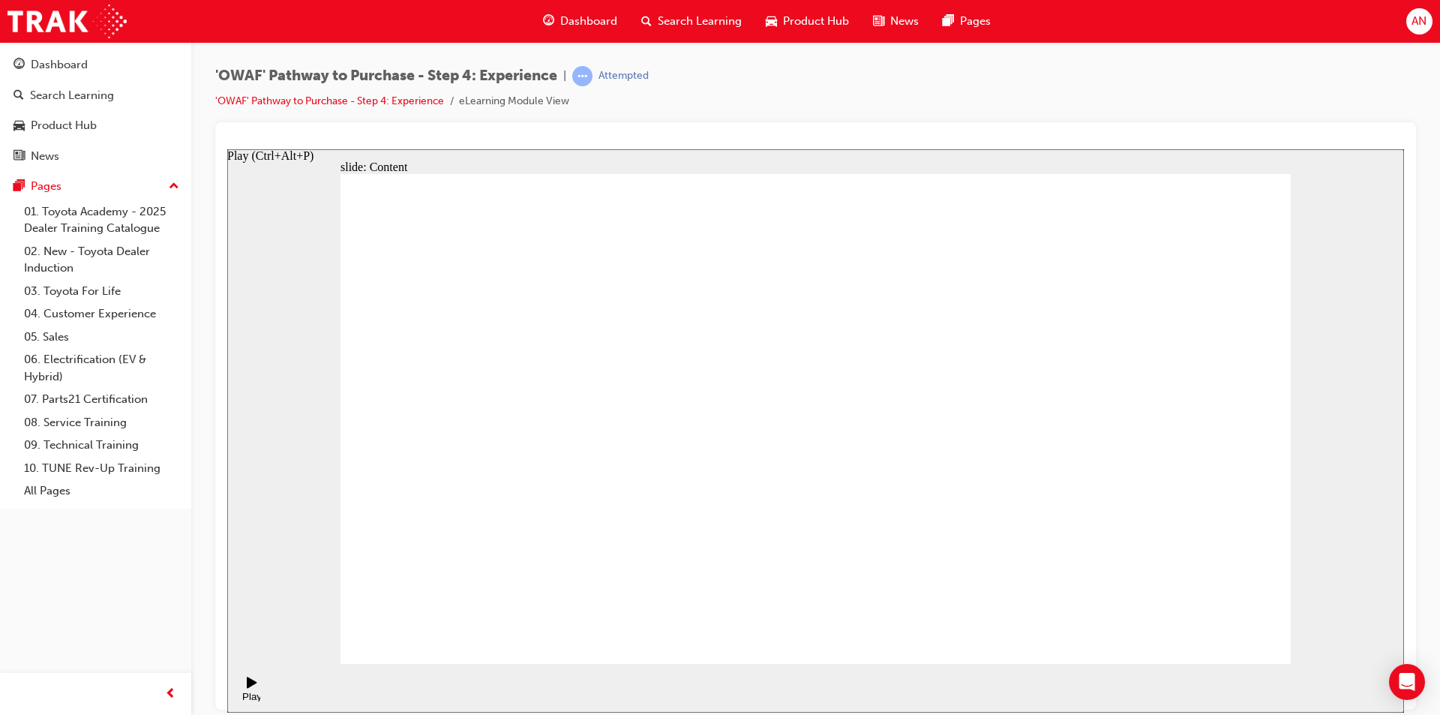
click at [239, 688] on div "Play (Ctrl+Alt+P)" at bounding box center [252, 689] width 26 height 26
